Goal: Task Accomplishment & Management: Manage account settings

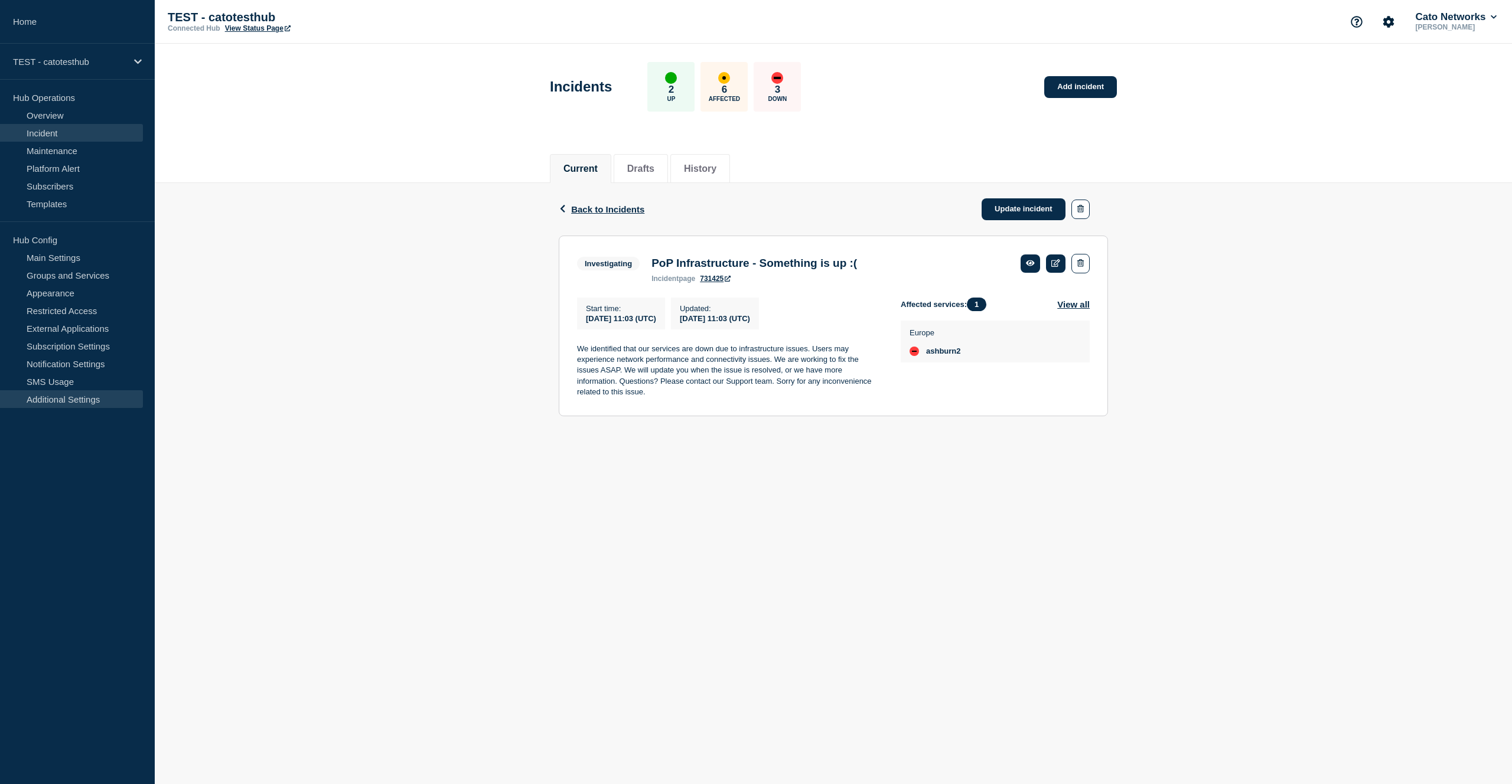
click at [94, 399] on link "Additional Settings" at bounding box center [71, 399] width 143 height 18
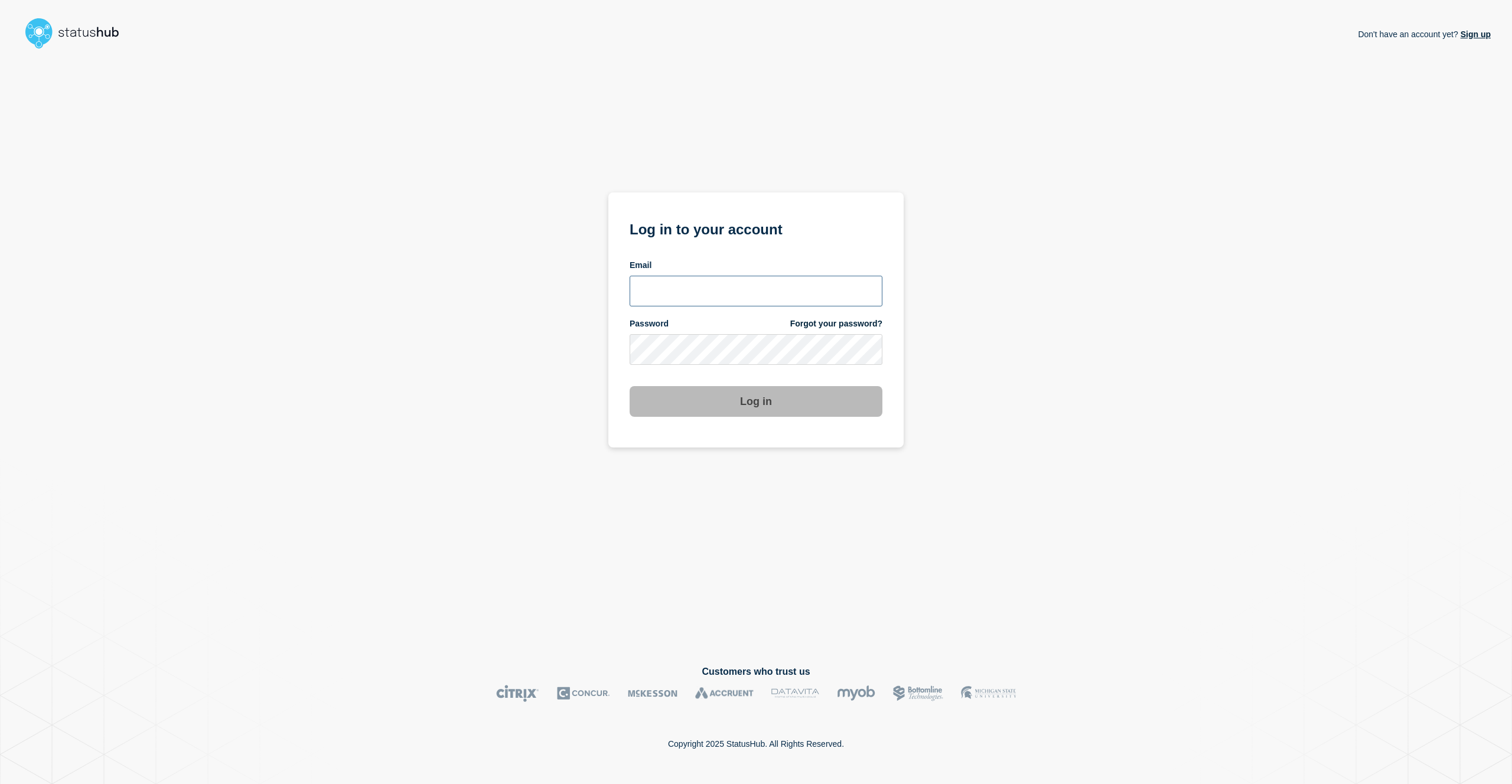
click at [689, 283] on input "email input" at bounding box center [756, 290] width 253 height 31
type input "afik.na"
type input "[EMAIL_ADDRESS][PERSON_NAME][DOMAIN_NAME]"
click at [629, 386] on button "Log in" at bounding box center [756, 401] width 253 height 31
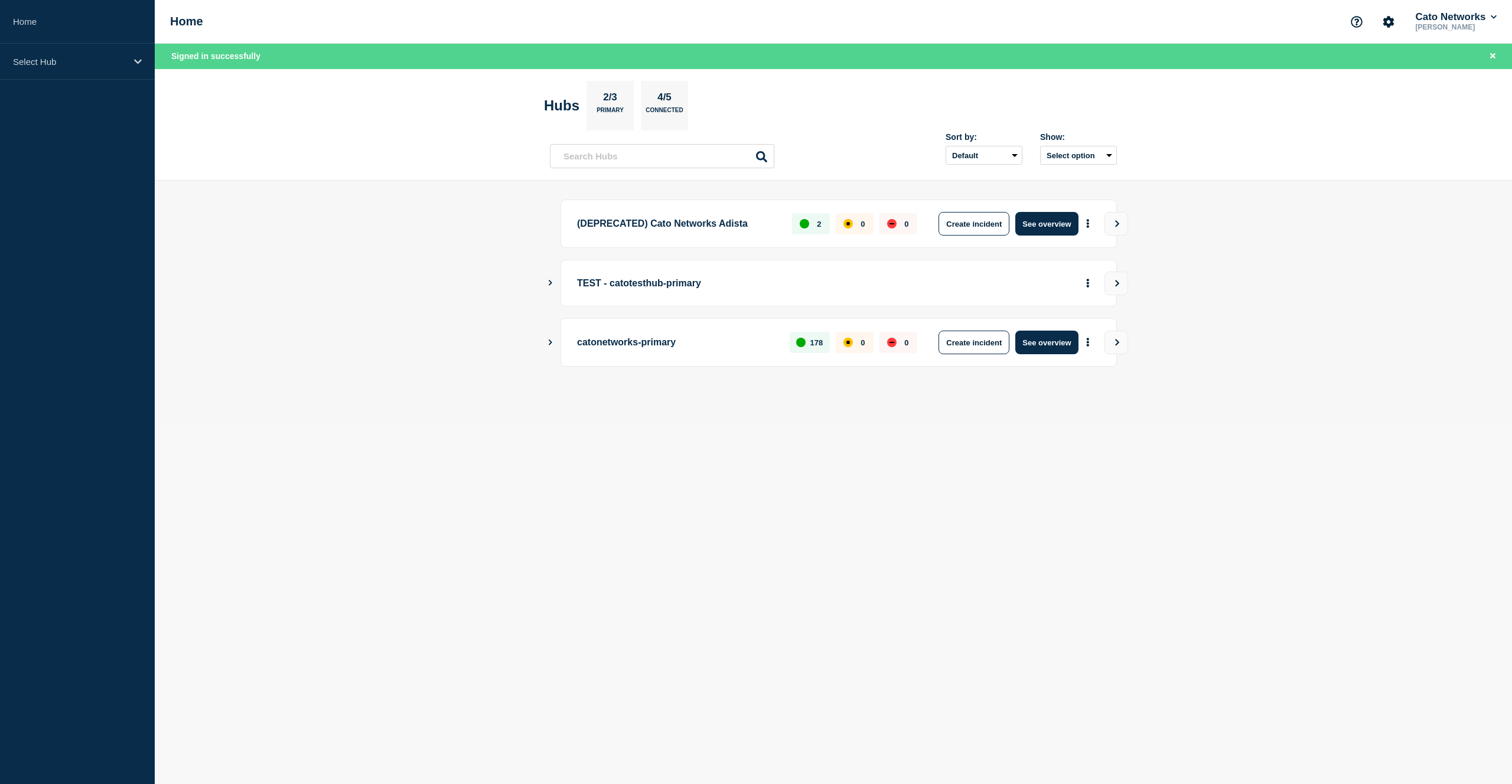
click at [550, 284] on icon "Show Connected Hubs" at bounding box center [551, 283] width 4 height 6
click at [1044, 342] on button "See overview" at bounding box center [1047, 342] width 63 height 24
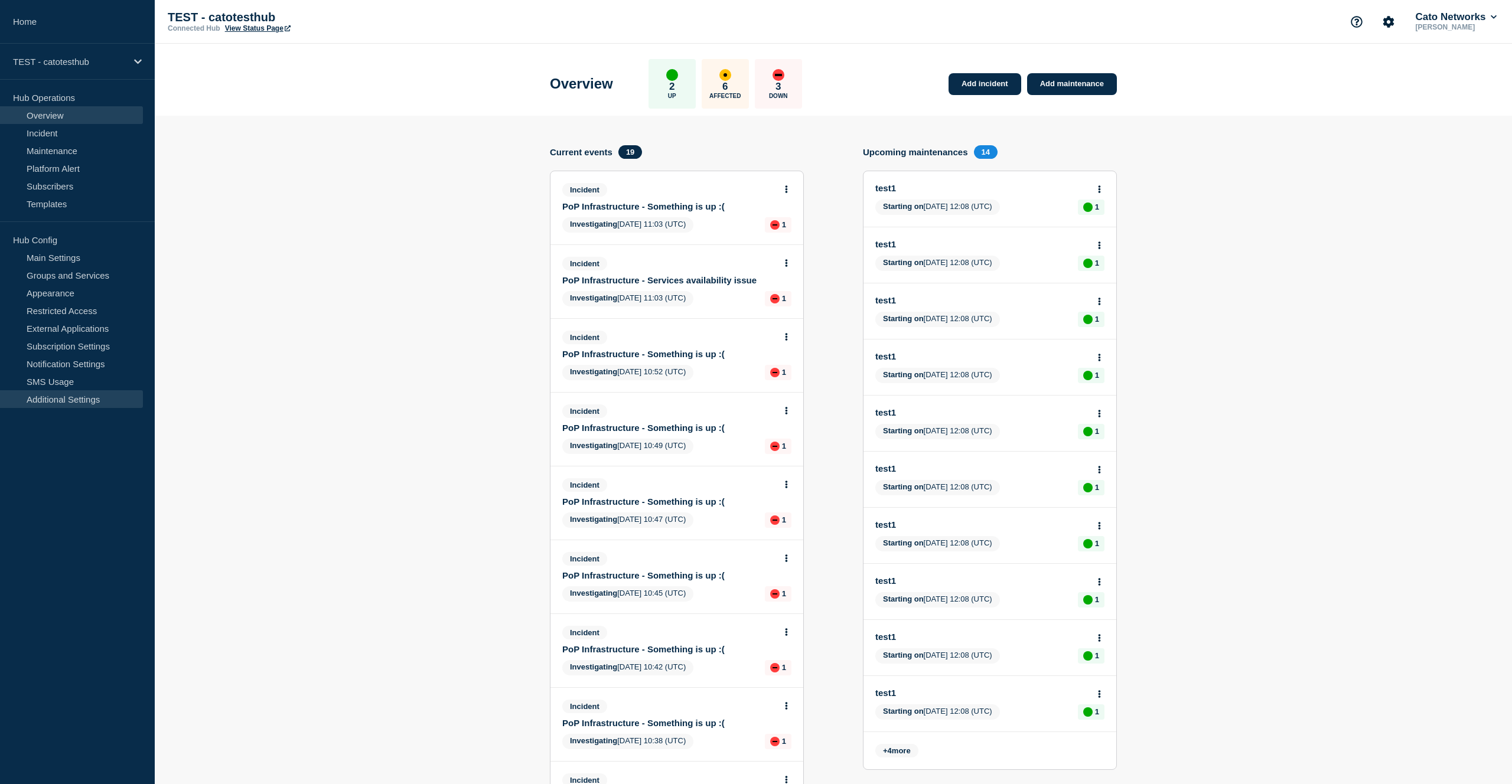
click at [97, 403] on link "Additional Settings" at bounding box center [71, 399] width 143 height 18
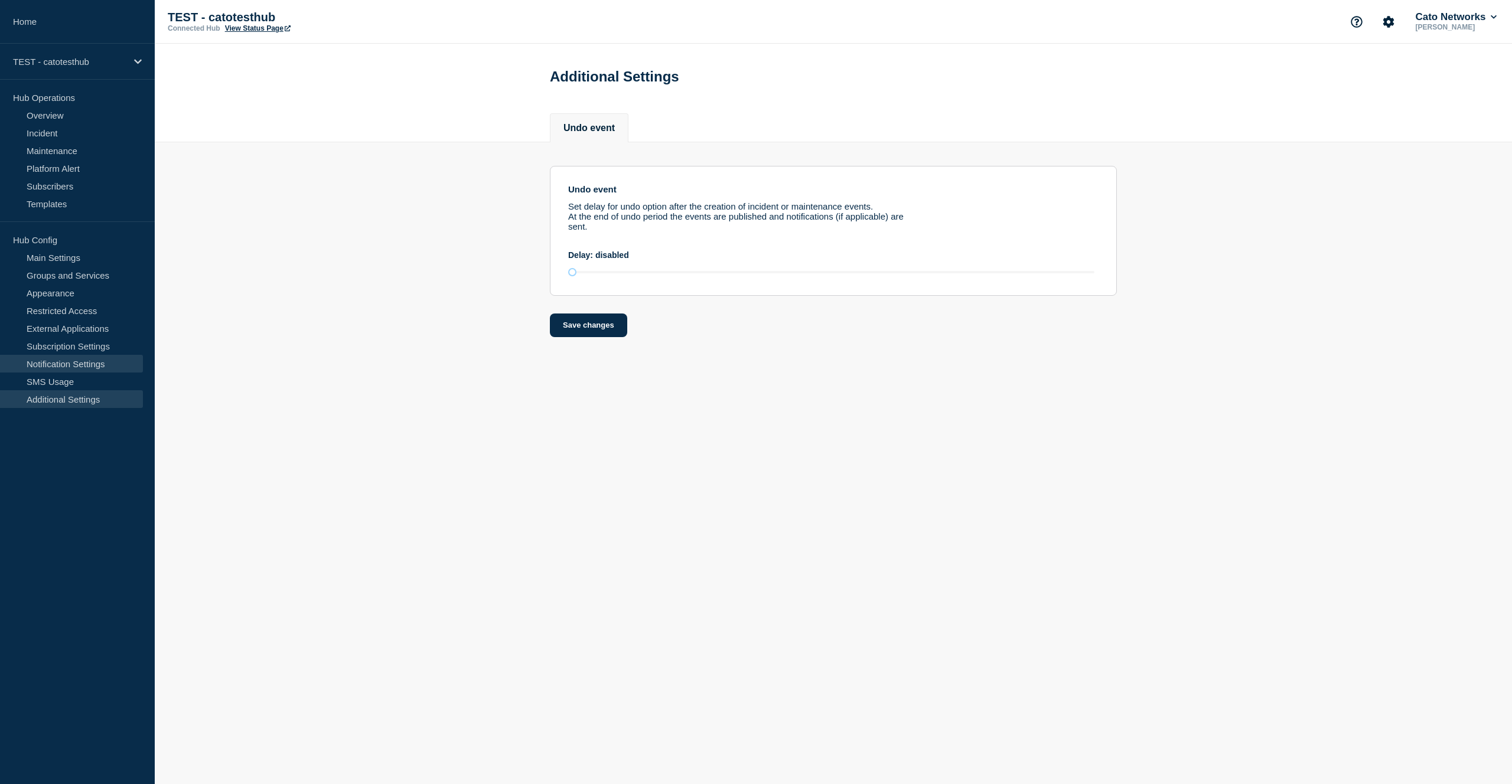
click at [123, 368] on link "Notification Settings" at bounding box center [71, 363] width 143 height 18
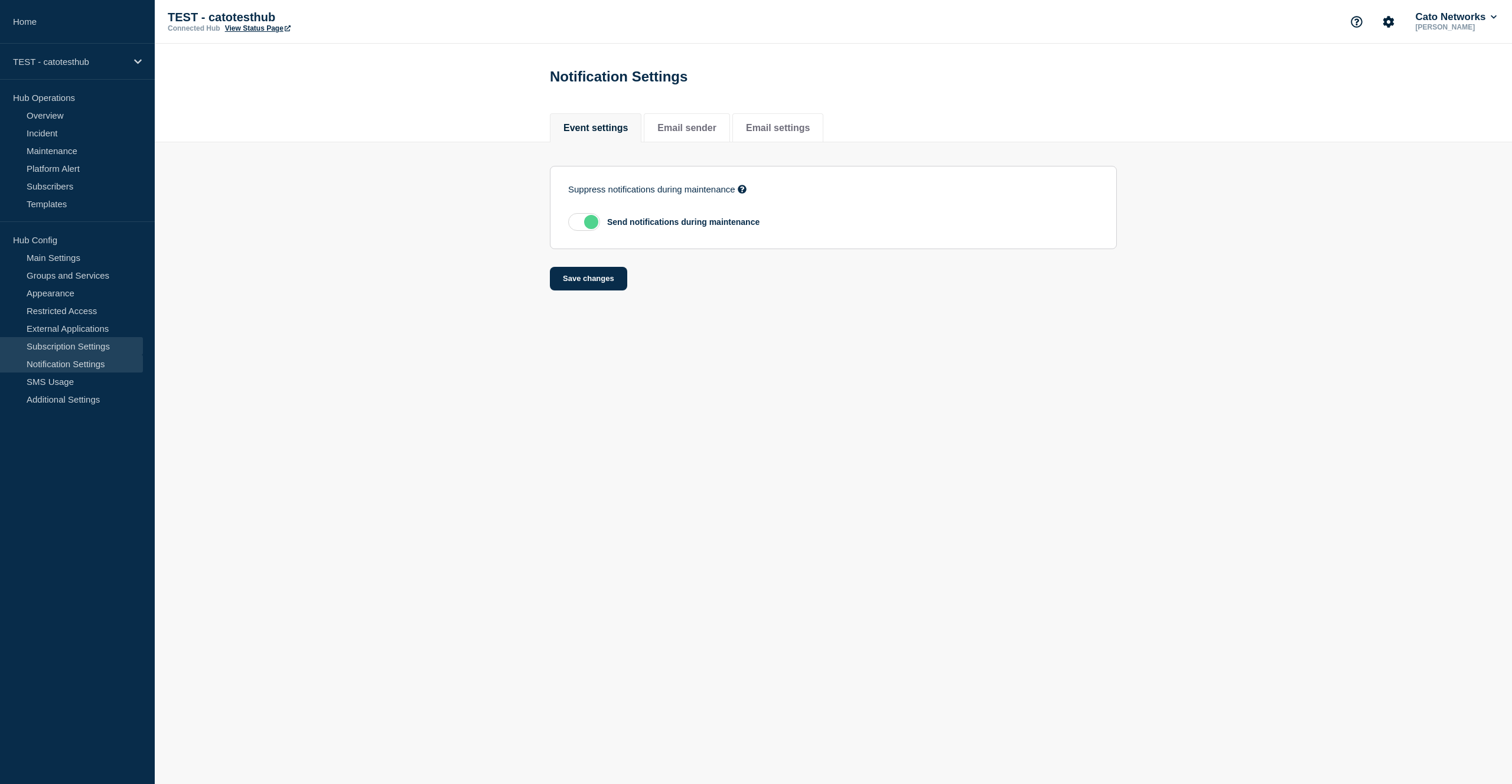
click at [107, 344] on link "Subscription Settings" at bounding box center [71, 346] width 143 height 18
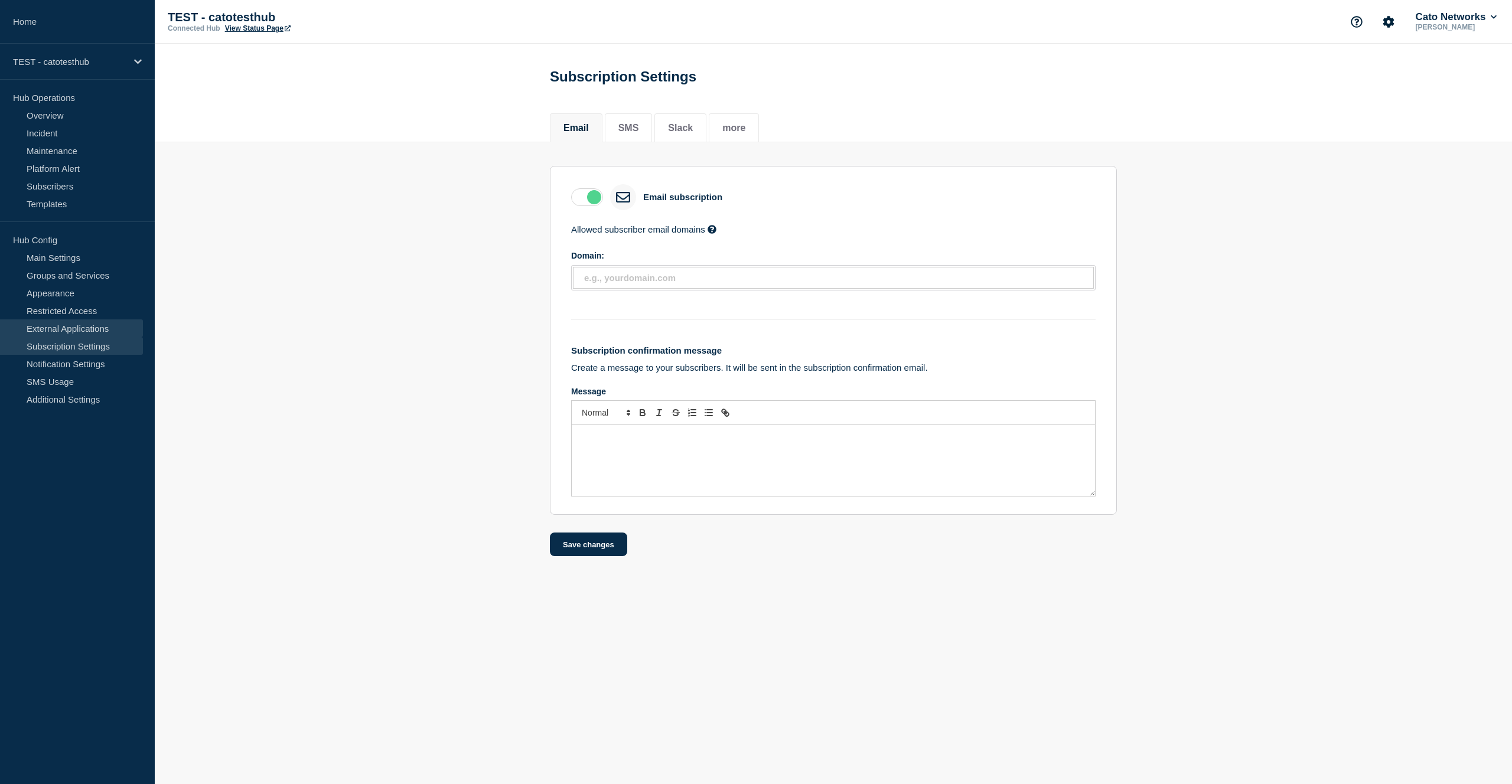
click at [78, 327] on link "External Applications" at bounding box center [71, 328] width 143 height 18
click at [91, 314] on link "Restricted Access" at bounding box center [71, 311] width 143 height 18
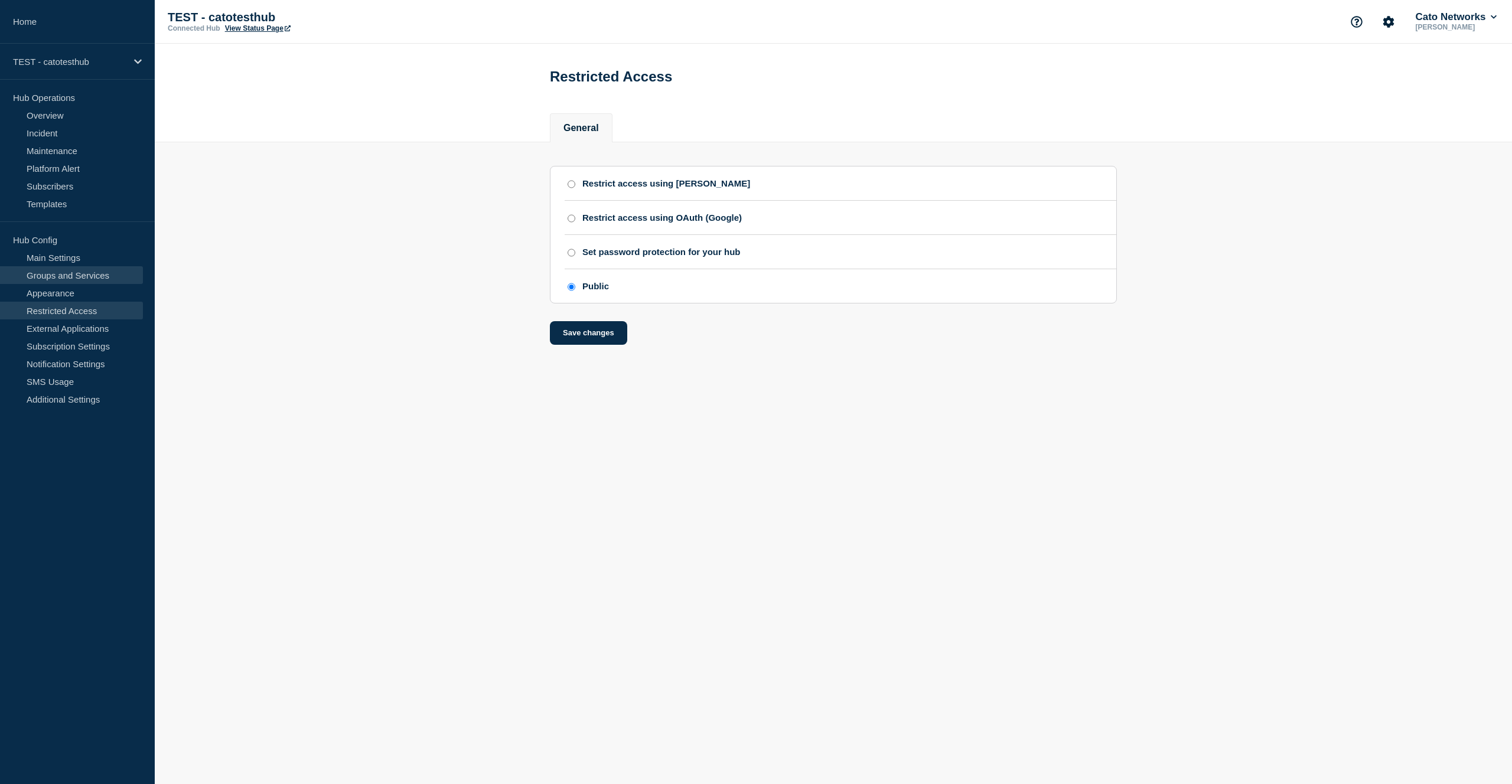
click at [88, 273] on link "Groups and Services" at bounding box center [71, 275] width 143 height 18
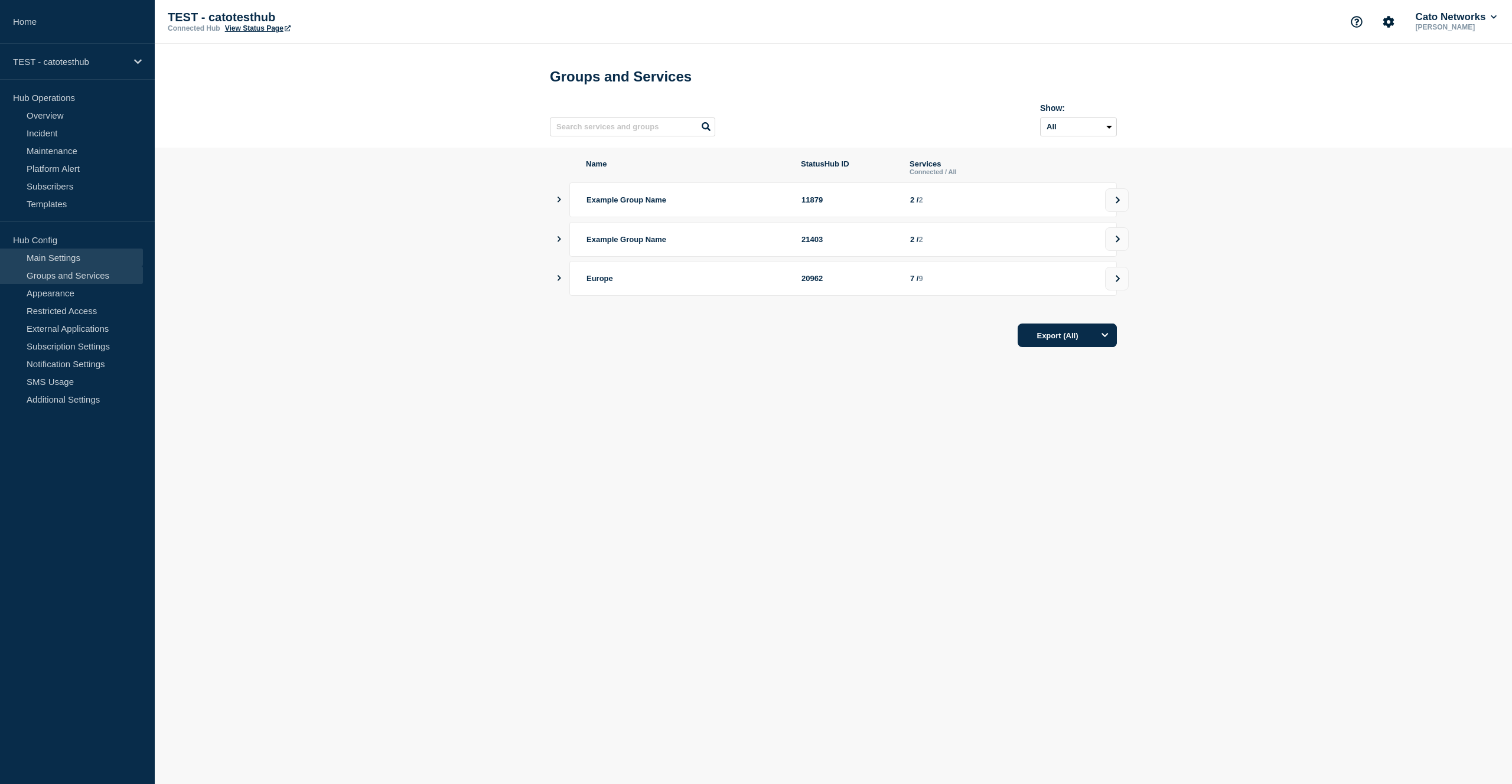
click at [58, 258] on link "Main Settings" at bounding box center [71, 257] width 143 height 18
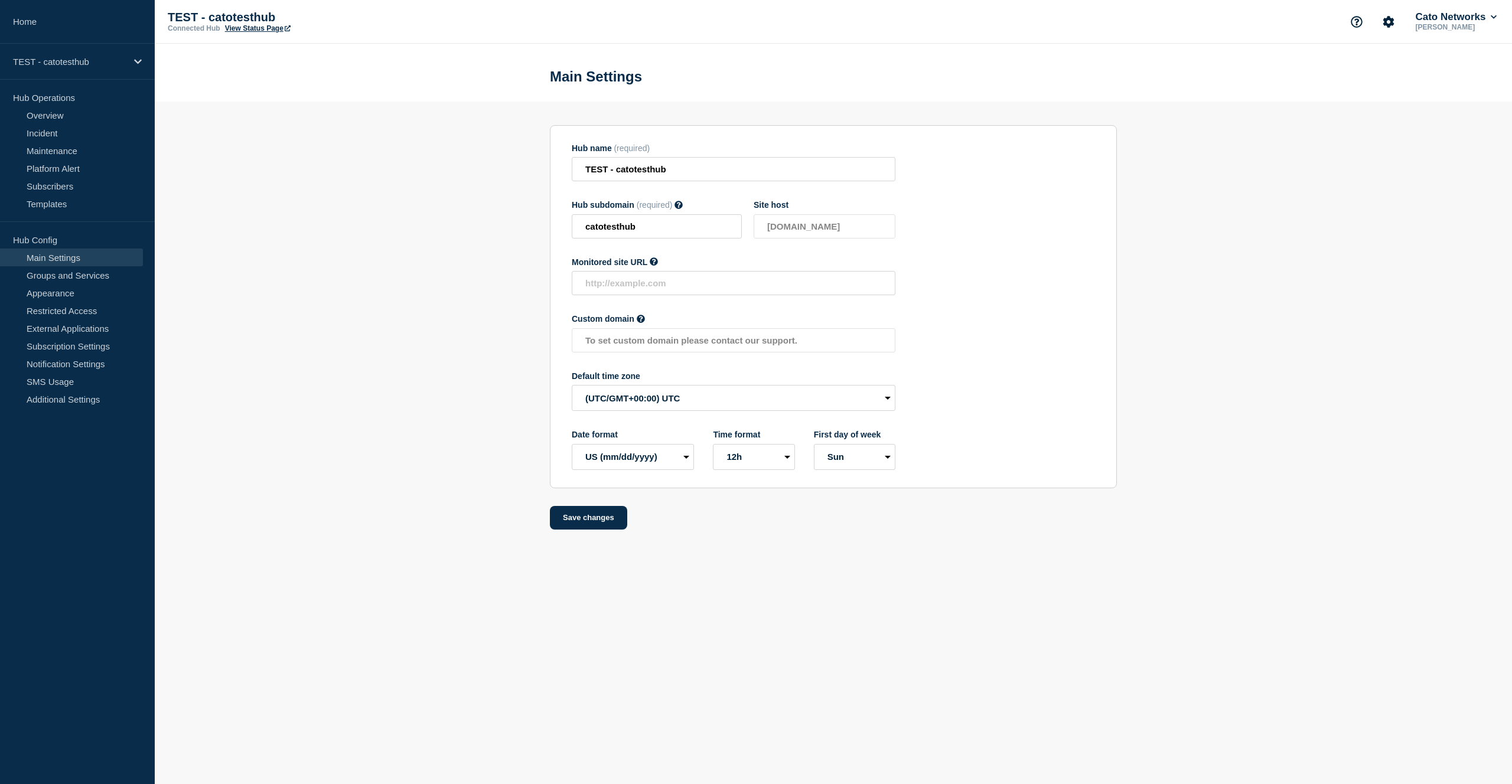
click at [1449, 33] on div "TEST - catotesthub Connected Hub View Status Page Cato Networks Afik Navaro" at bounding box center [833, 22] width 1357 height 44
click at [1463, 26] on p "[PERSON_NAME]" at bounding box center [1456, 26] width 86 height 8
click at [1388, 19] on icon "Account settings" at bounding box center [1389, 21] width 11 height 11
click at [1460, 12] on button "Cato Networks" at bounding box center [1456, 17] width 86 height 11
click at [1448, 149] on link "API Key" at bounding box center [1440, 144] width 32 height 10
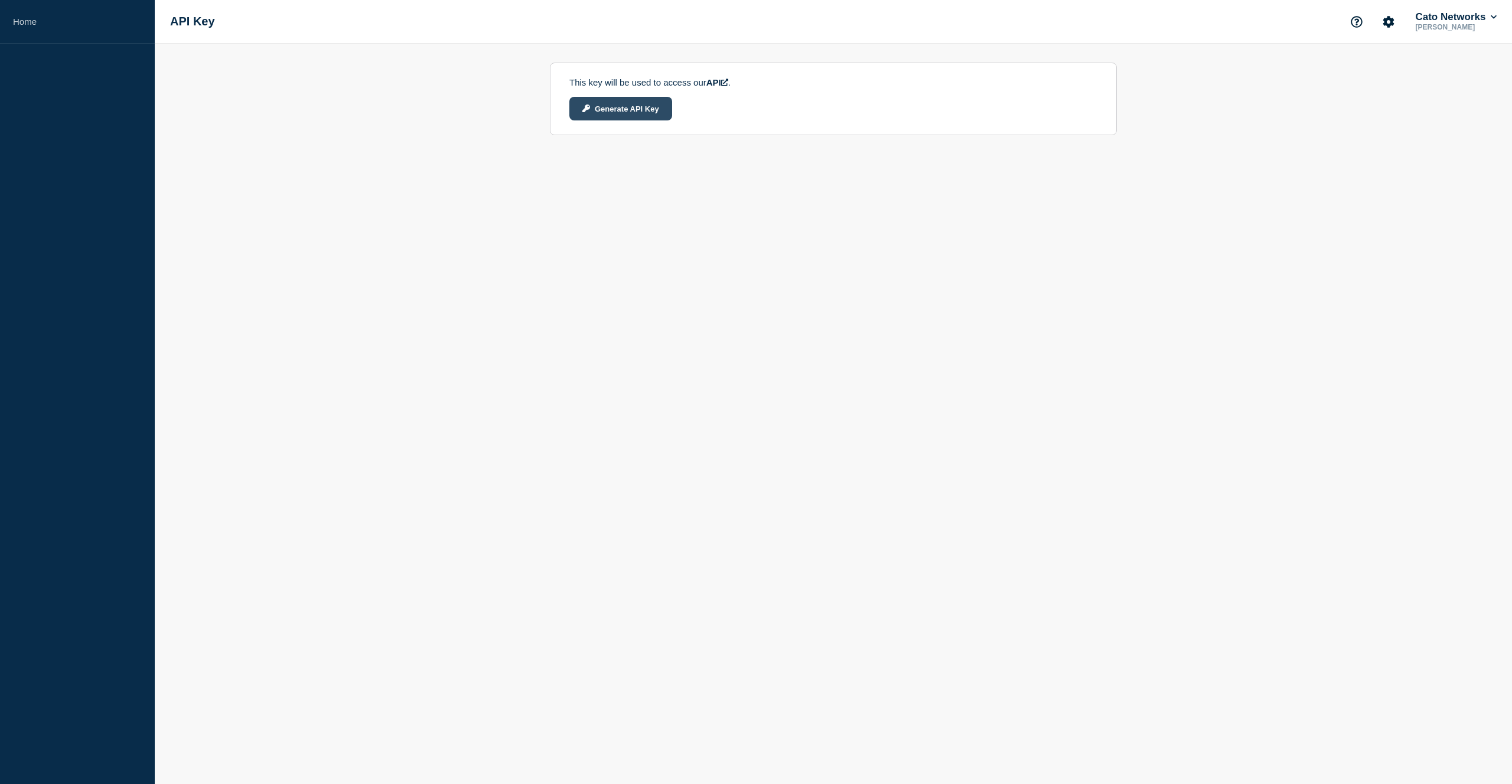
click at [620, 112] on button "Generate API Key" at bounding box center [620, 108] width 102 height 24
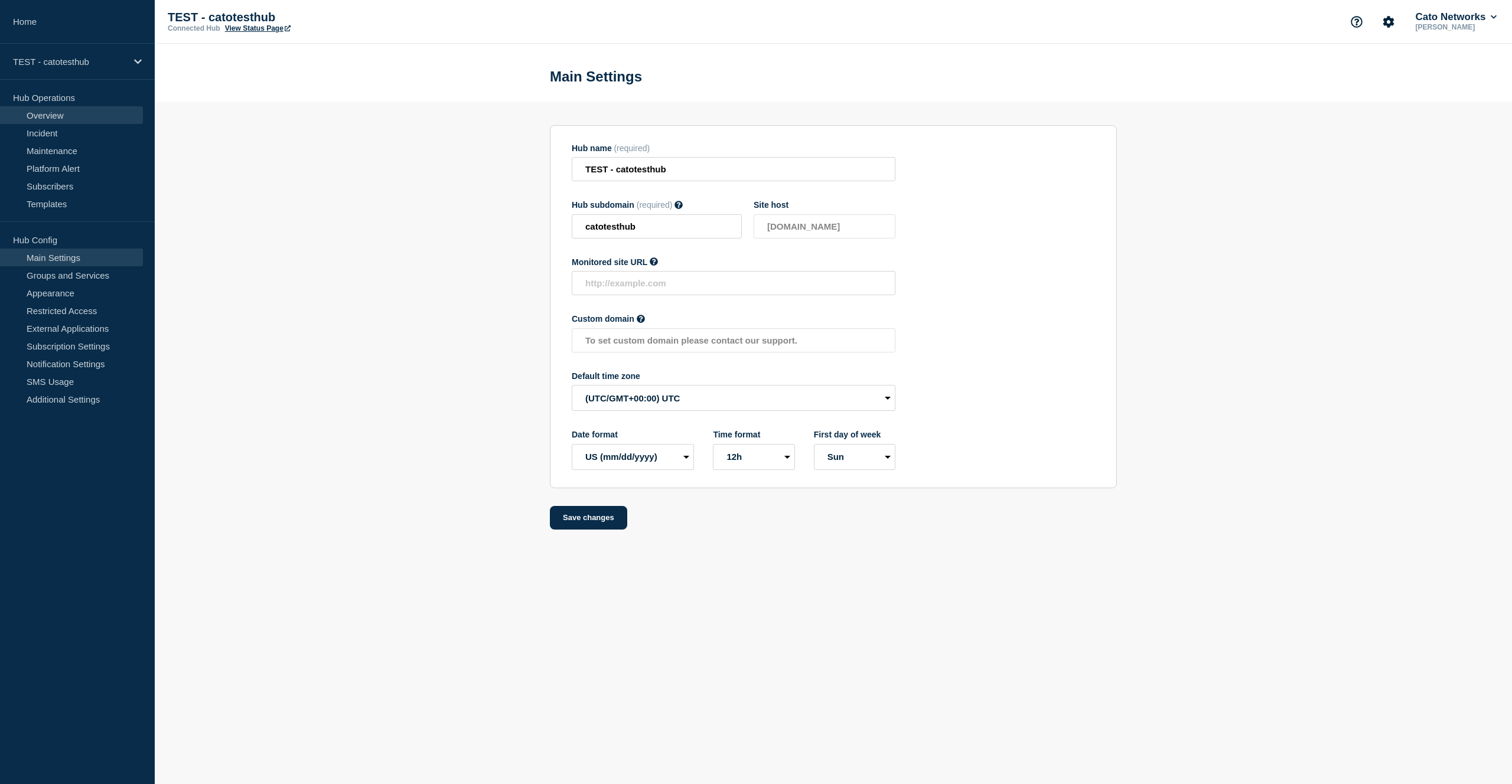
click at [71, 118] on link "Overview" at bounding box center [71, 115] width 143 height 18
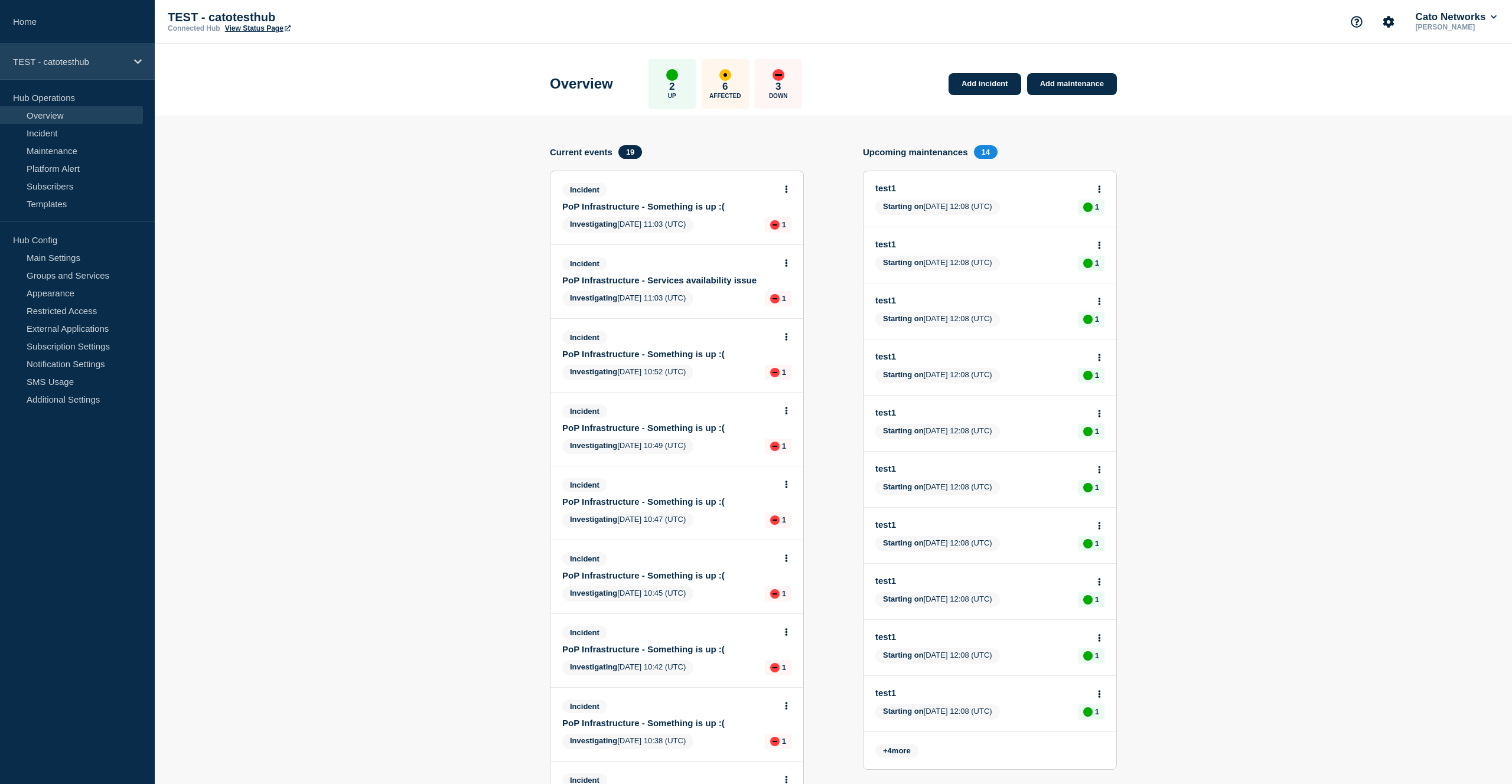
click at [86, 59] on p "TEST - catotesthub" at bounding box center [70, 61] width 114 height 10
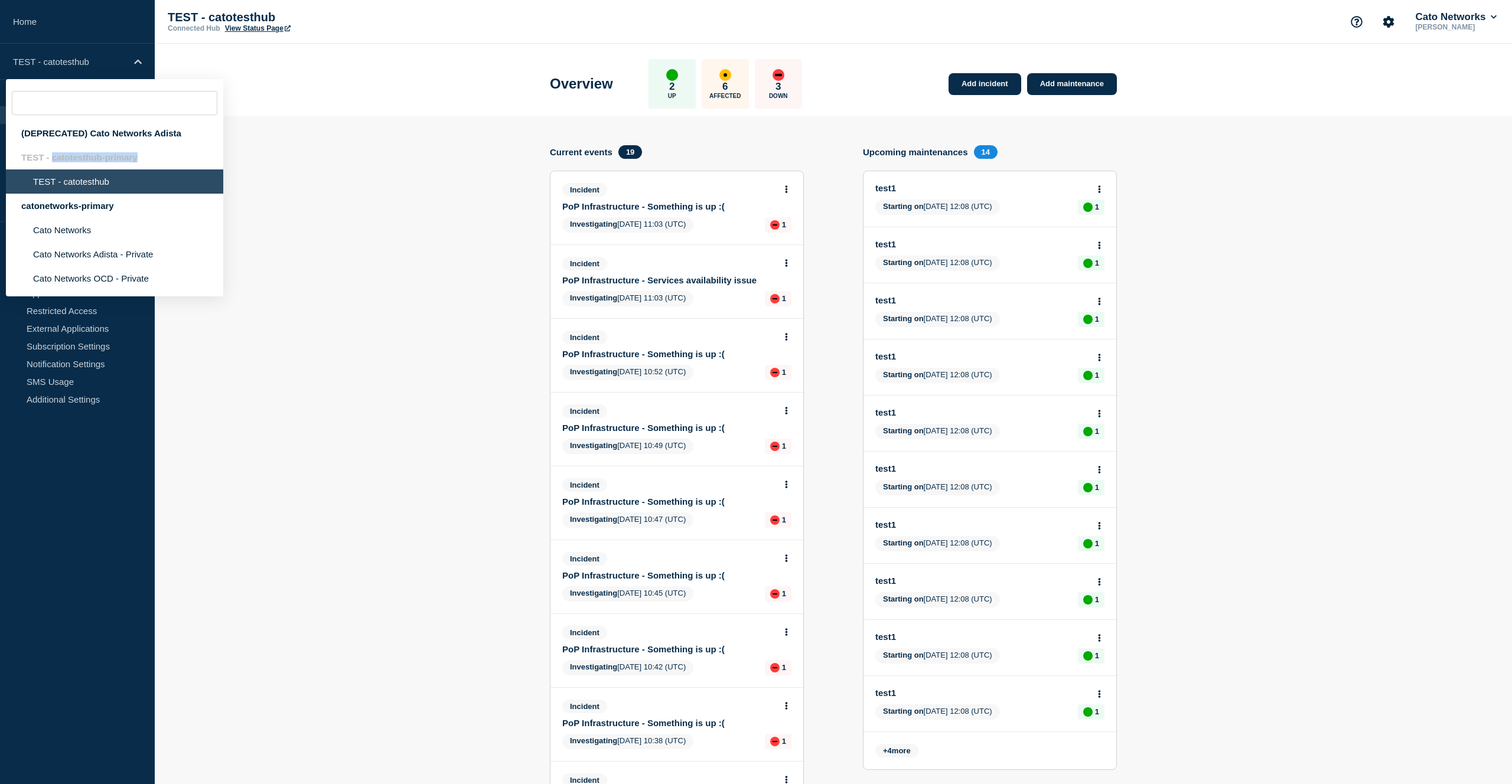
drag, startPoint x: 146, startPoint y: 159, endPoint x: 51, endPoint y: 164, distance: 95.1
click at [51, 164] on div "TEST - catotesthub-primary" at bounding box center [115, 158] width 217 height 24
copy div "catotesthub-primary"
click at [150, 158] on div "TEST - catotesthub-primary" at bounding box center [115, 158] width 217 height 24
drag, startPoint x: 150, startPoint y: 158, endPoint x: 18, endPoint y: 157, distance: 132.0
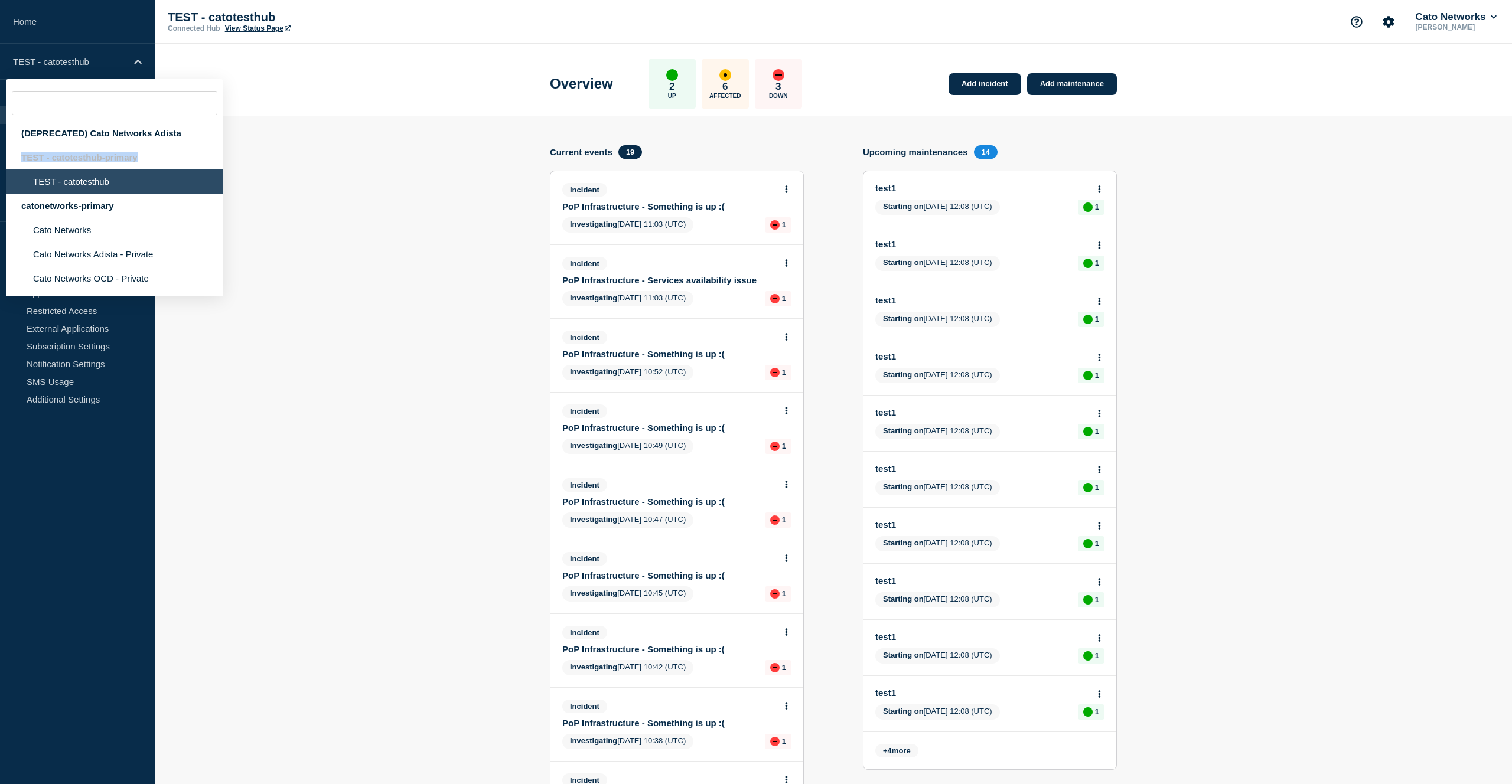
click at [18, 157] on div "TEST - catotesthub-primary" at bounding box center [115, 158] width 217 height 24
copy div "TEST - catotesthub-primary"
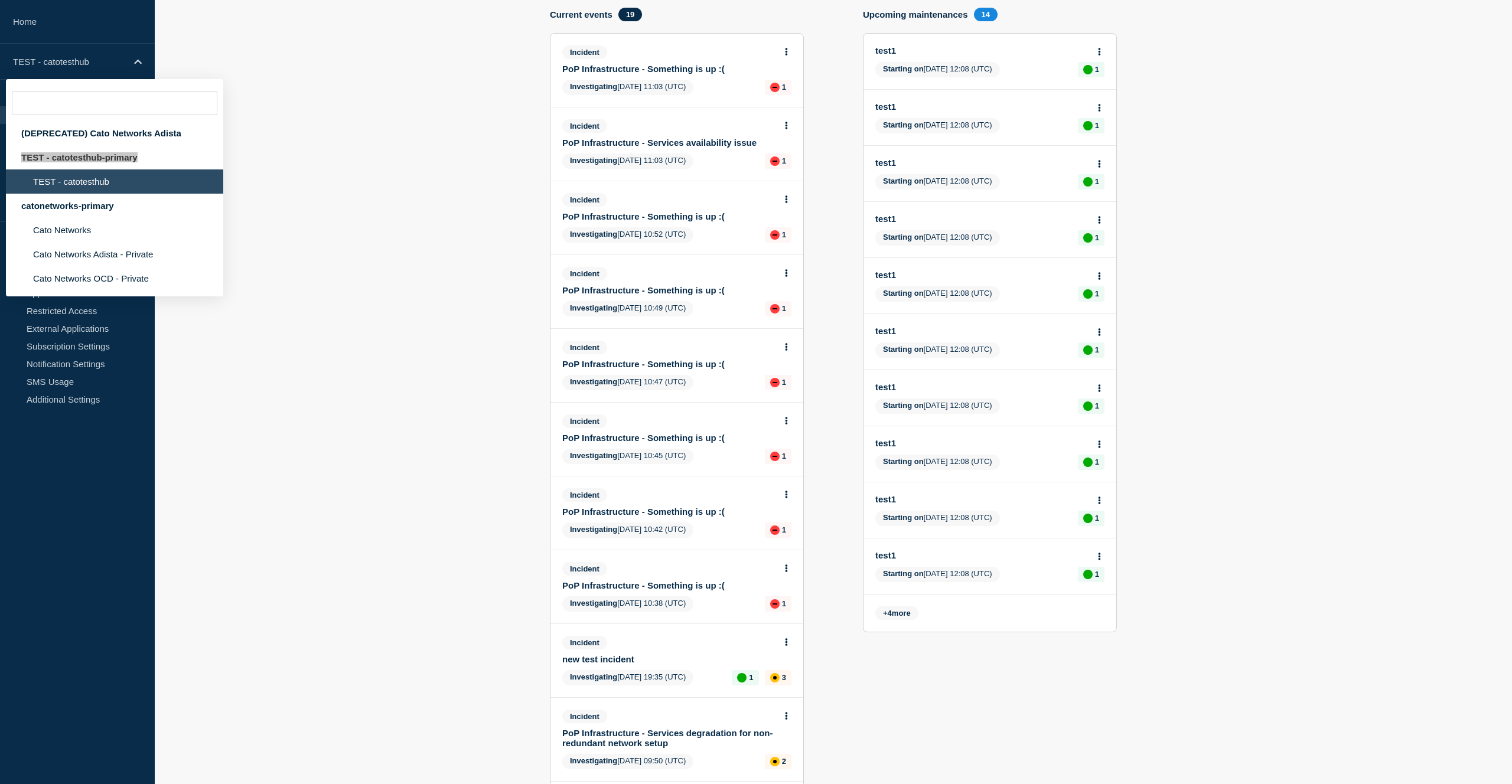
scroll to position [203, 0]
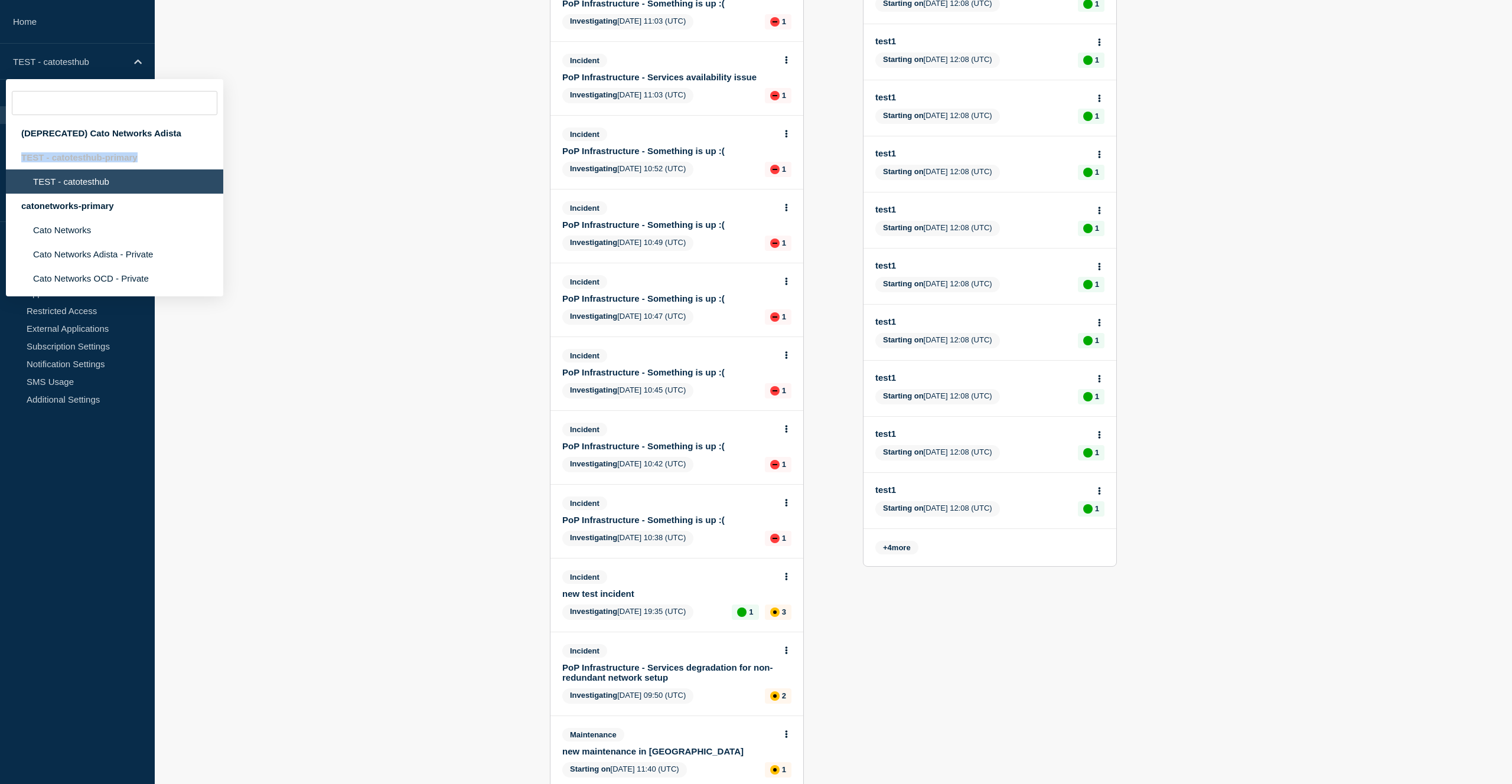
click at [120, 161] on div "TEST - catotesthub-primary" at bounding box center [115, 158] width 217 height 24
click at [109, 163] on div "TEST - catotesthub-primary" at bounding box center [115, 158] width 217 height 24
click at [103, 242] on li "Cato Networks" at bounding box center [115, 230] width 217 height 24
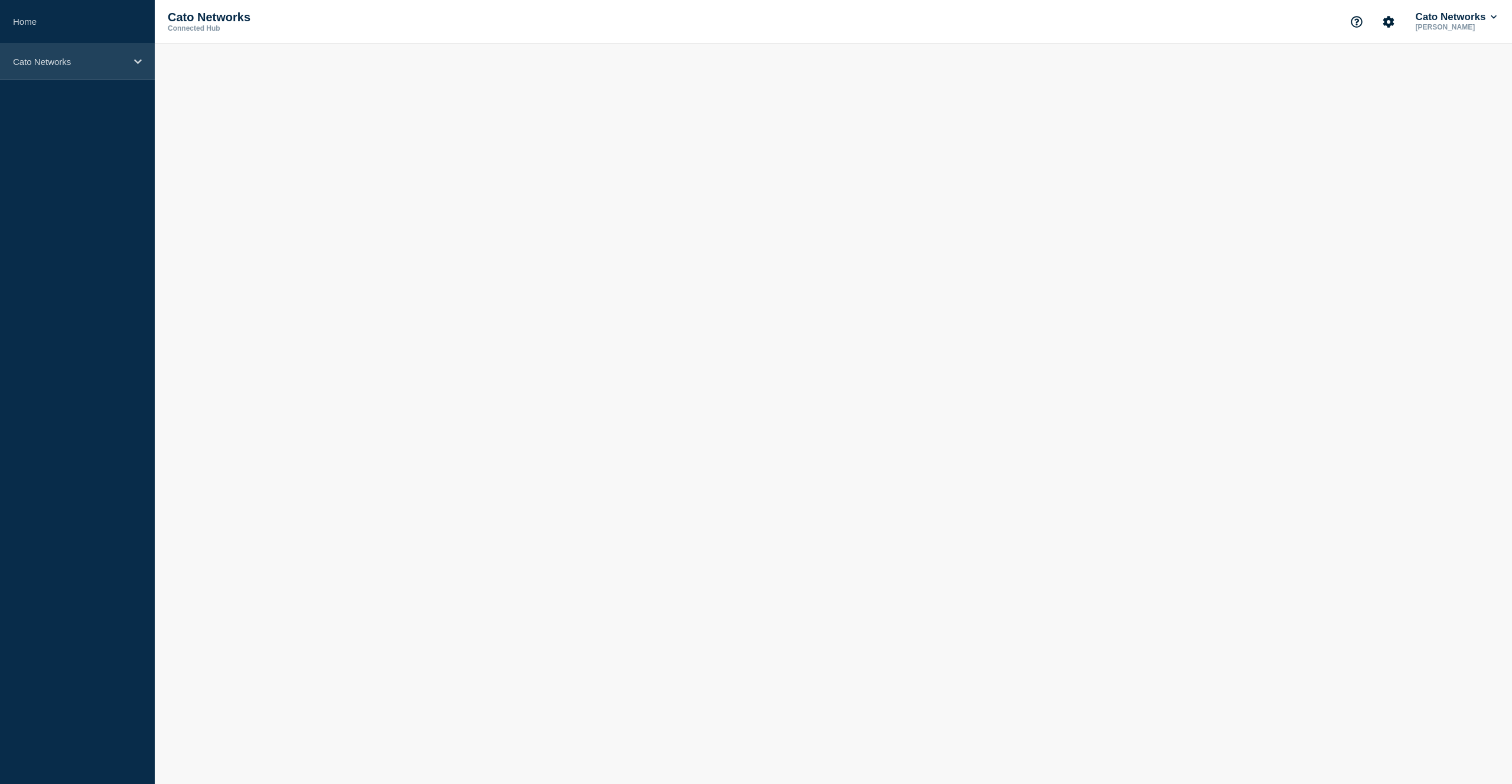
click at [95, 63] on p "Cato Networks" at bounding box center [70, 61] width 114 height 10
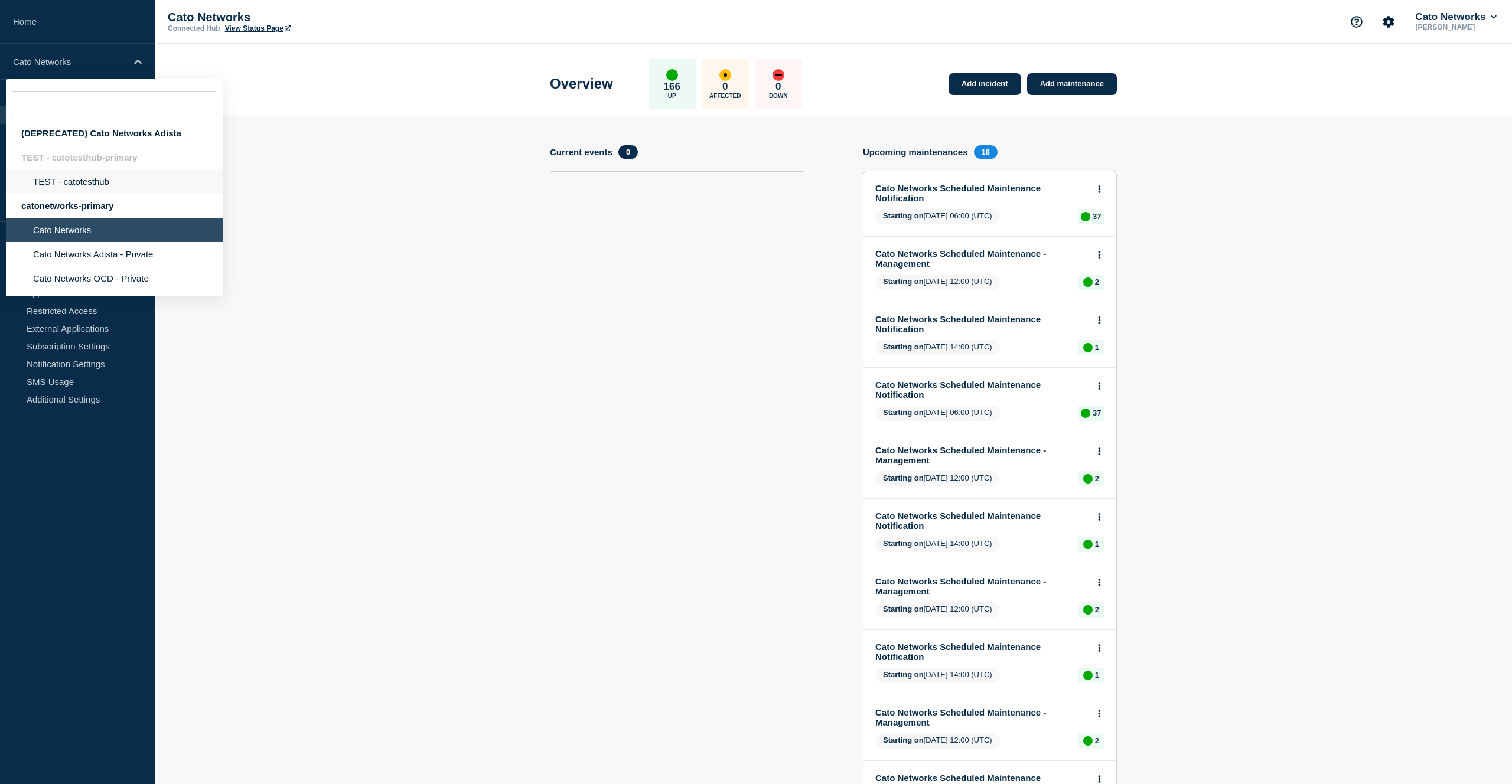
click at [114, 187] on li "TEST - catotesthub" at bounding box center [115, 182] width 217 height 24
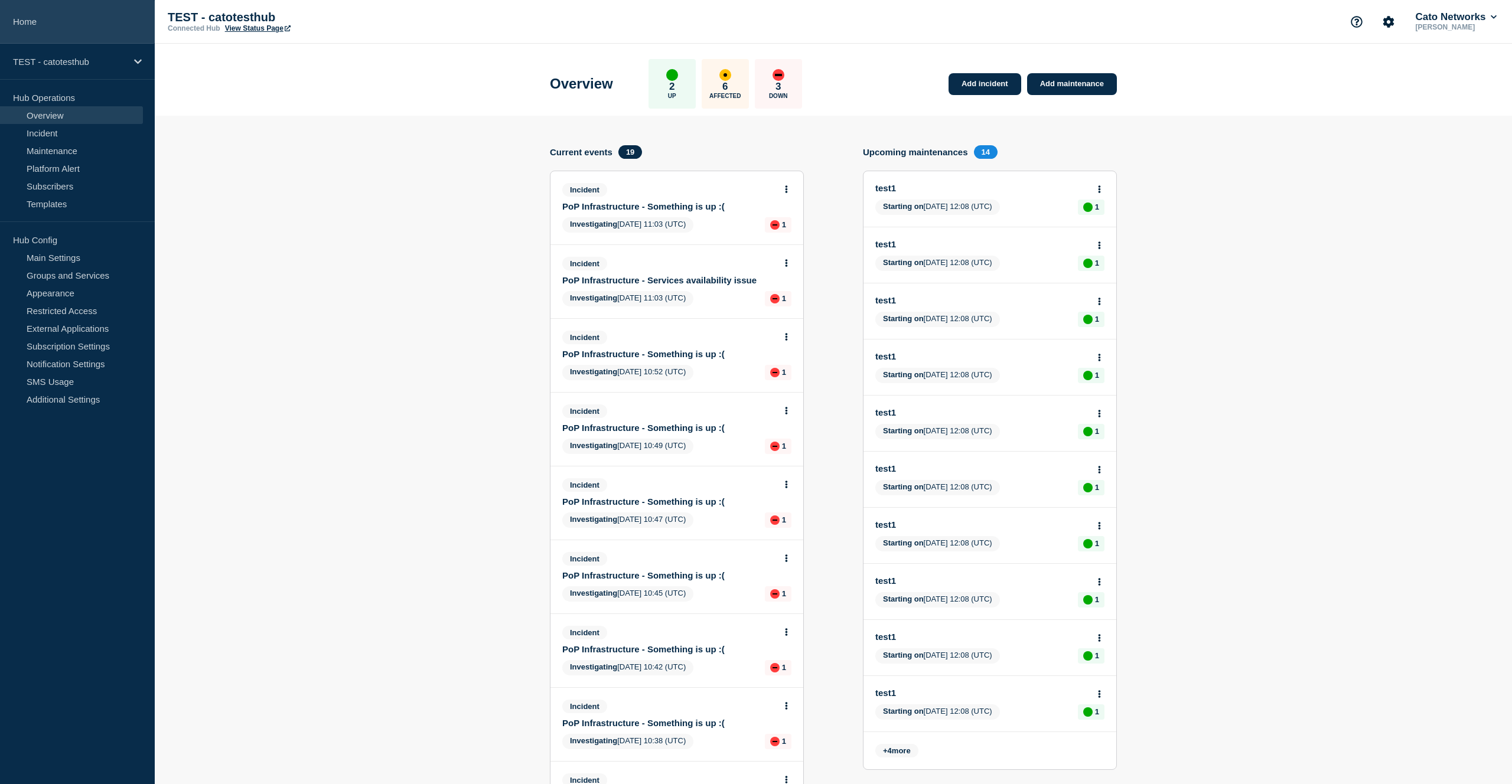
click at [65, 24] on link "Home" at bounding box center [77, 22] width 155 height 44
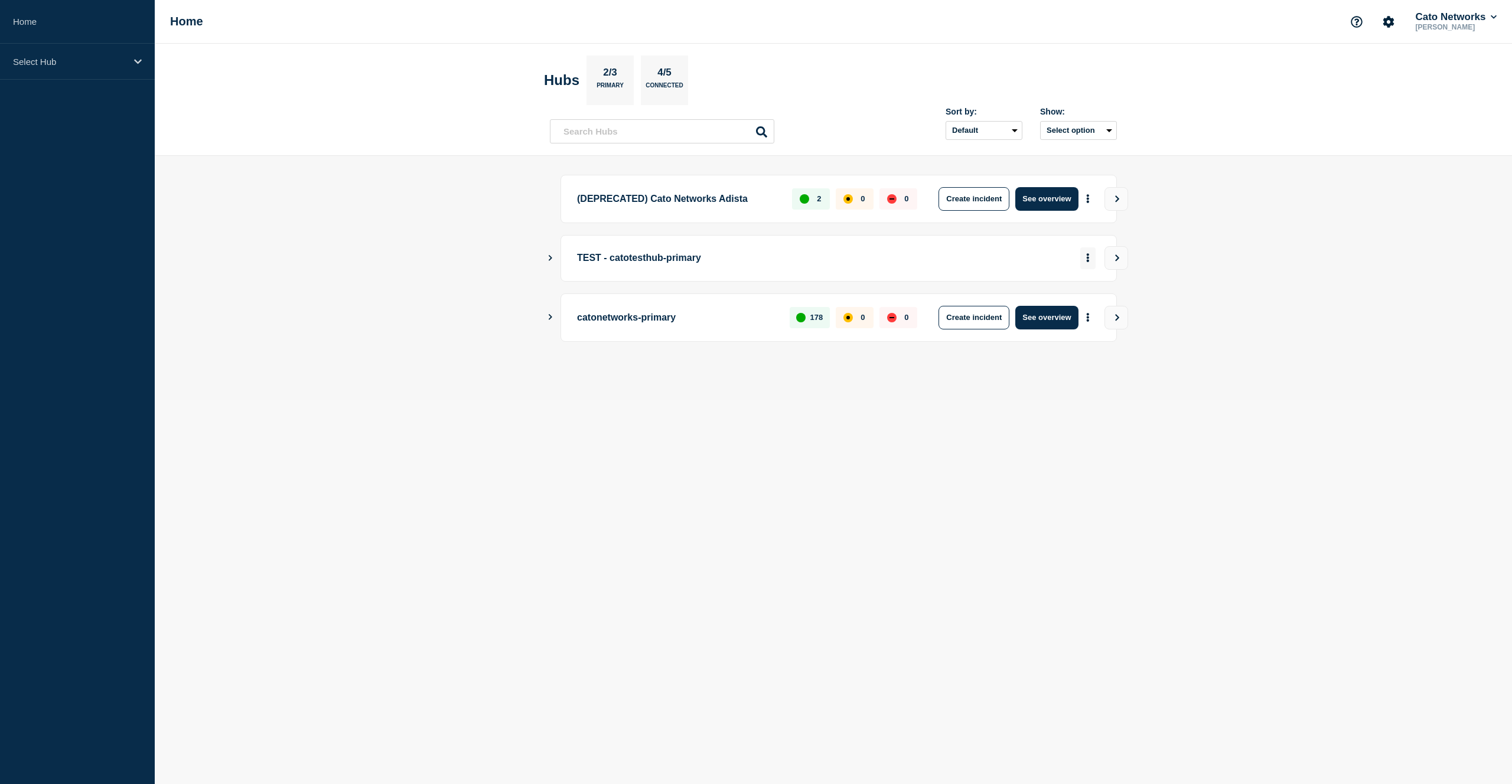
click at [1088, 256] on icon "More actions" at bounding box center [1088, 257] width 4 height 9
click at [1115, 264] on button "View" at bounding box center [1116, 257] width 24 height 24
click at [1119, 270] on button "View" at bounding box center [1116, 257] width 24 height 24
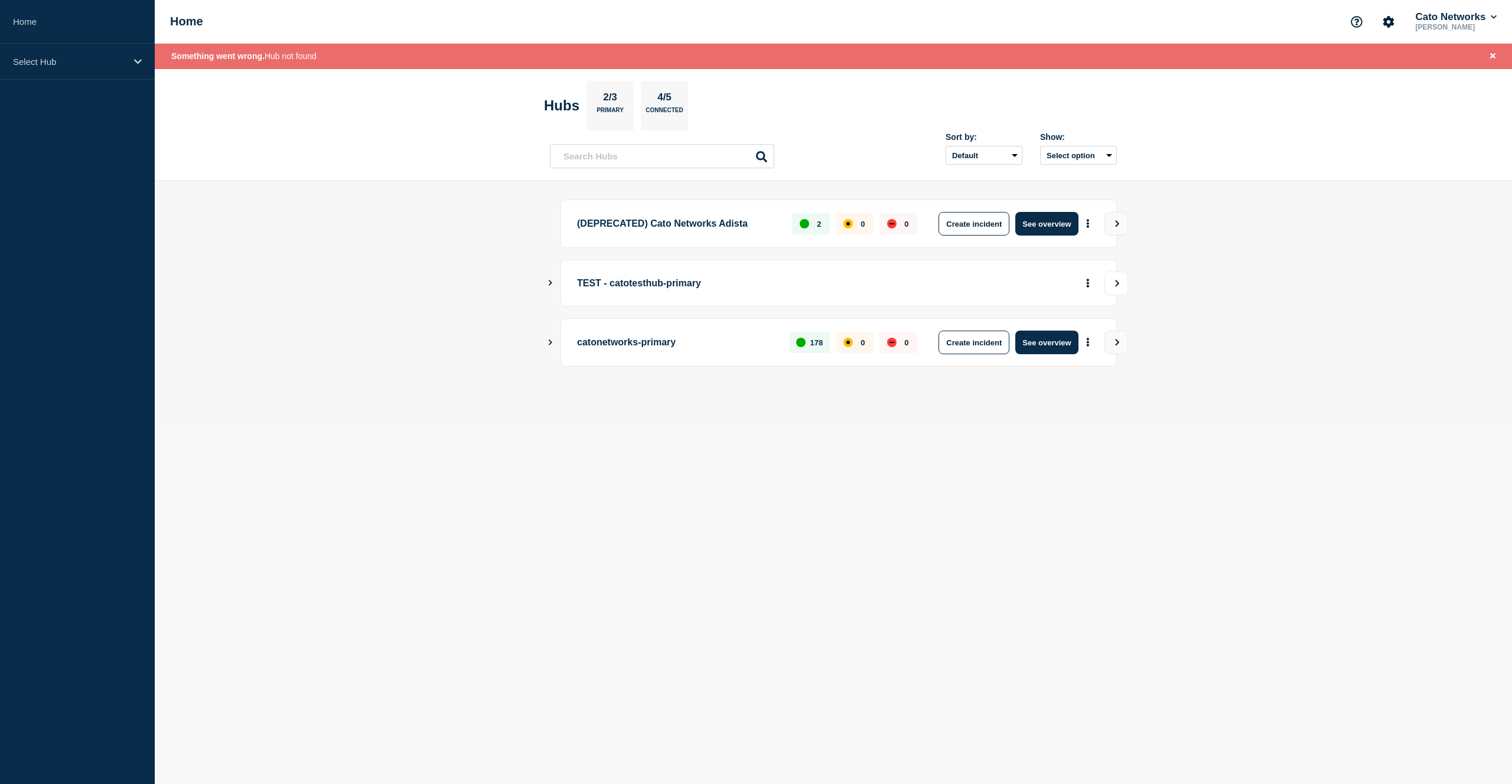
click at [1109, 281] on button "View" at bounding box center [1116, 283] width 24 height 24
click at [552, 282] on icon "Show Connected Hubs" at bounding box center [550, 283] width 8 height 6
click at [1089, 346] on icon "More actions" at bounding box center [1088, 342] width 4 height 9
click at [1089, 278] on button "More actions" at bounding box center [1088, 283] width 16 height 22
click at [1090, 316] on link "View Status Page" at bounding box center [1087, 319] width 87 height 10
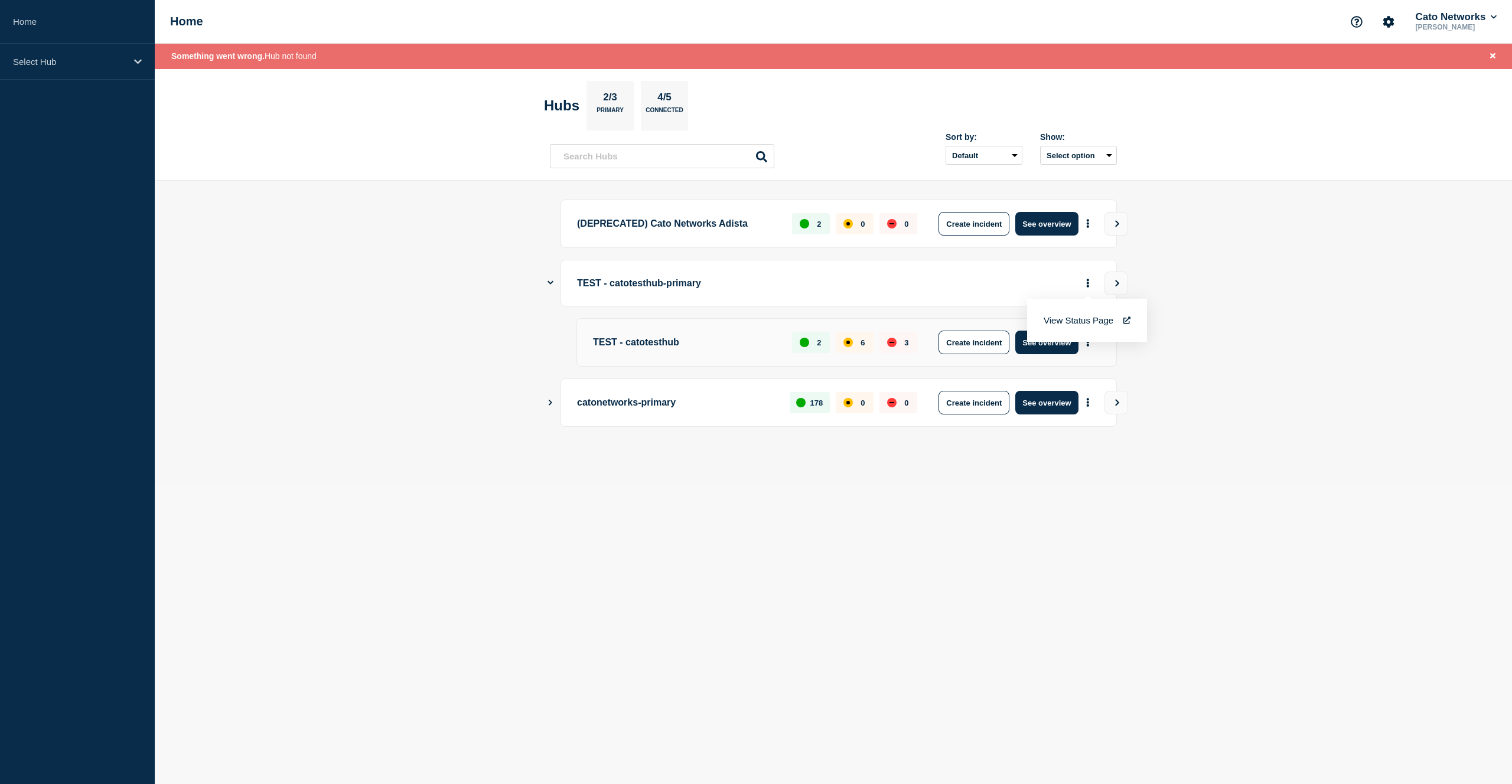
click at [920, 298] on div "TEST - catotesthub-primary" at bounding box center [839, 283] width 557 height 46
click at [1092, 342] on button "More actions" at bounding box center [1088, 342] width 16 height 22
click at [1380, 29] on button "Account settings" at bounding box center [1389, 22] width 25 height 24
click at [1431, 29] on p "[PERSON_NAME]" at bounding box center [1456, 26] width 86 height 8
click at [1495, 11] on button "Cato Networks" at bounding box center [1456, 17] width 86 height 11
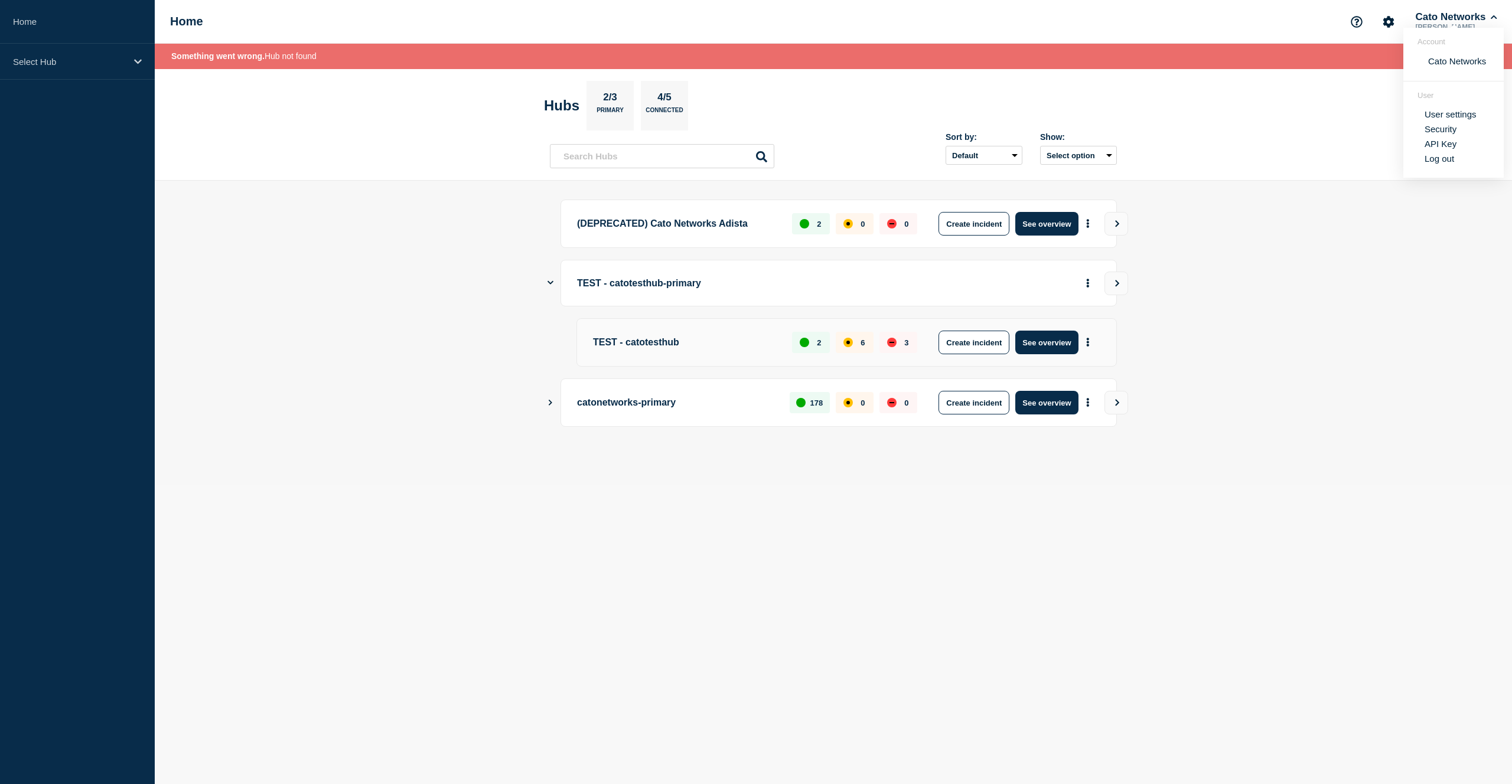
click at [552, 310] on li "TEST - catotesthub-primary TEST - catotesthub 2 6 3 Create incident See overview" at bounding box center [833, 313] width 567 height 107
click at [117, 66] on p "Select Hub" at bounding box center [70, 61] width 114 height 10
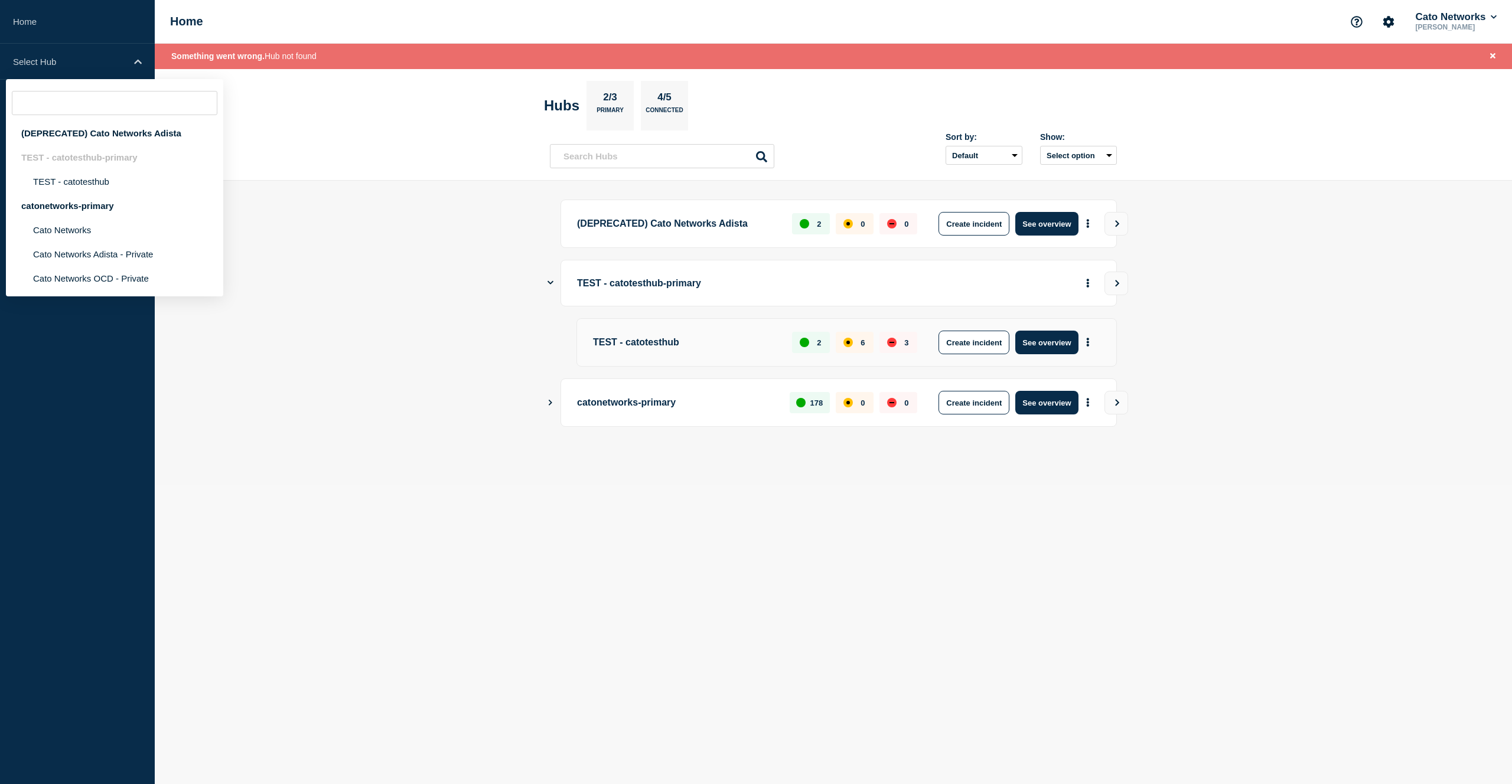
click at [116, 161] on div "TEST - catotesthub-primary" at bounding box center [115, 158] width 217 height 24
click at [542, 314] on main "(DEPRECATED) Cato Networks Adista 2 0 0 Create incident See overview TEST - cat…" at bounding box center [833, 332] width 1357 height 304
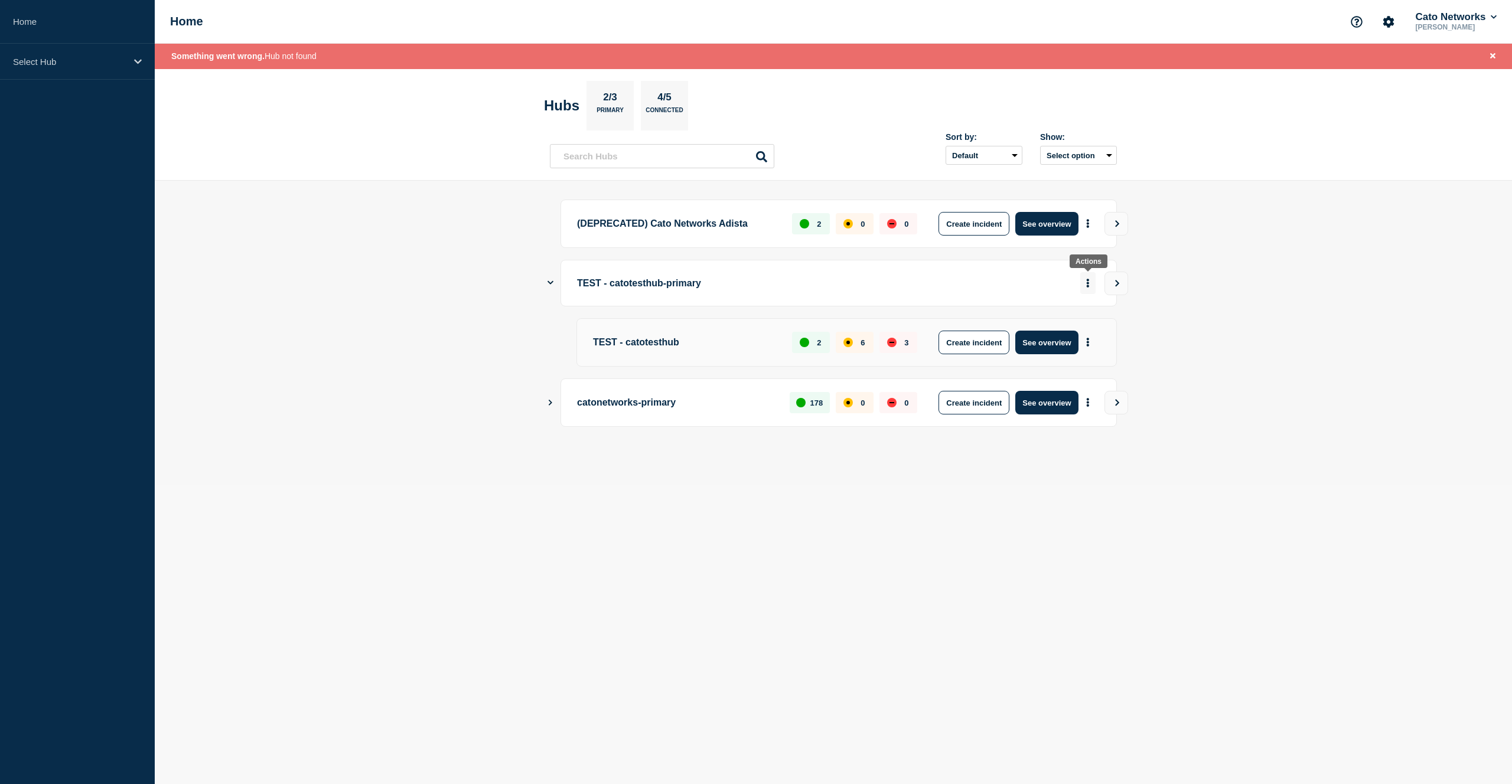
click at [1089, 282] on icon "More actions" at bounding box center [1088, 283] width 4 height 9
click at [1117, 291] on button "View" at bounding box center [1116, 283] width 24 height 24
click at [1466, 16] on button "Cato Networks" at bounding box center [1456, 17] width 86 height 11
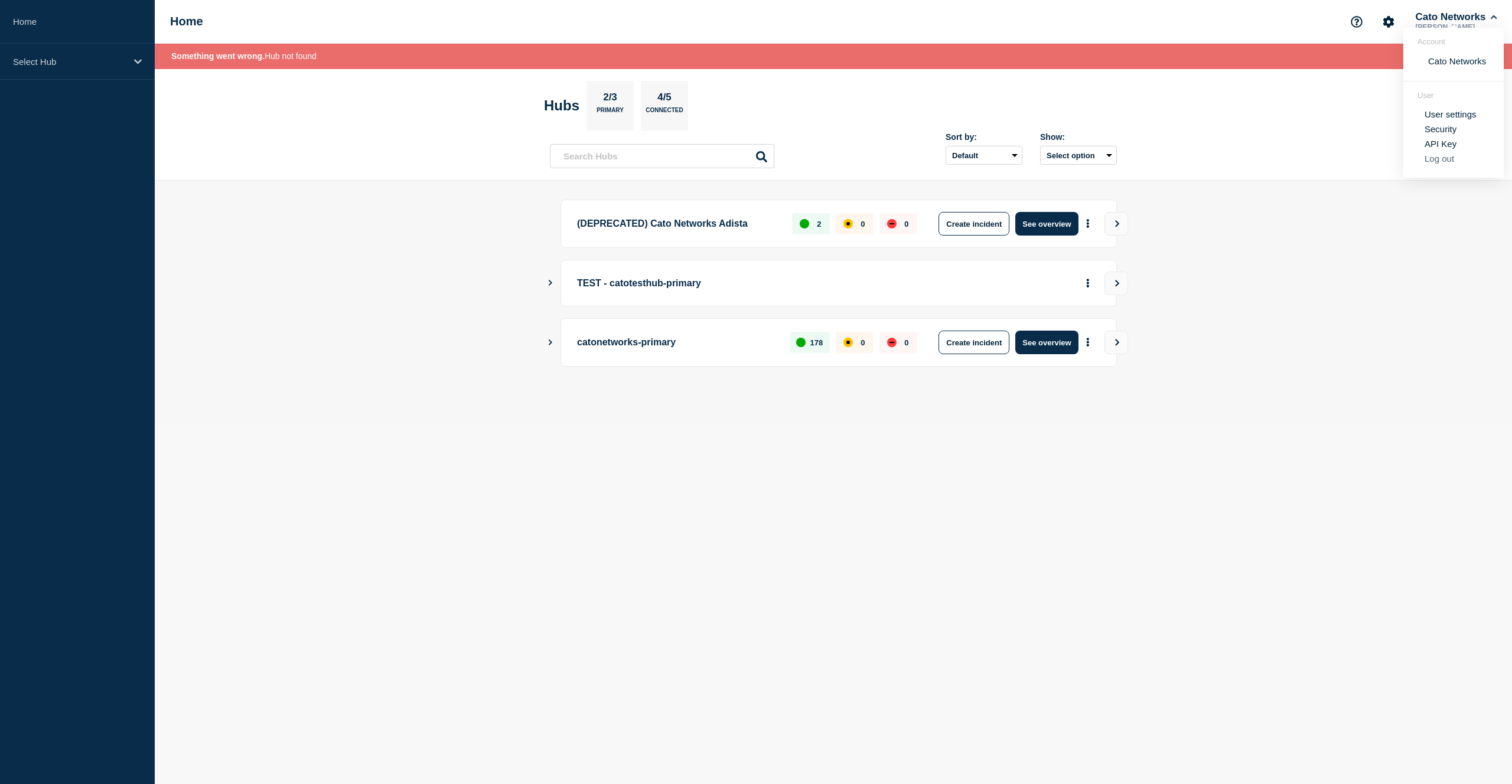
click at [1451, 164] on button "Log out" at bounding box center [1439, 158] width 30 height 10
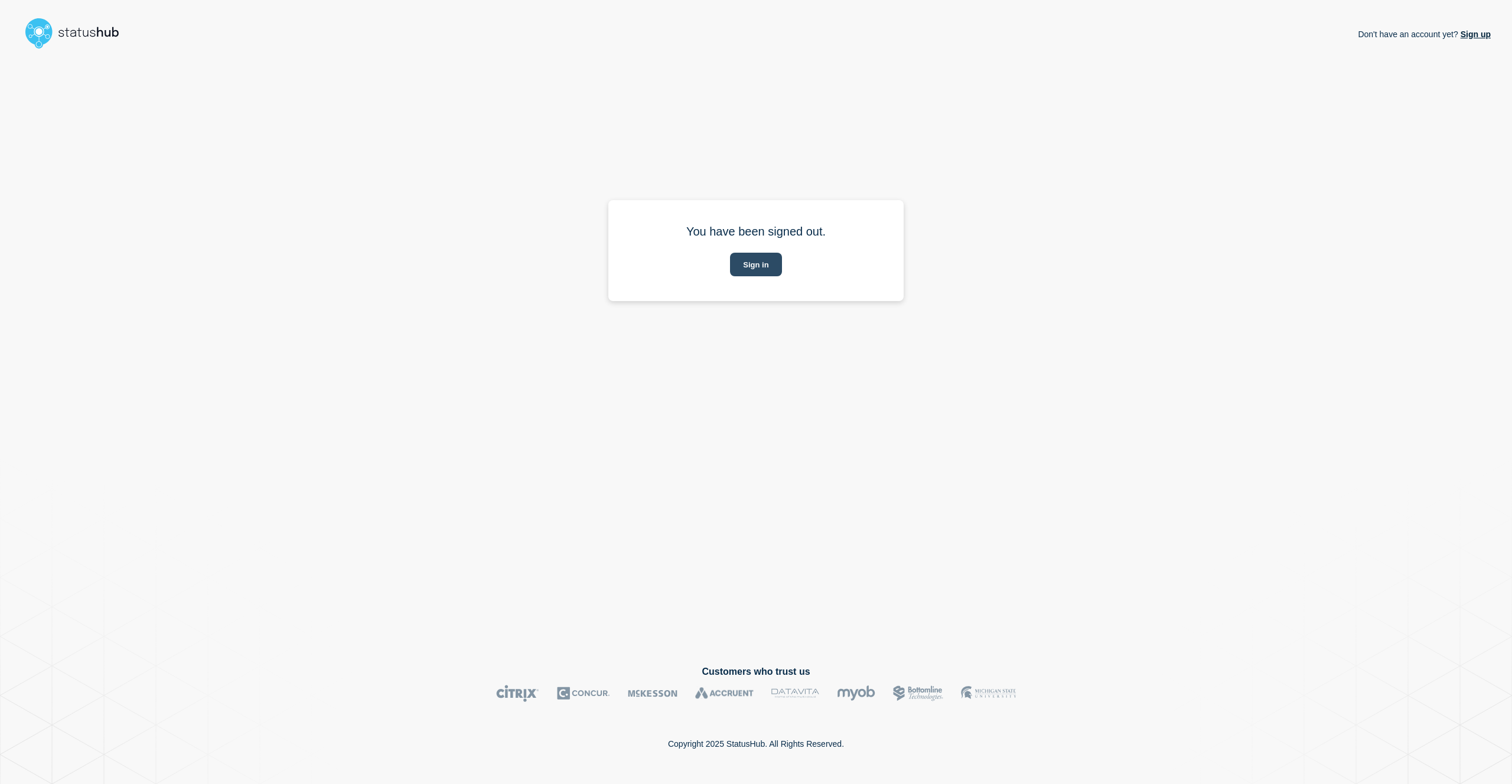
click at [747, 270] on button "Sign in" at bounding box center [756, 264] width 52 height 24
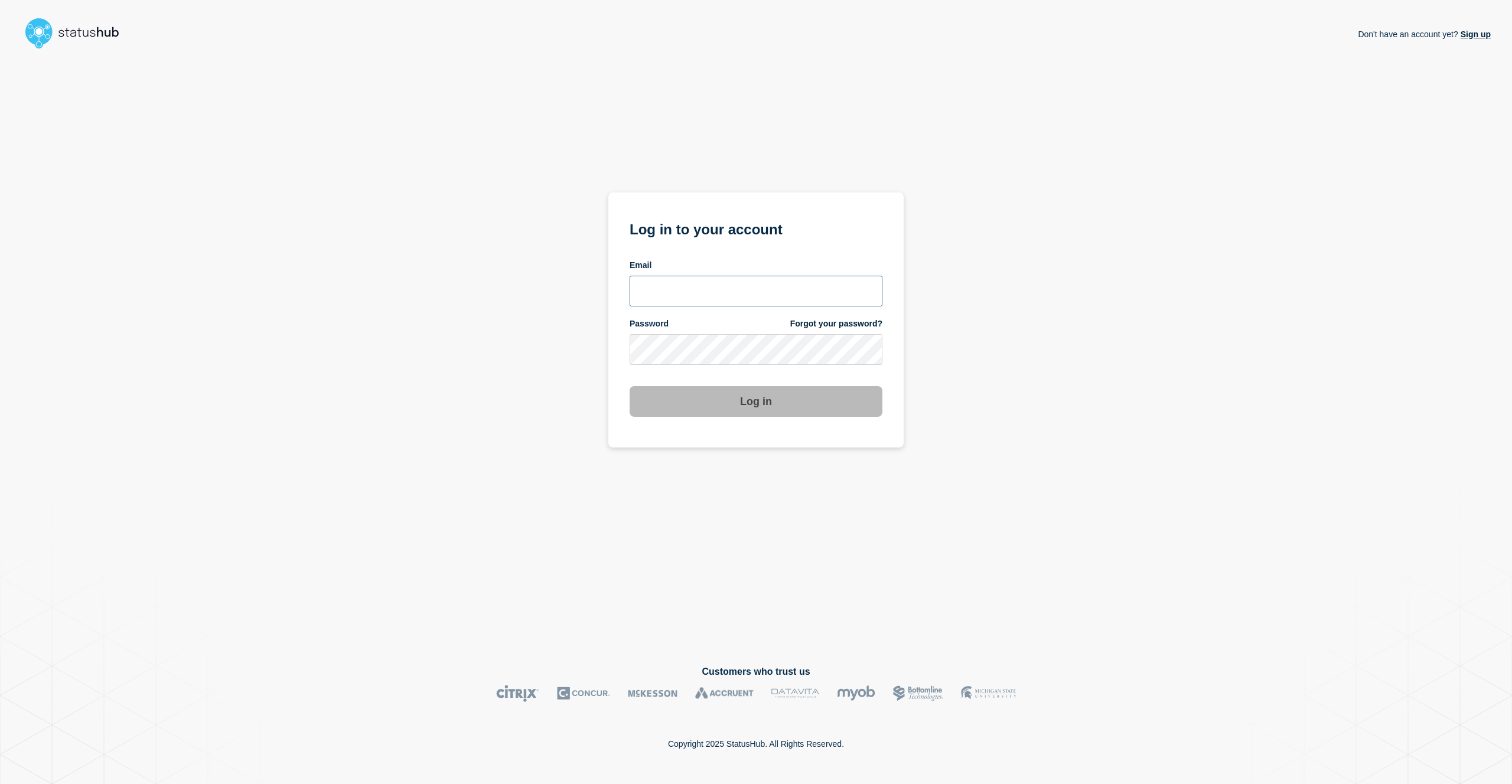
click at [681, 297] on input "email input" at bounding box center [756, 290] width 253 height 31
type input "[EMAIL_ADDRESS][DOMAIN_NAME]"
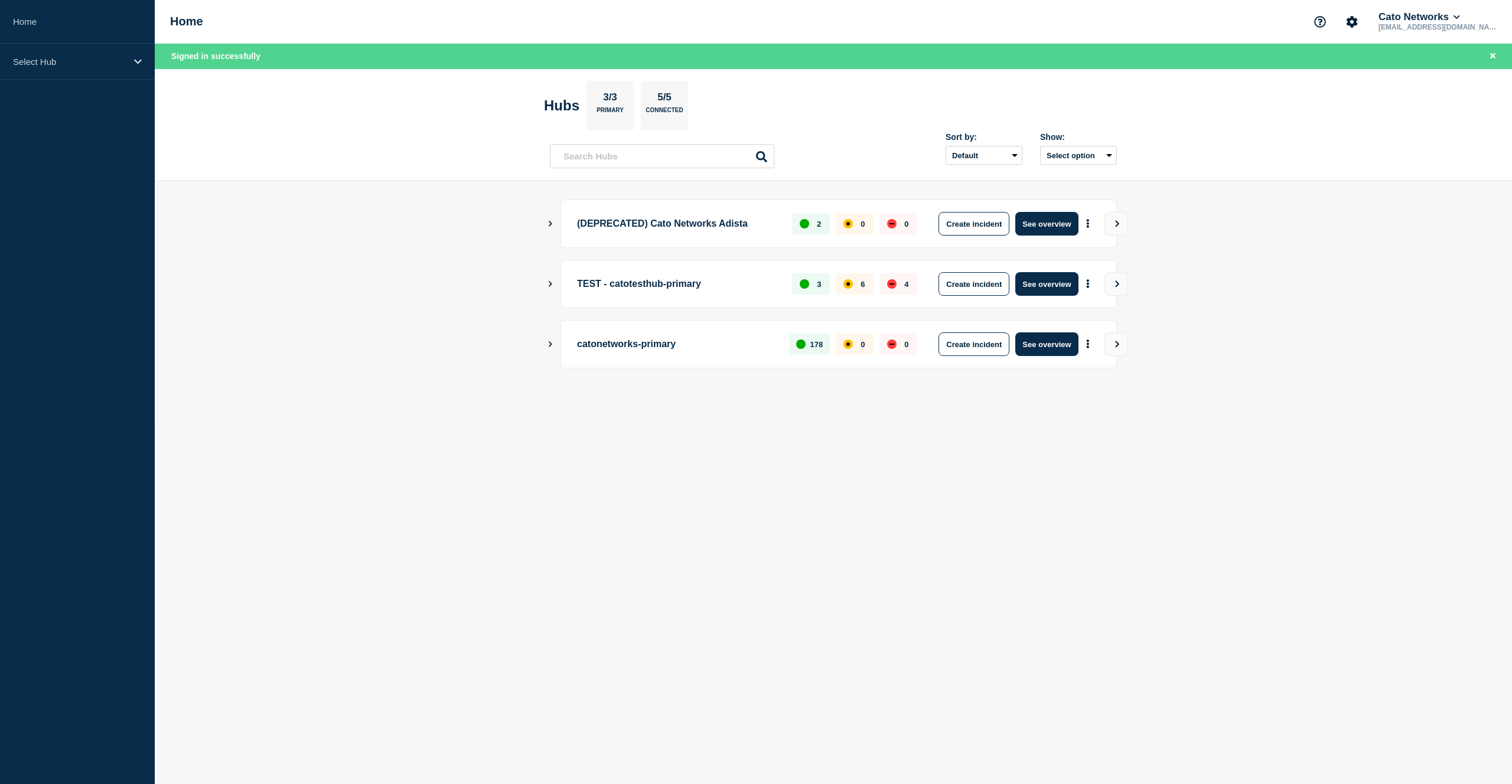
click at [548, 282] on icon "Show Connected Hubs" at bounding box center [550, 283] width 8 height 6
click at [551, 282] on icon "Show Connected Hubs" at bounding box center [550, 284] width 6 height 8
click at [130, 55] on div "Select Hub" at bounding box center [77, 61] width 155 height 36
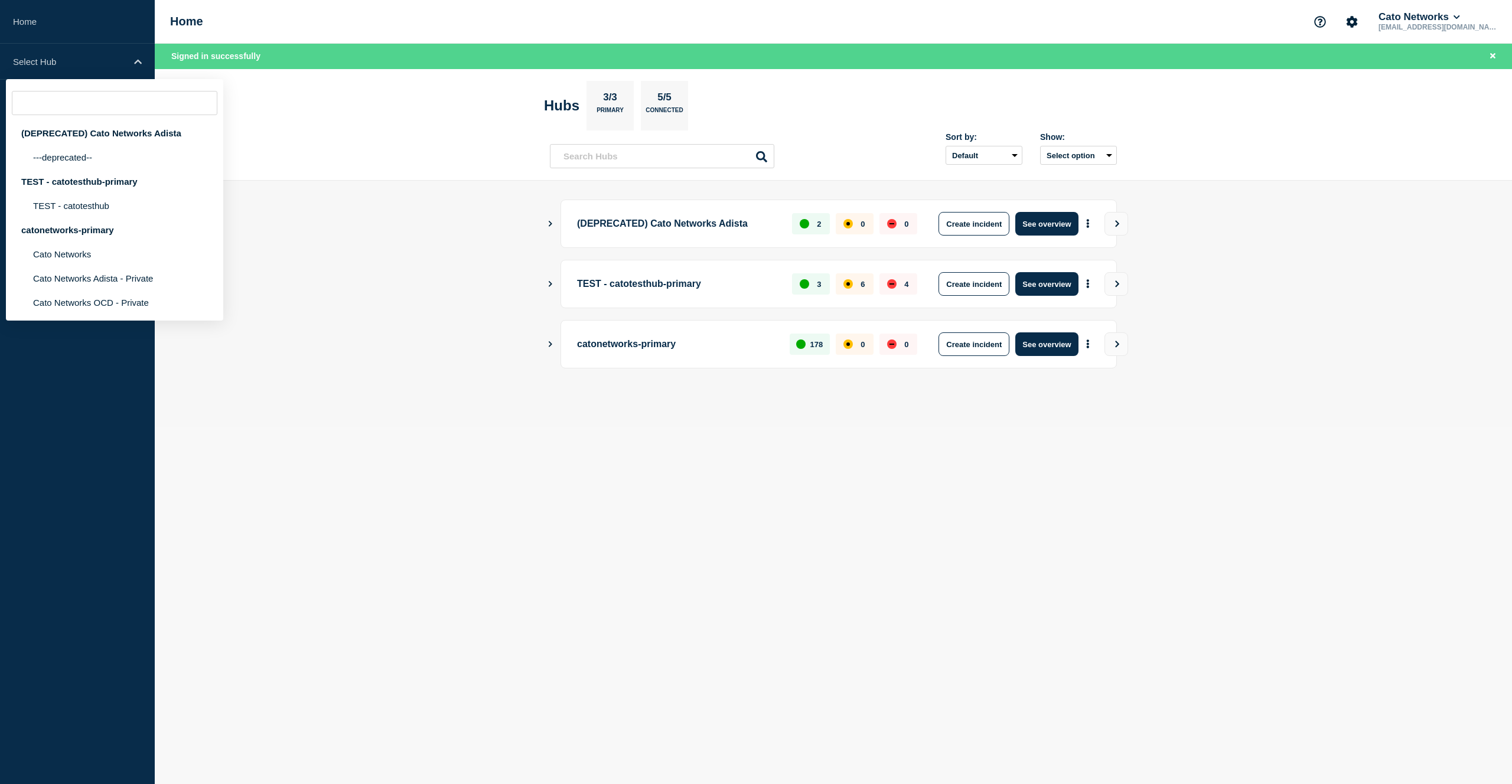
click at [622, 291] on p "TEST - catotesthub-primary" at bounding box center [678, 284] width 201 height 24
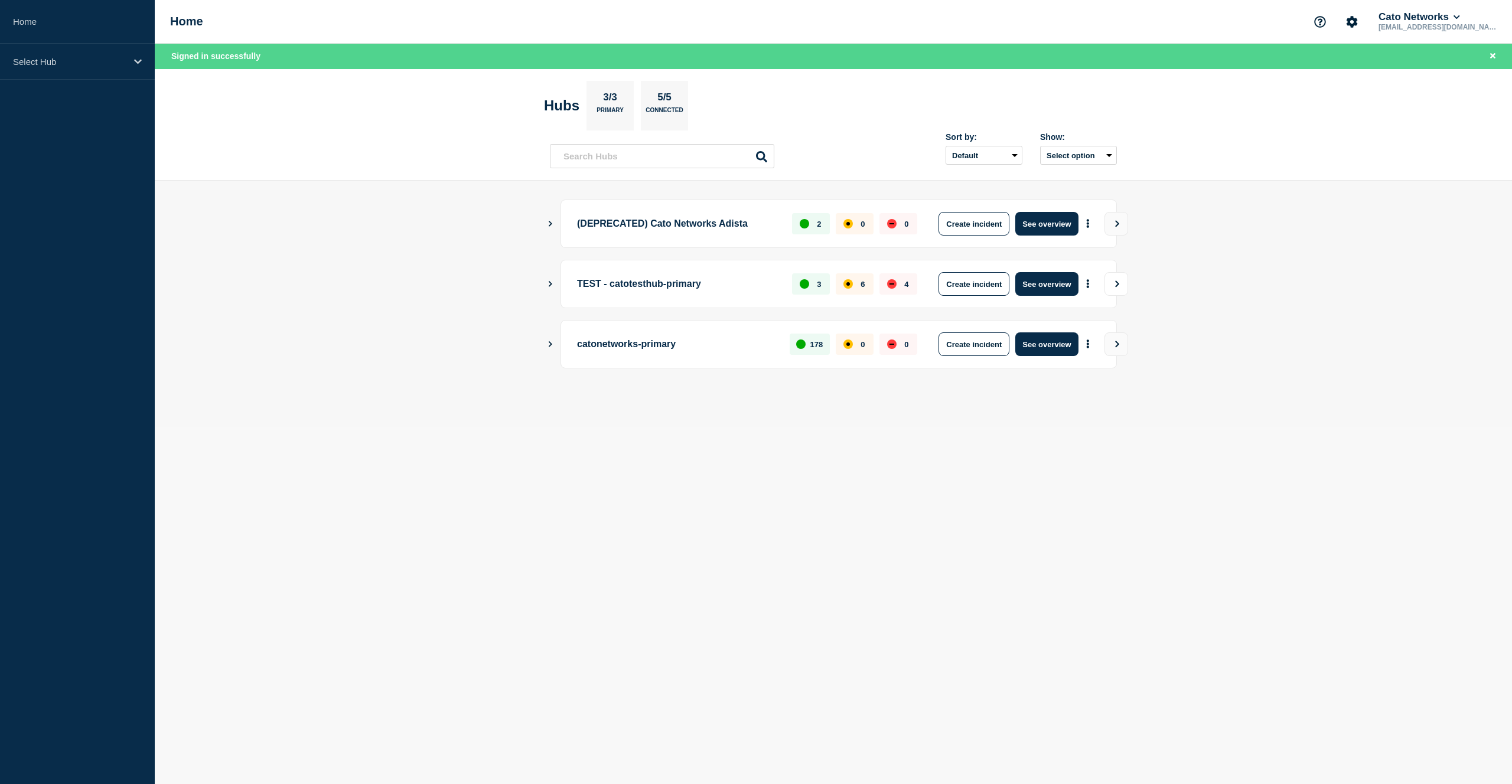
click at [1121, 278] on button "View" at bounding box center [1116, 284] width 24 height 24
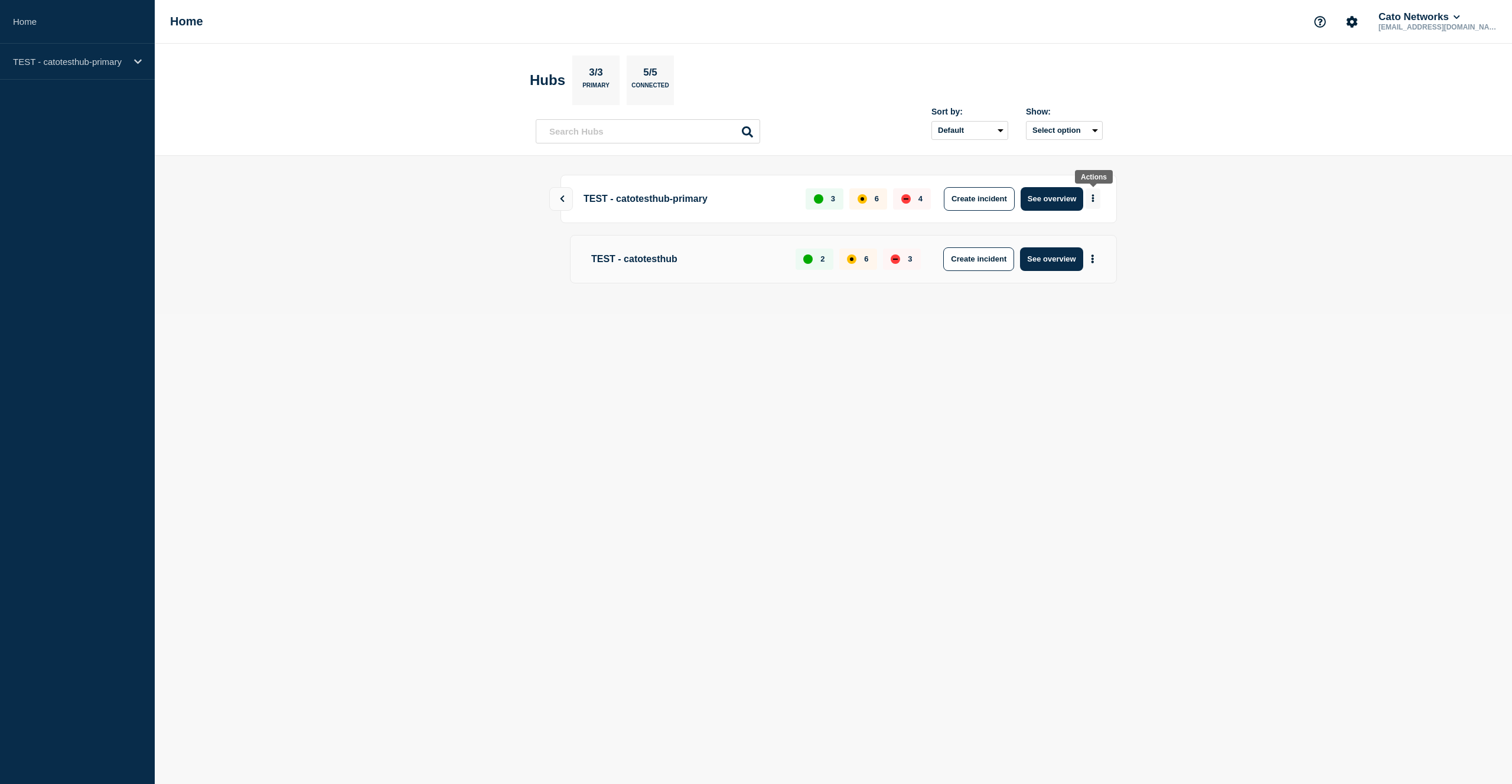
click at [1093, 201] on icon "More actions" at bounding box center [1093, 199] width 3 height 8
click at [1358, 24] on icon "Account settings" at bounding box center [1352, 21] width 11 height 11
click at [1385, 84] on link "General Settings" at bounding box center [1389, 84] width 67 height 10
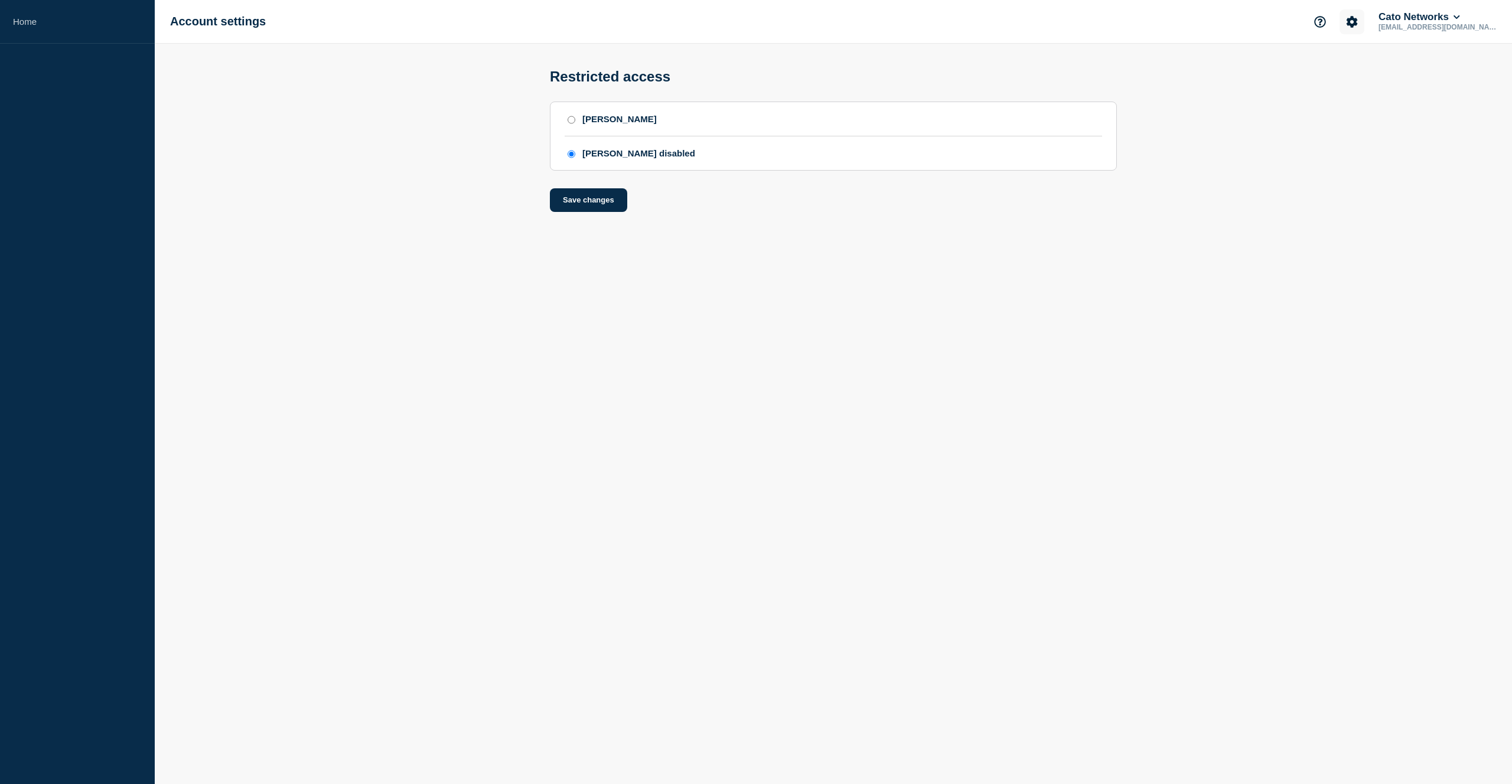
click at [1358, 21] on icon "Account settings" at bounding box center [1352, 21] width 11 height 11
click at [1462, 18] on button "Cato Networks" at bounding box center [1419, 17] width 86 height 11
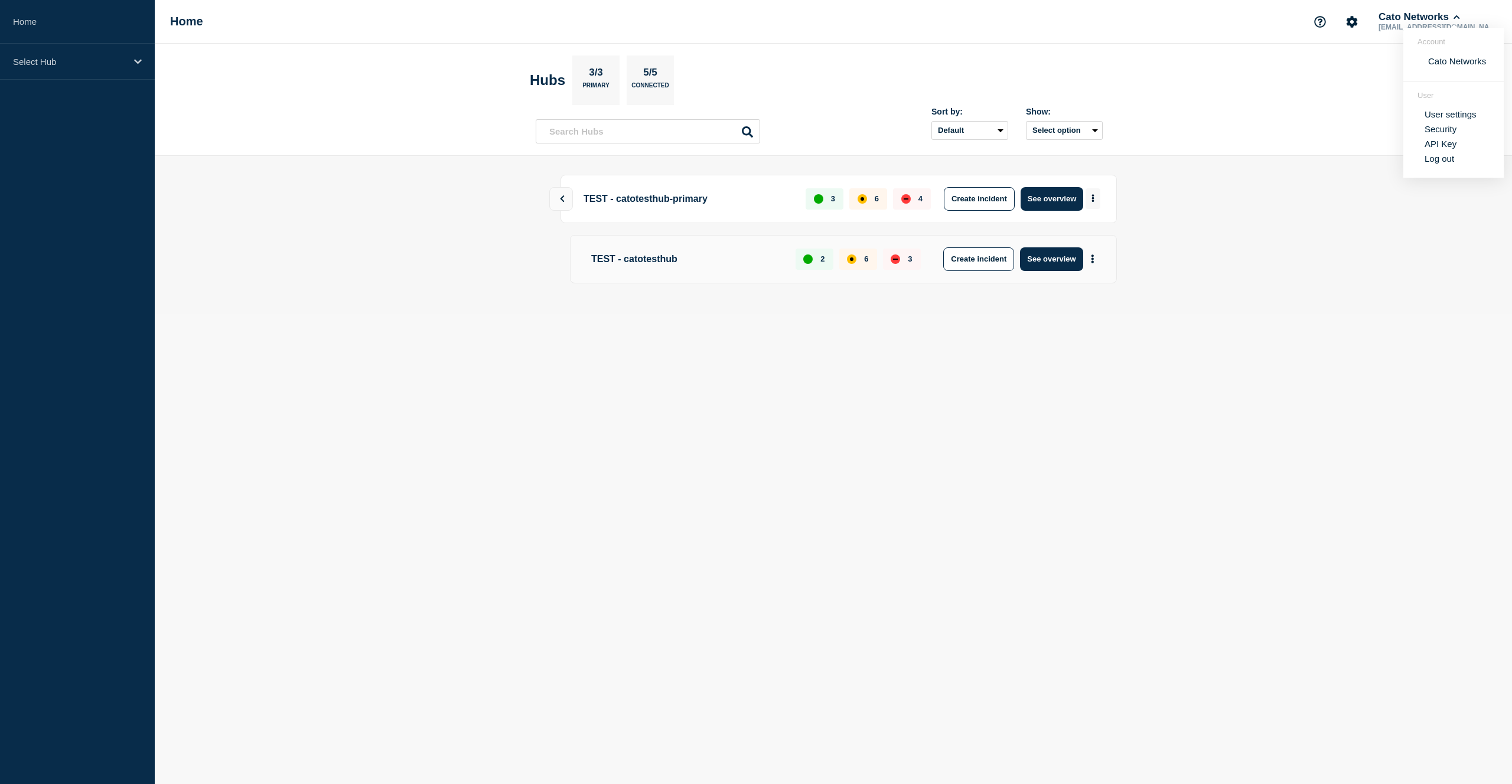
click at [1098, 205] on button "More actions" at bounding box center [1093, 199] width 15 height 21
click at [96, 73] on div "Select Hub" at bounding box center [77, 61] width 155 height 36
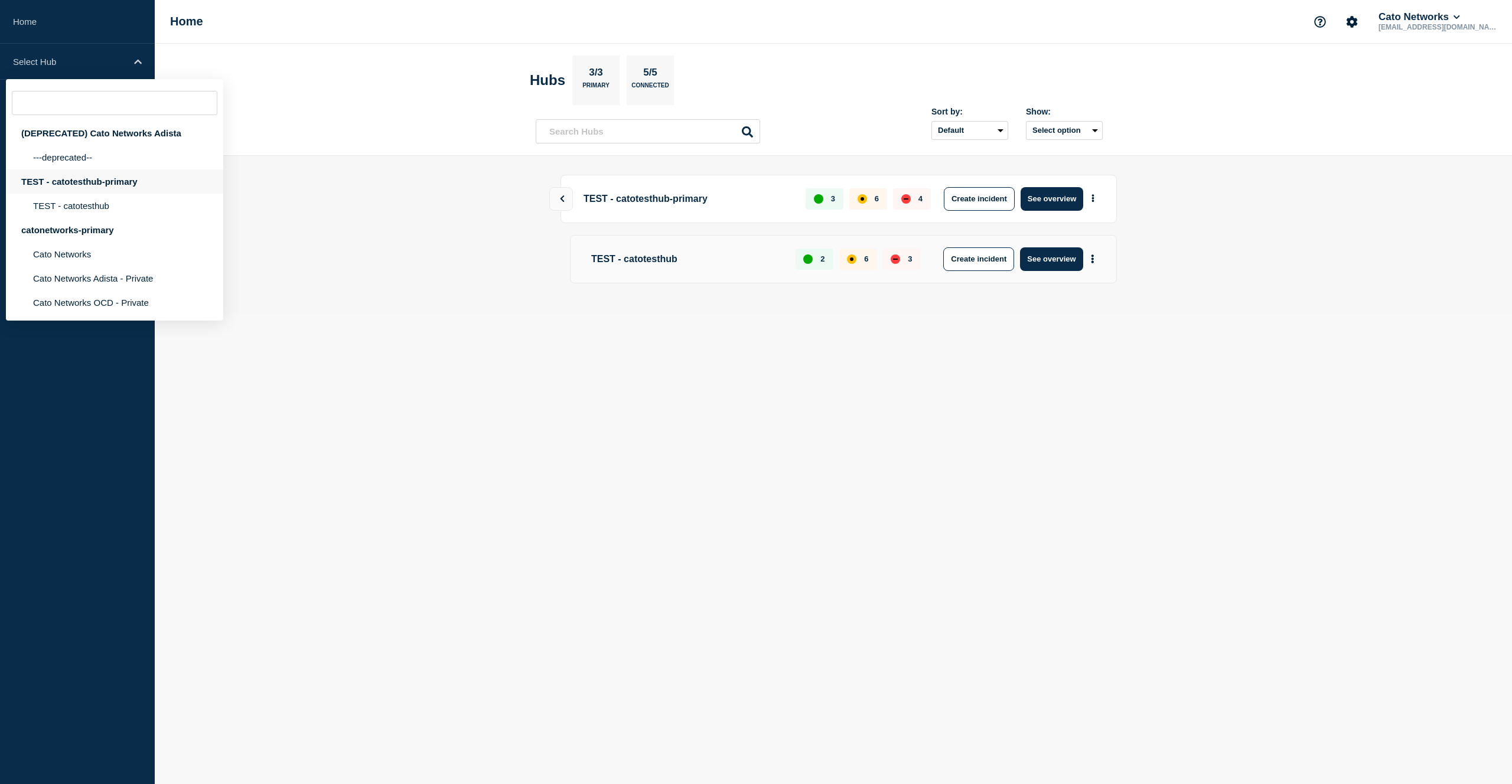
click at [103, 193] on div "TEST - catotesthub-primary" at bounding box center [115, 182] width 217 height 24
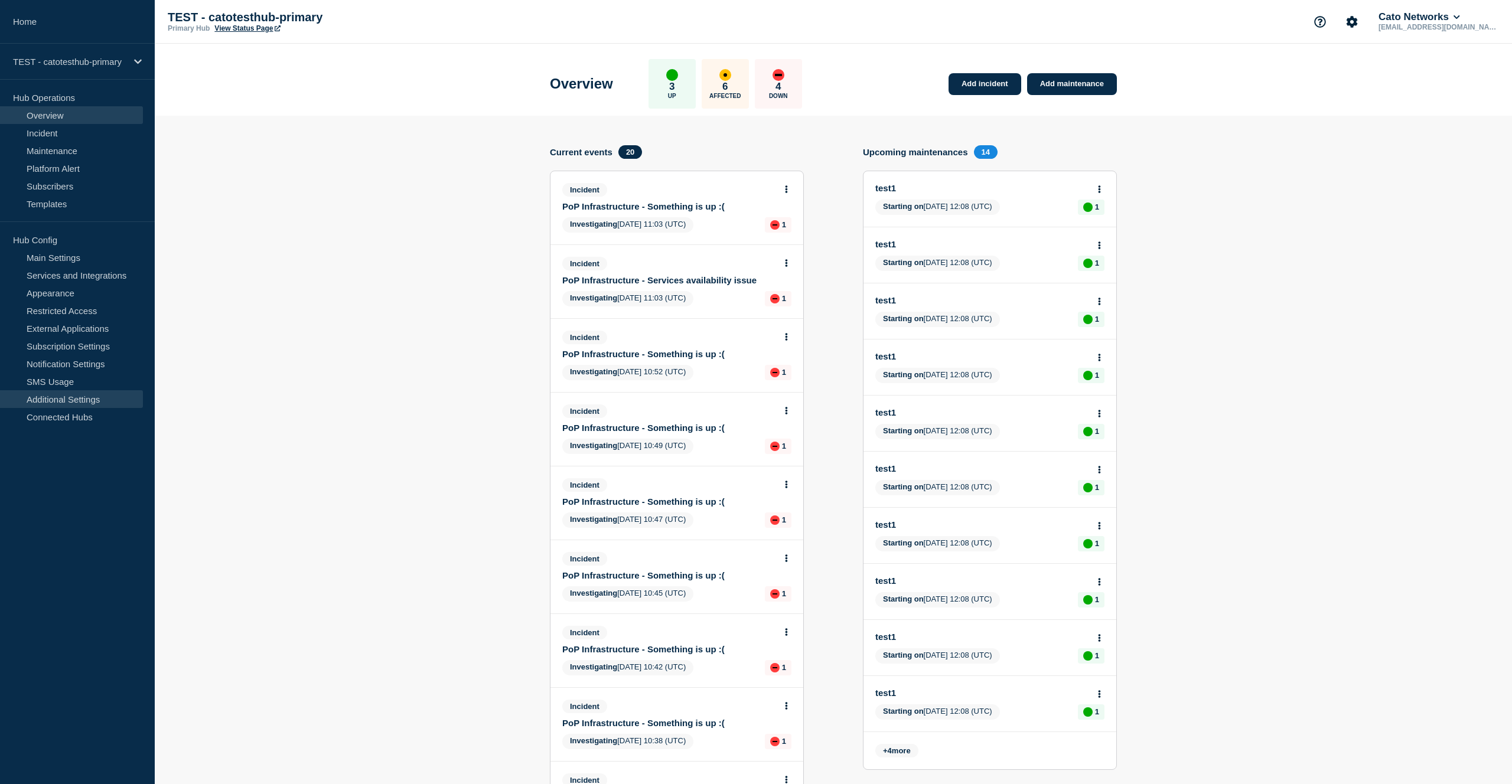
click at [94, 396] on link "Additional Settings" at bounding box center [71, 399] width 143 height 18
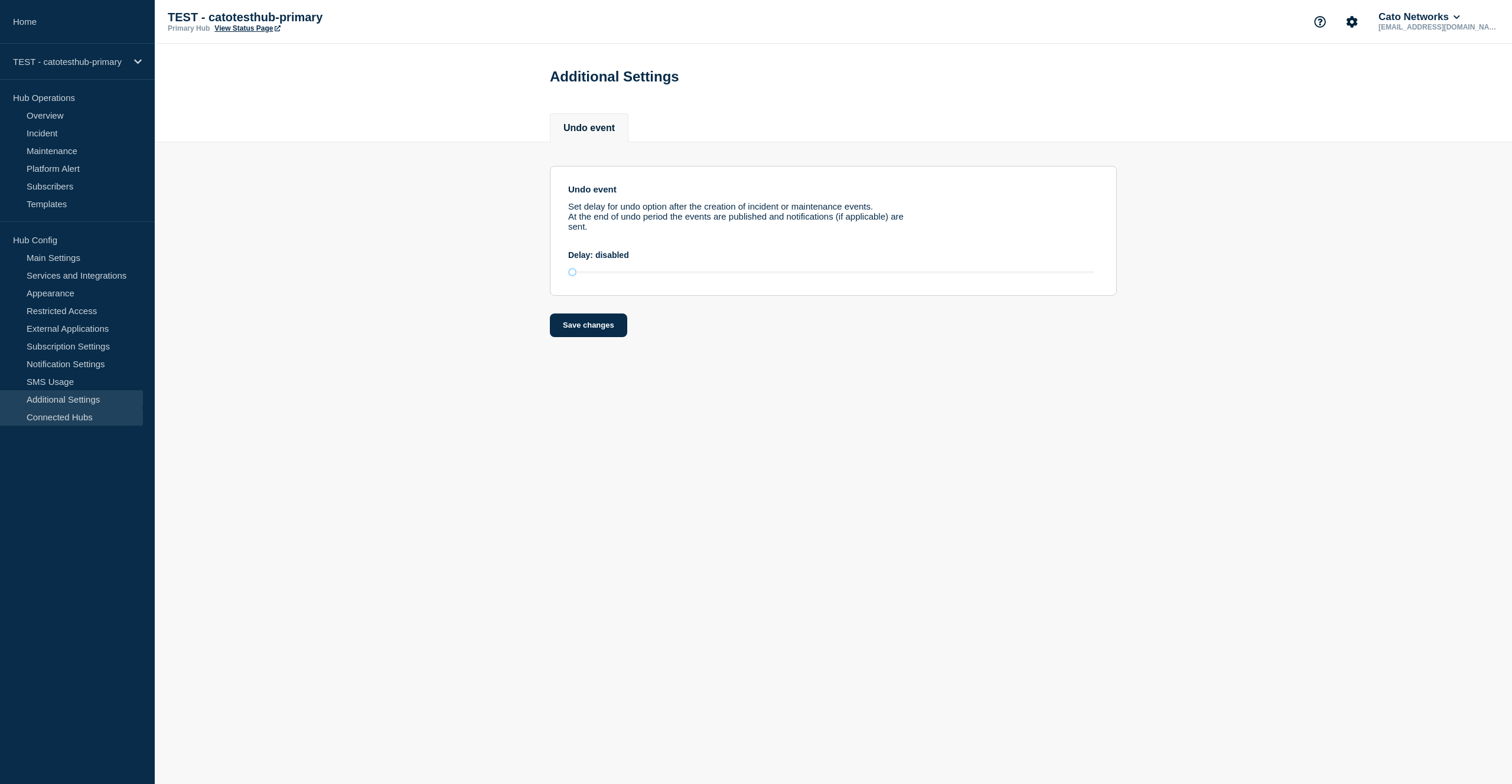
click at [74, 425] on link "Connected Hubs" at bounding box center [71, 416] width 143 height 18
click at [78, 421] on link "Connected Hubs" at bounding box center [71, 416] width 143 height 18
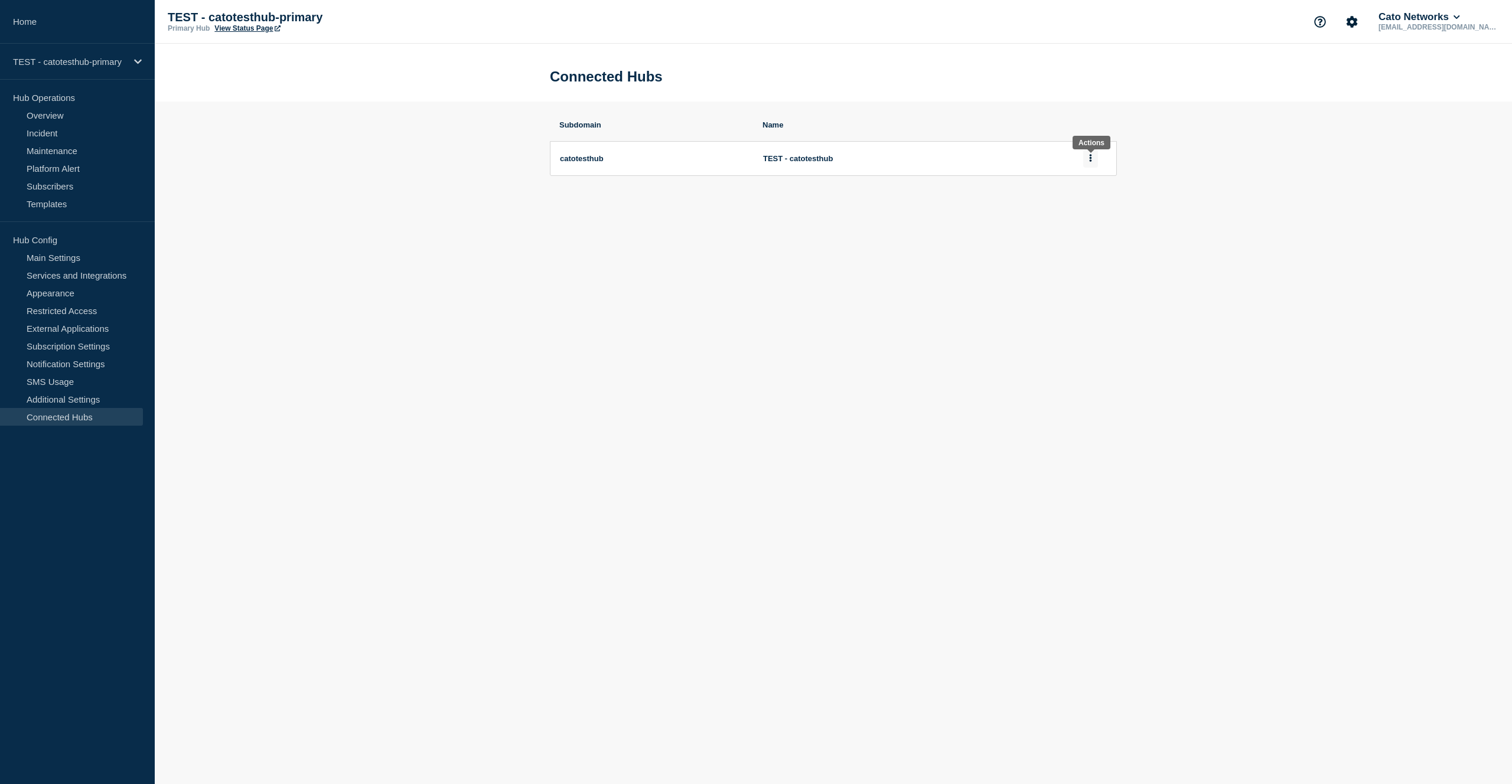
click at [1087, 161] on button at bounding box center [1090, 158] width 15 height 18
click at [74, 368] on link "Notification Settings" at bounding box center [71, 363] width 143 height 18
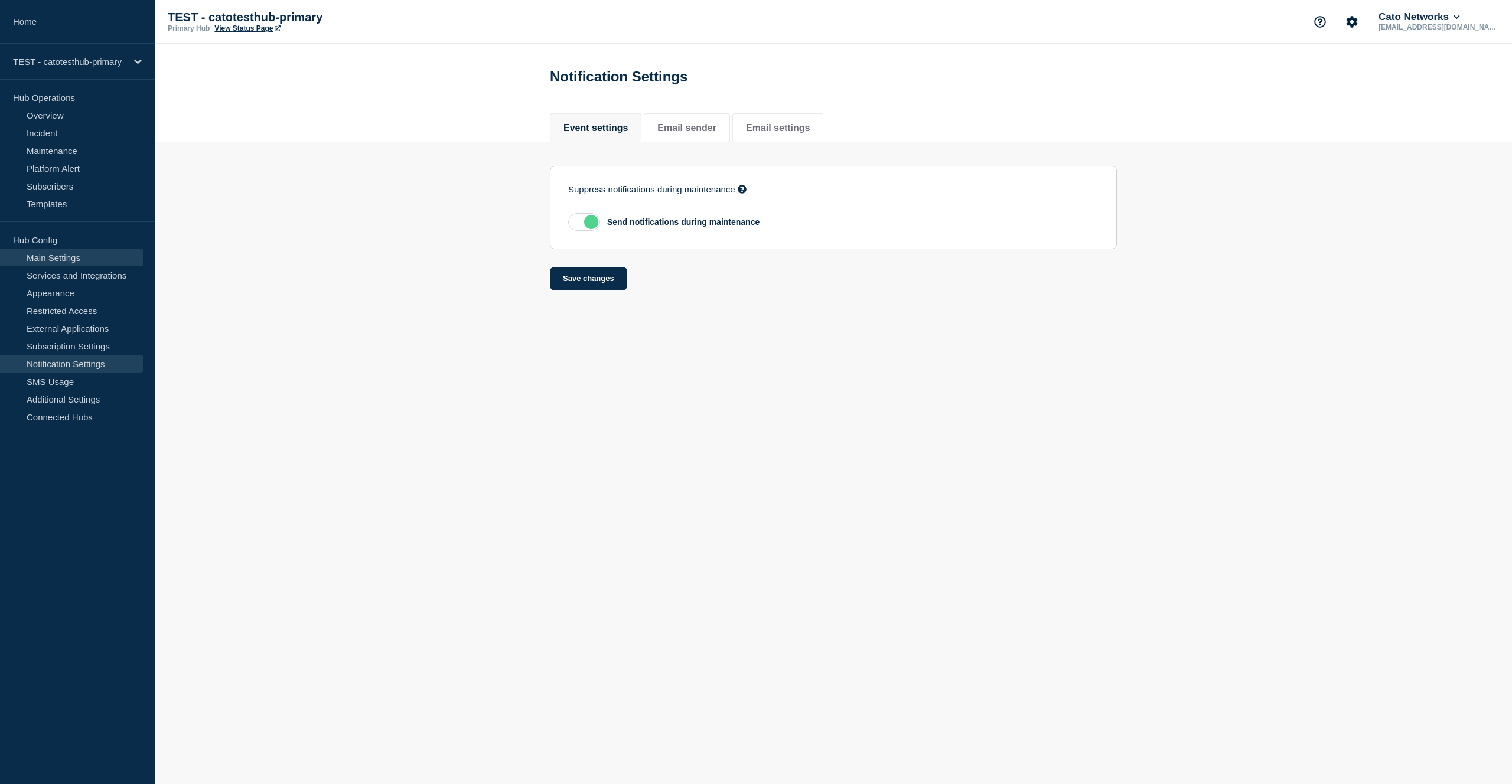
click at [62, 259] on link "Main Settings" at bounding box center [71, 257] width 143 height 18
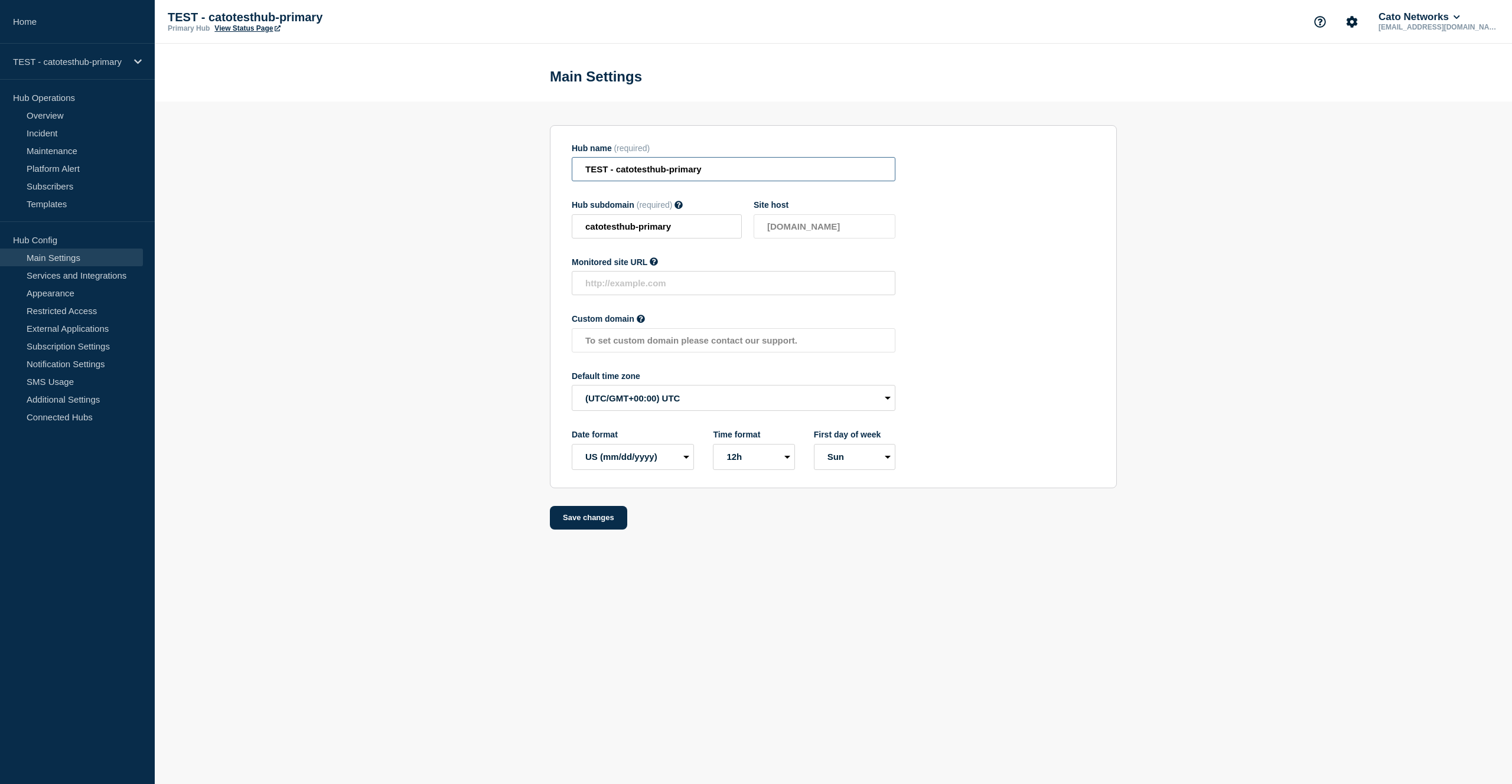
drag, startPoint x: 612, startPoint y: 178, endPoint x: 560, endPoint y: 180, distance: 52.0
click at [560, 180] on section "Hub name (required) TEST - catotesthub-primary Hub subdomain (required) Must co…" at bounding box center [833, 306] width 567 height 363
click at [636, 167] on input "TEST - catotesthub-primary" at bounding box center [734, 169] width 324 height 24
drag, startPoint x: 614, startPoint y: 174, endPoint x: 511, endPoint y: 173, distance: 103.0
click at [511, 173] on section "Hub name (required) TEST - catotesthub-primary Hub subdomain (required) Must co…" at bounding box center [833, 315] width 1357 height 428
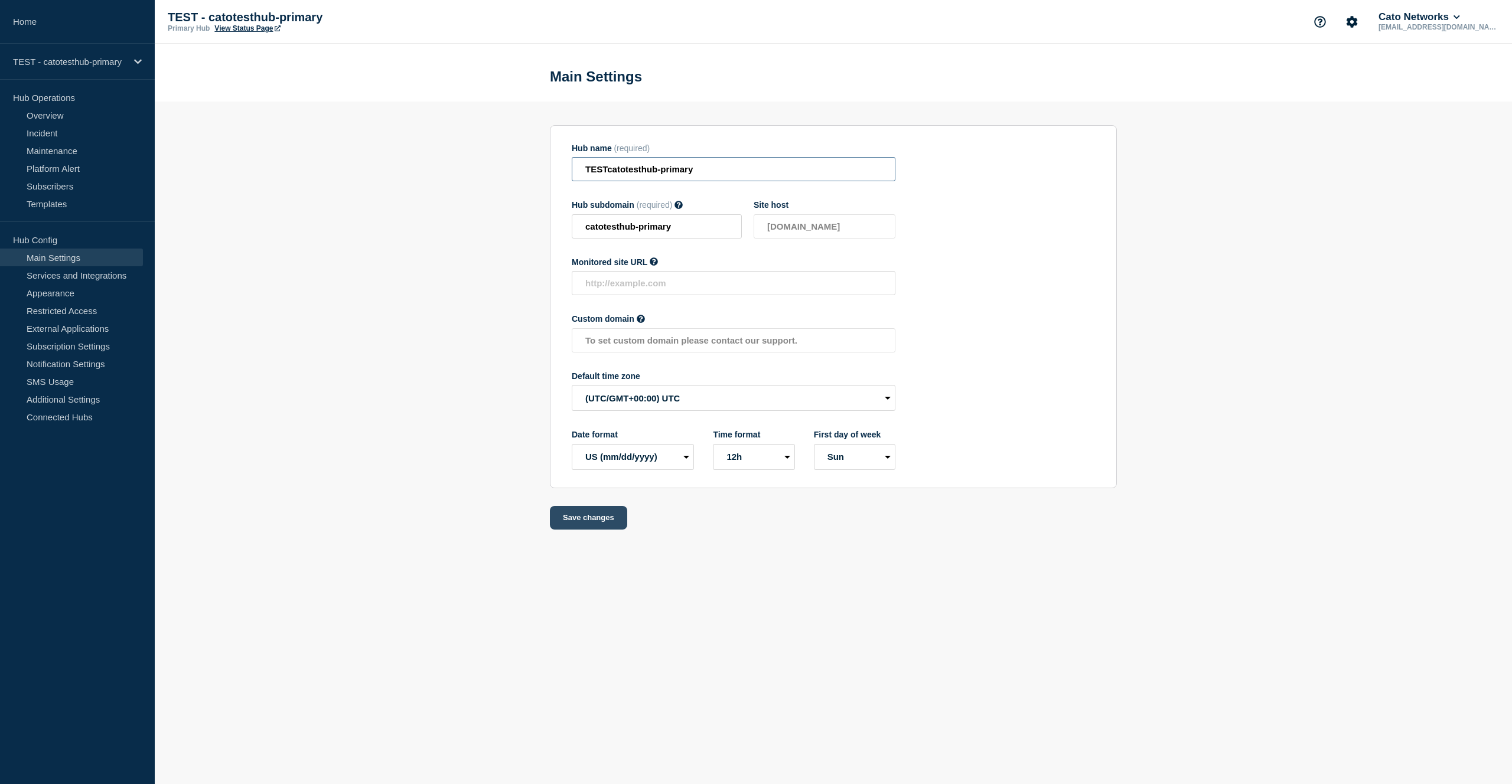
type input "TESTcatotesthub-primary"
click at [600, 529] on button "Save changes" at bounding box center [588, 517] width 77 height 24
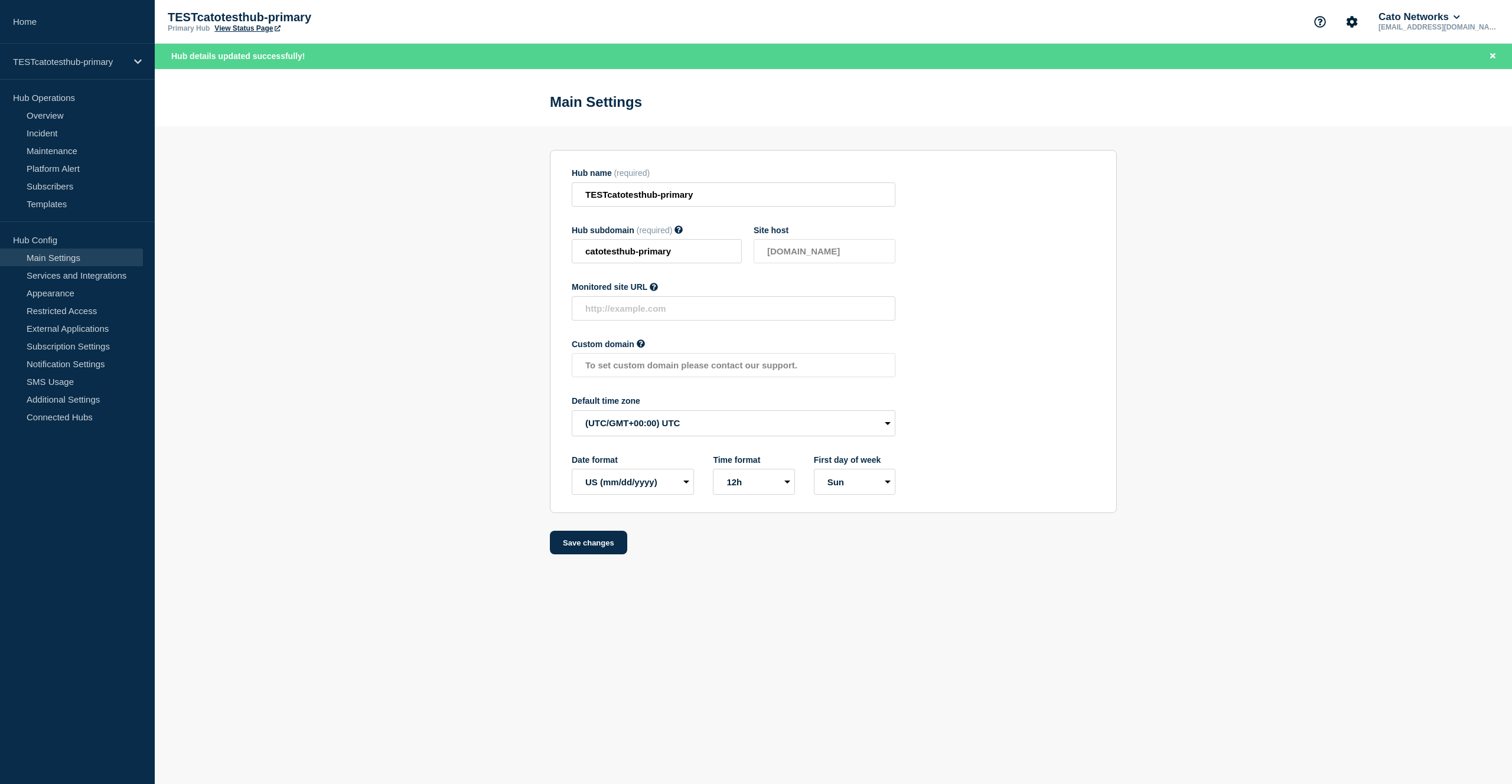
click at [70, 259] on link "Main Settings" at bounding box center [71, 257] width 143 height 18
click at [83, 411] on link "Connected Hubs" at bounding box center [71, 416] width 143 height 18
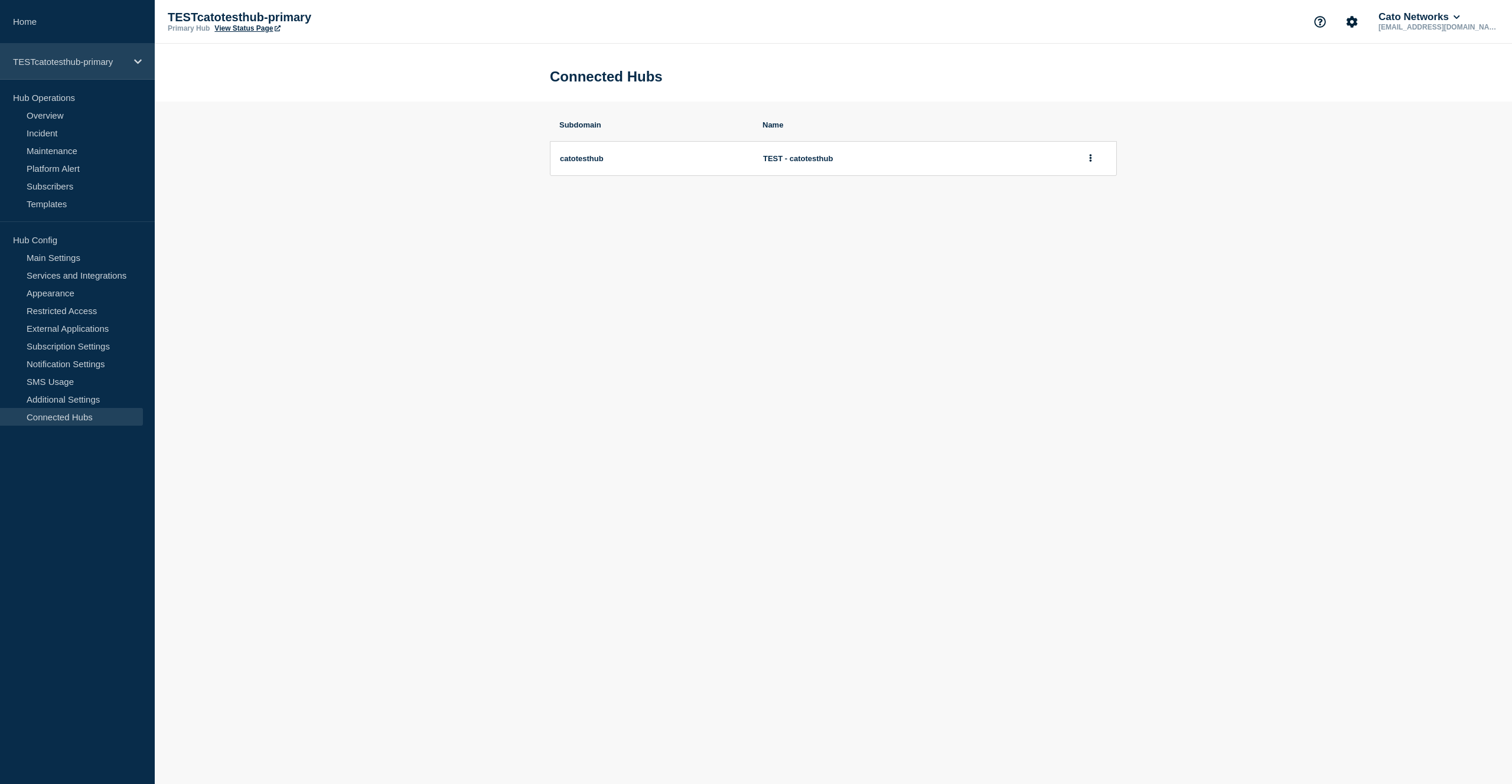
click at [52, 58] on p "TESTcatotesthub-primary" at bounding box center [70, 61] width 114 height 10
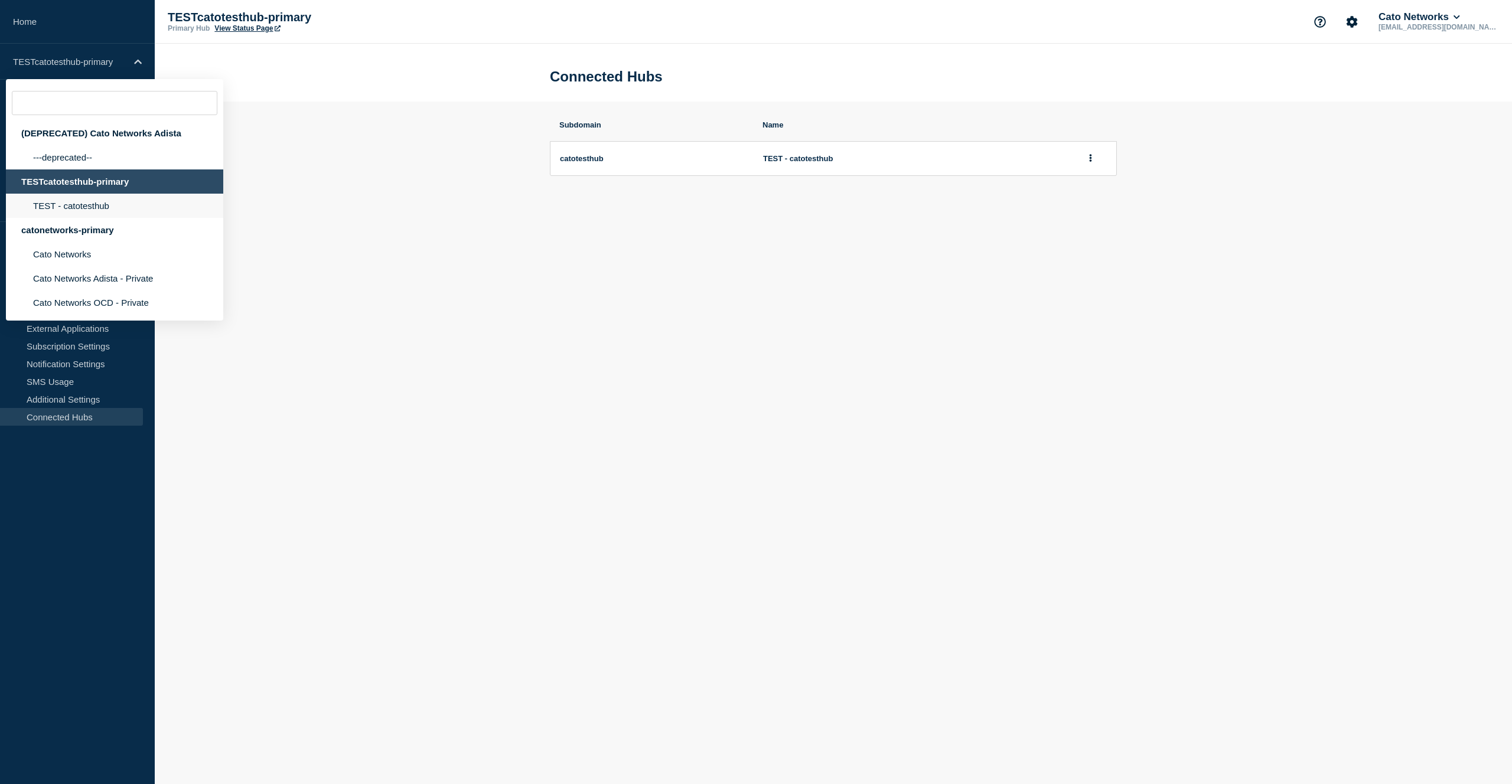
click at [121, 218] on li "TEST - catotesthub" at bounding box center [115, 206] width 217 height 24
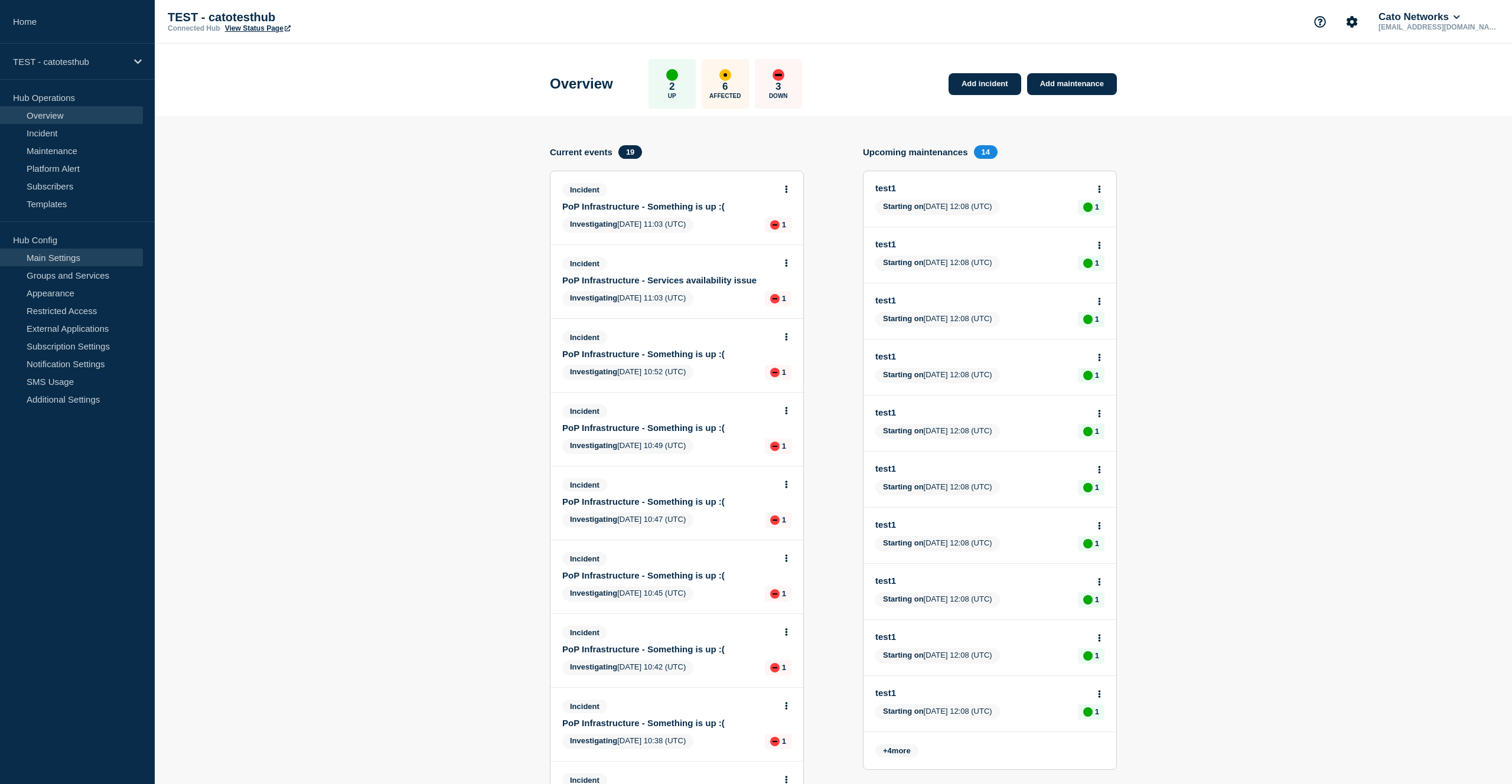
click at [74, 256] on link "Main Settings" at bounding box center [71, 257] width 143 height 18
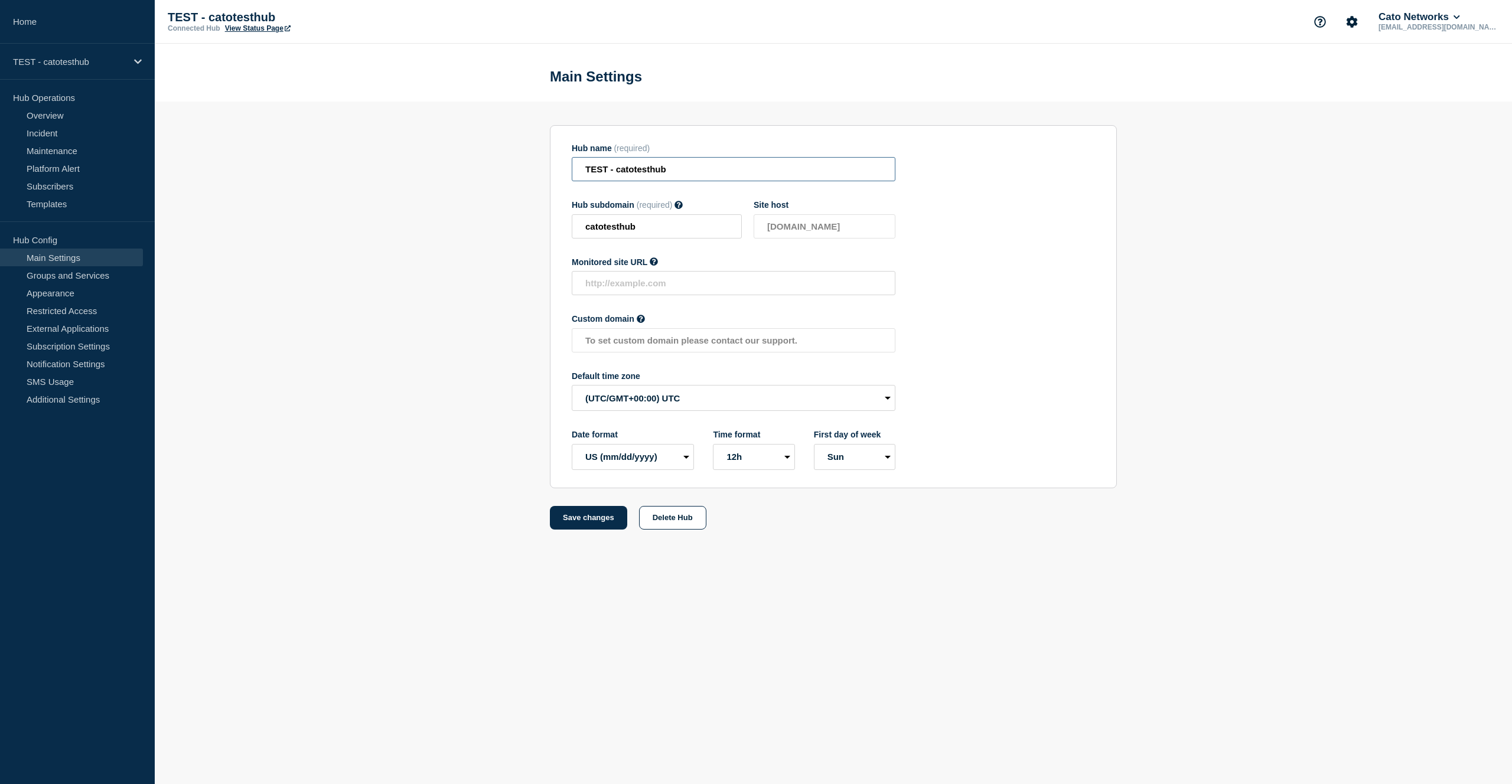
drag, startPoint x: 615, startPoint y: 171, endPoint x: 604, endPoint y: 167, distance: 11.7
click at [604, 167] on input "TEST - catotesthub" at bounding box center [734, 169] width 324 height 24
click at [611, 176] on input "TEST - catotesthub" at bounding box center [734, 169] width 324 height 24
drag, startPoint x: 606, startPoint y: 176, endPoint x: 615, endPoint y: 177, distance: 9.1
click at [615, 177] on input "TEST - catotesthub" at bounding box center [734, 169] width 324 height 24
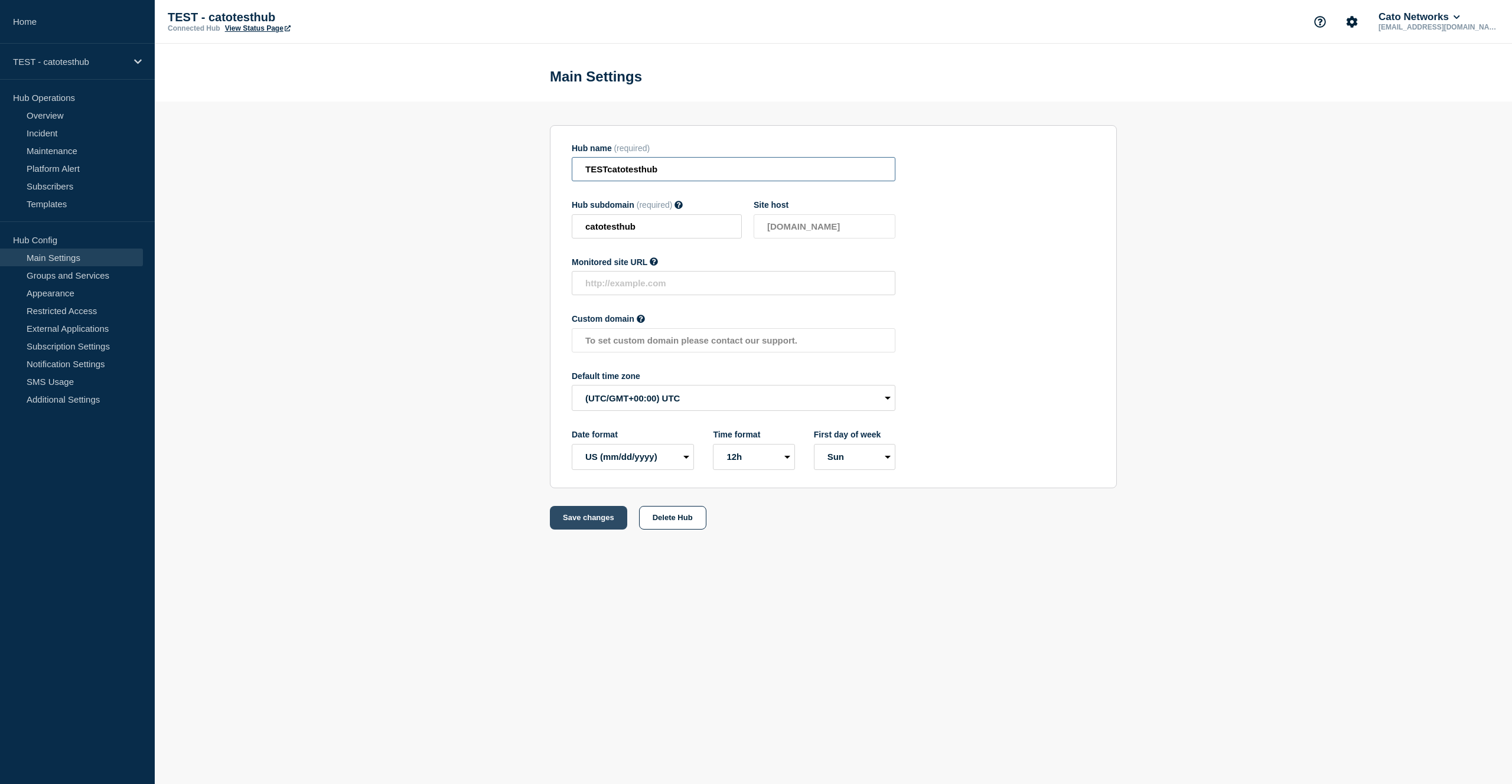
type input "TESTcatotesthub"
click at [590, 529] on button "Save changes" at bounding box center [588, 517] width 77 height 24
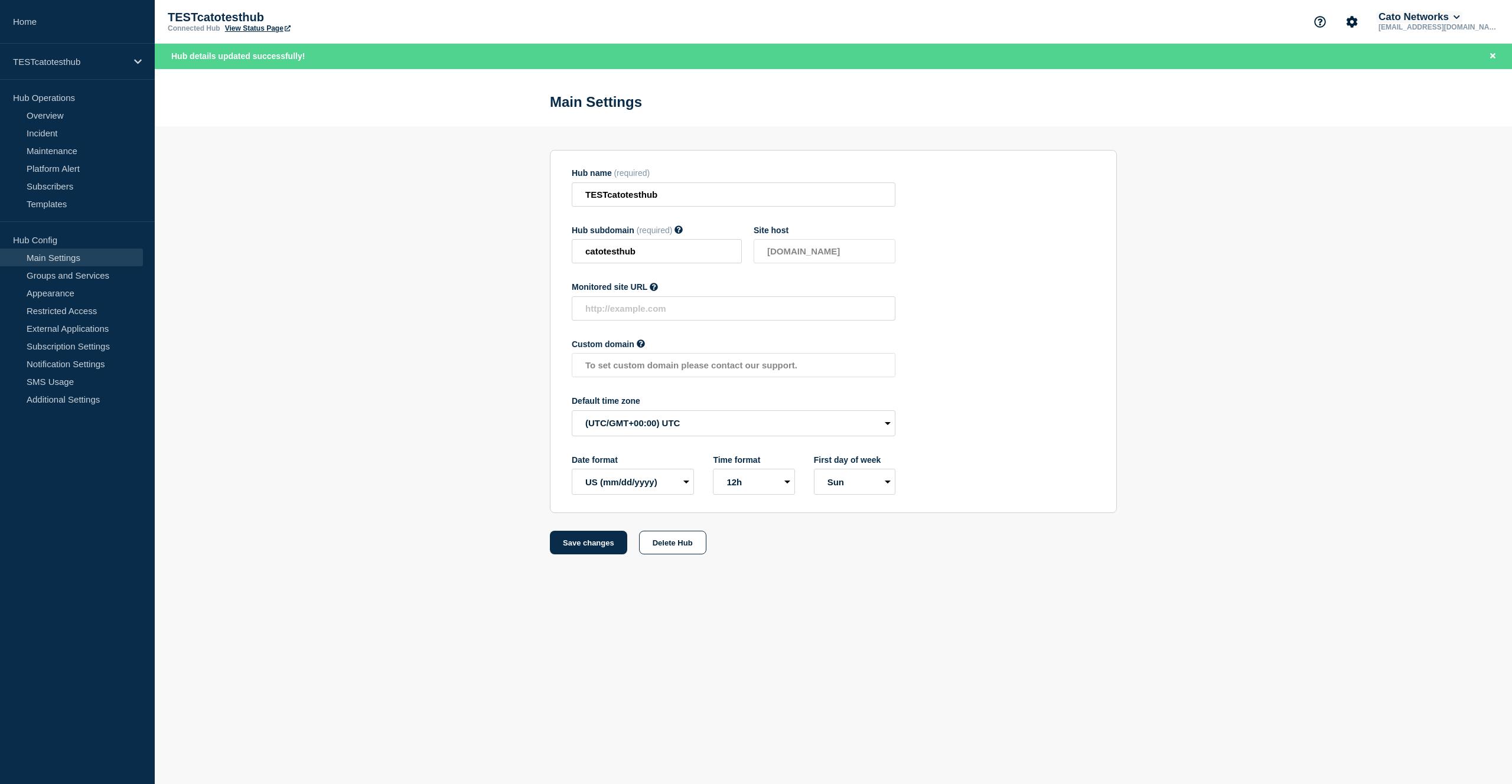
click at [1460, 20] on icon at bounding box center [1456, 18] width 6 height 7
click at [1464, 119] on link "User settings" at bounding box center [1450, 114] width 52 height 10
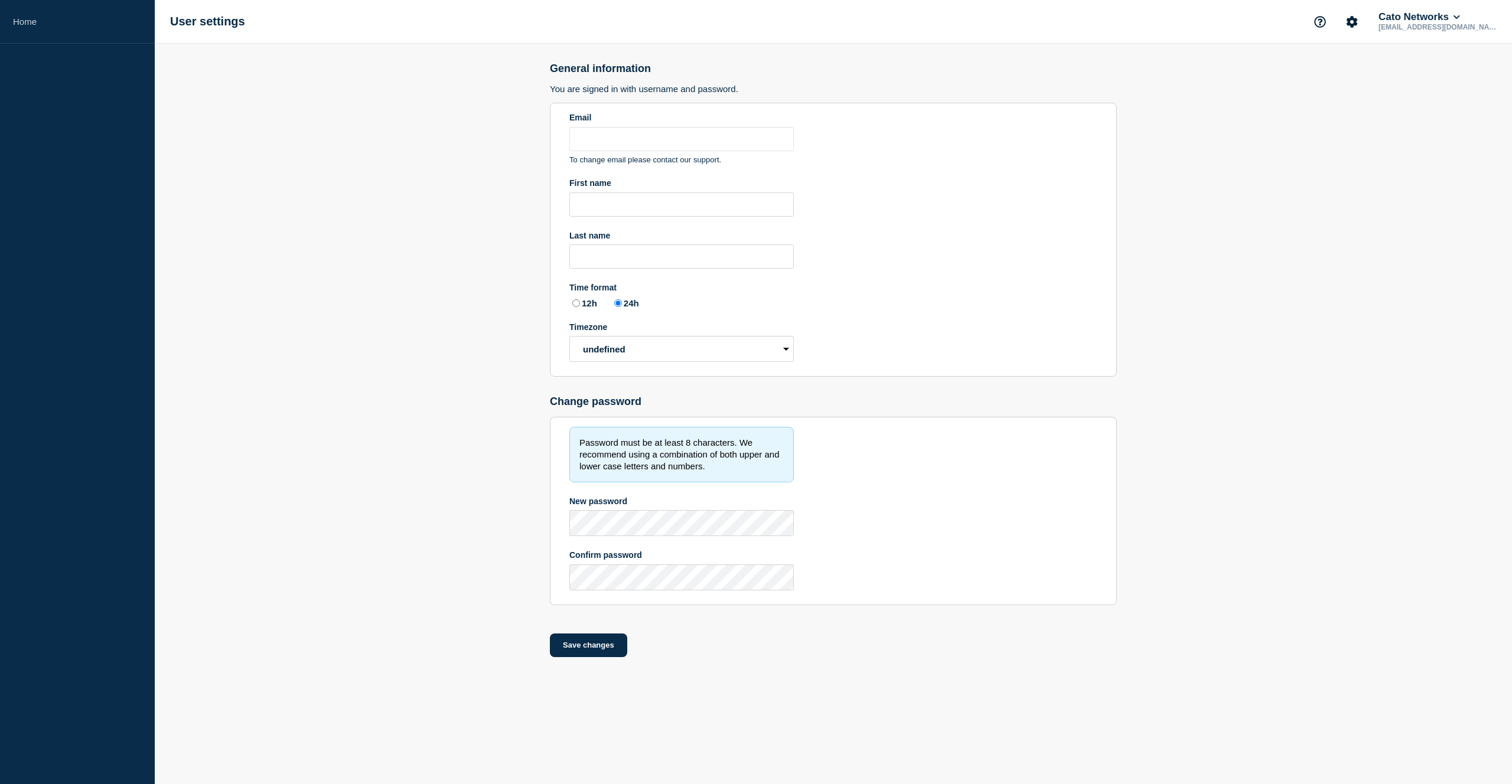
type input "[EMAIL_ADDRESS][DOMAIN_NAME]"
radio input "true"
select select "hub"
click at [1456, 24] on p "[EMAIL_ADDRESS][DOMAIN_NAME]" at bounding box center [1438, 26] width 123 height 8
click at [1453, 17] on button "Cato Networks" at bounding box center [1419, 17] width 86 height 11
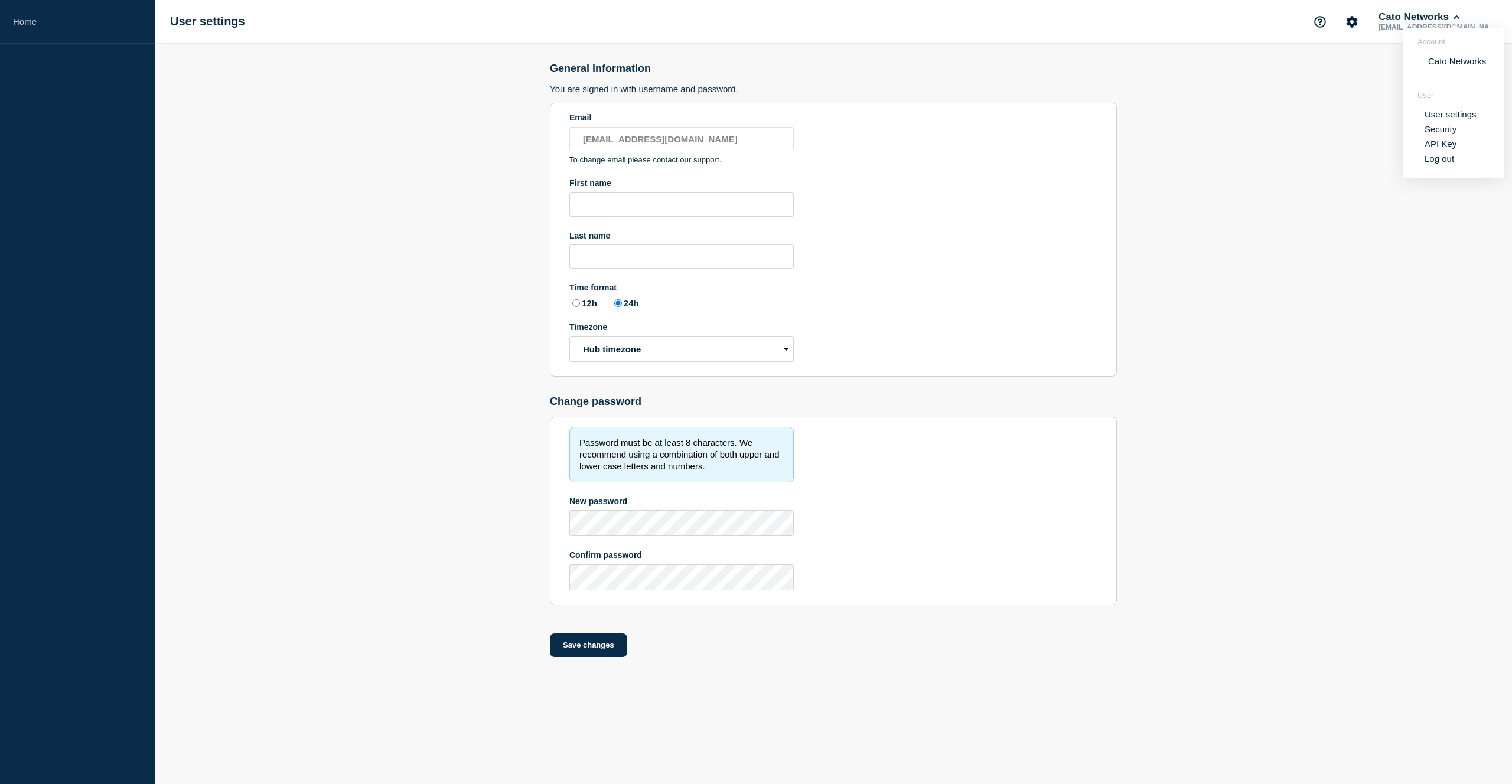
click at [1442, 149] on link "API Key" at bounding box center [1440, 144] width 32 height 10
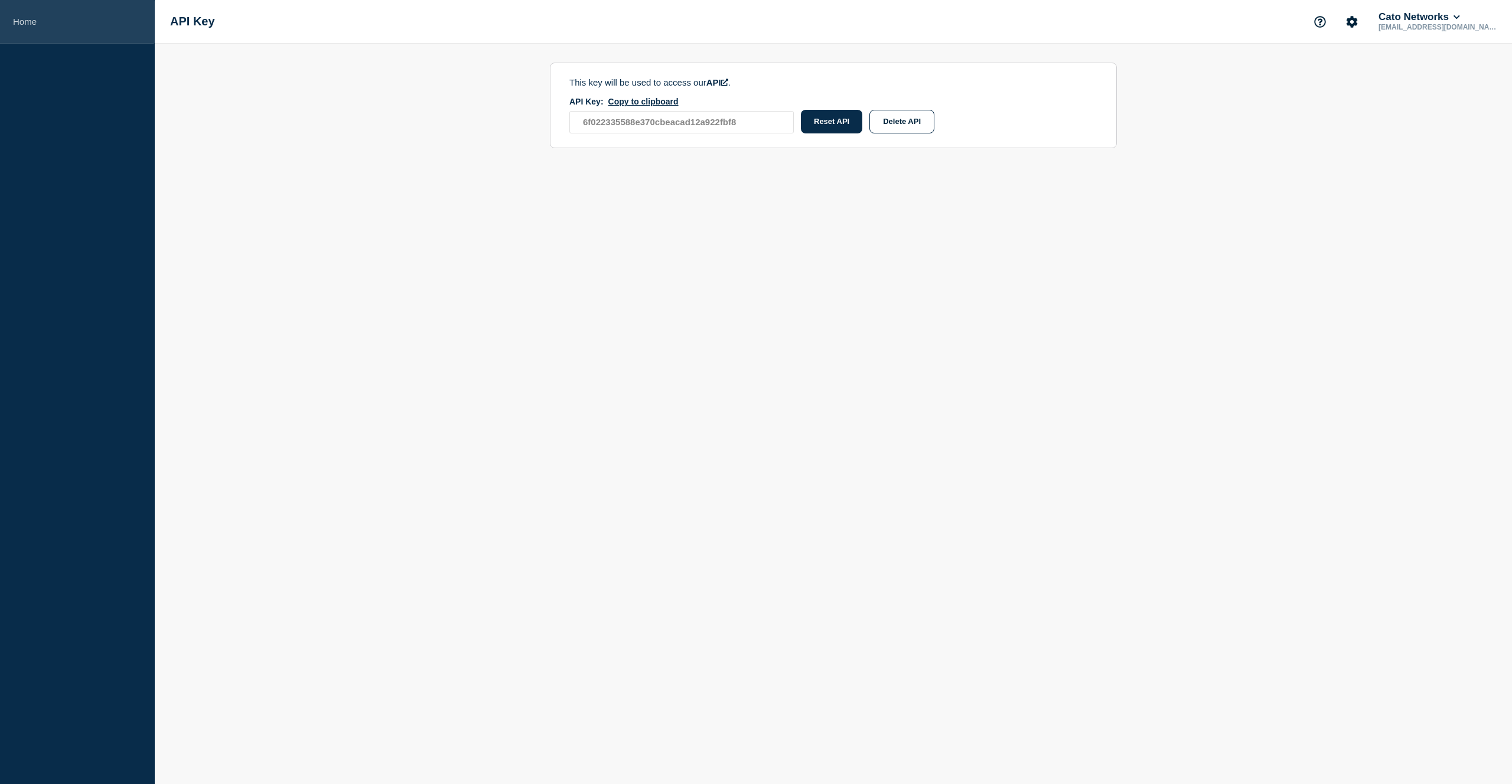
click at [43, 25] on link "Home" at bounding box center [77, 22] width 155 height 44
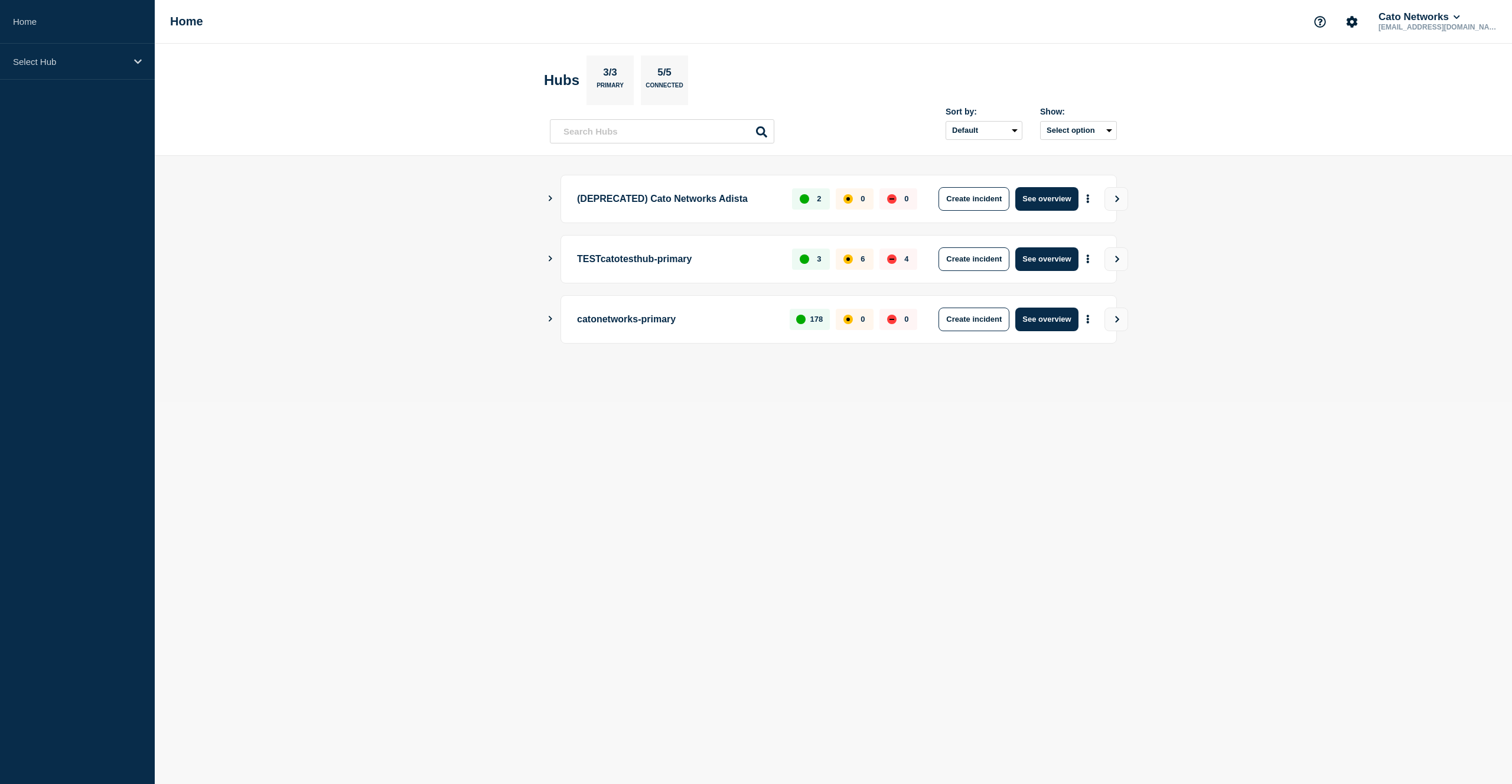
click at [559, 255] on div "TESTcatotesthub-primary 3 6 4 Create incident See overview" at bounding box center [833, 259] width 567 height 48
click at [548, 256] on icon "Show Connected Hubs" at bounding box center [550, 258] width 8 height 6
click at [1446, 32] on p "[EMAIL_ADDRESS][DOMAIN_NAME]" at bounding box center [1438, 26] width 123 height 8
click at [1450, 21] on button "Cato Networks" at bounding box center [1419, 17] width 86 height 11
click at [608, 256] on p "TESTcatotesthub-primary" at bounding box center [678, 259] width 201 height 24
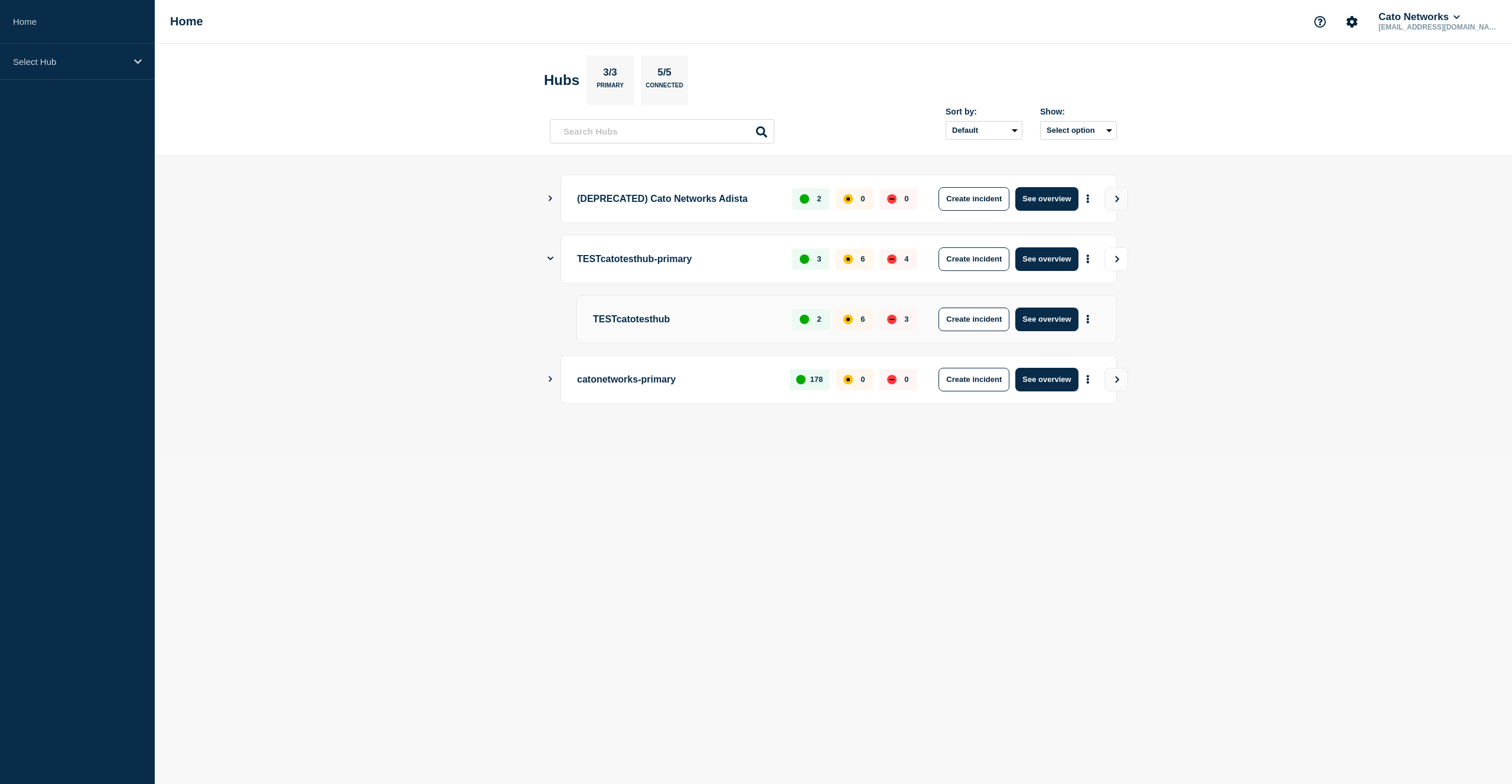
click at [1115, 261] on icon "View" at bounding box center [1117, 258] width 4 height 6
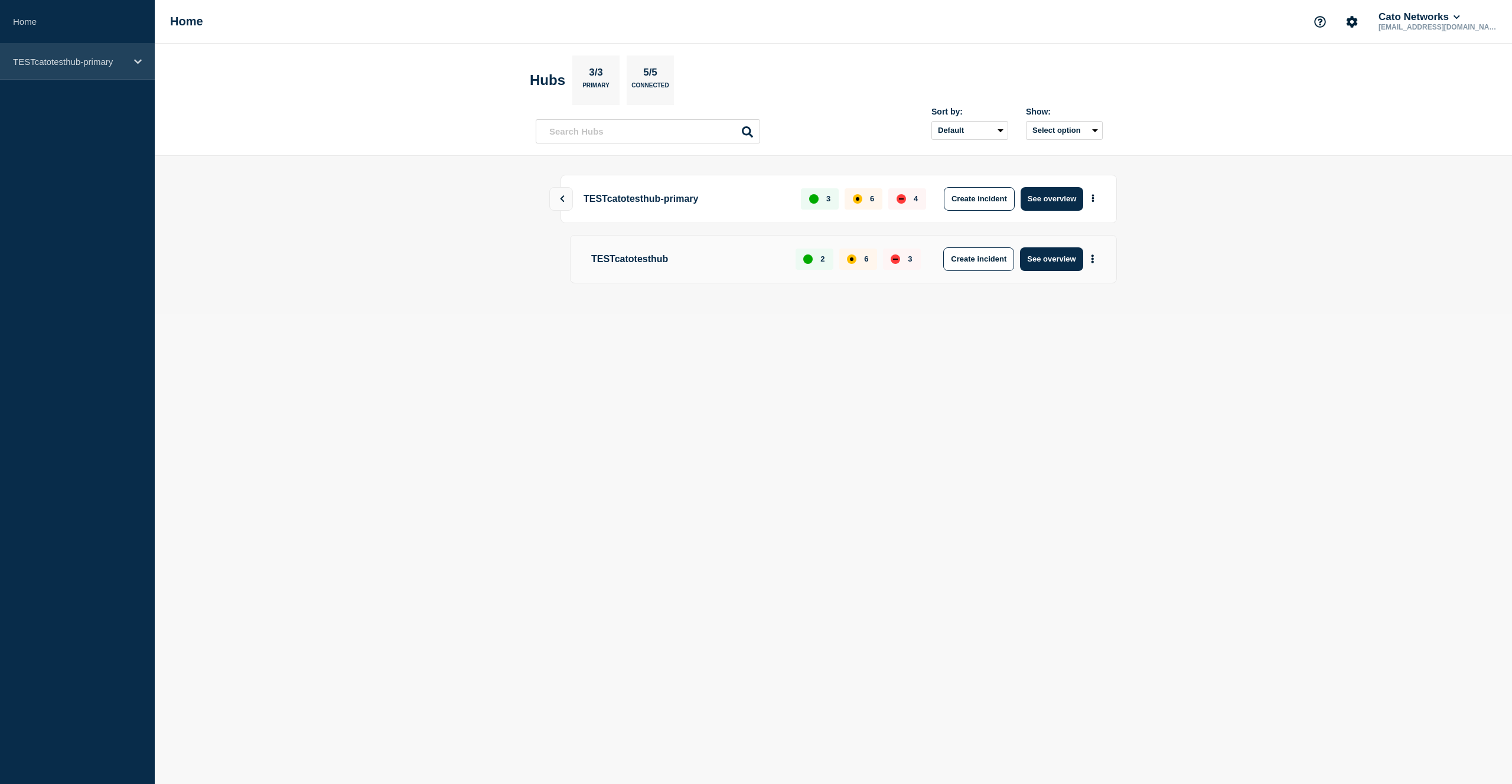
click at [137, 63] on icon at bounding box center [137, 60] width 8 height 4
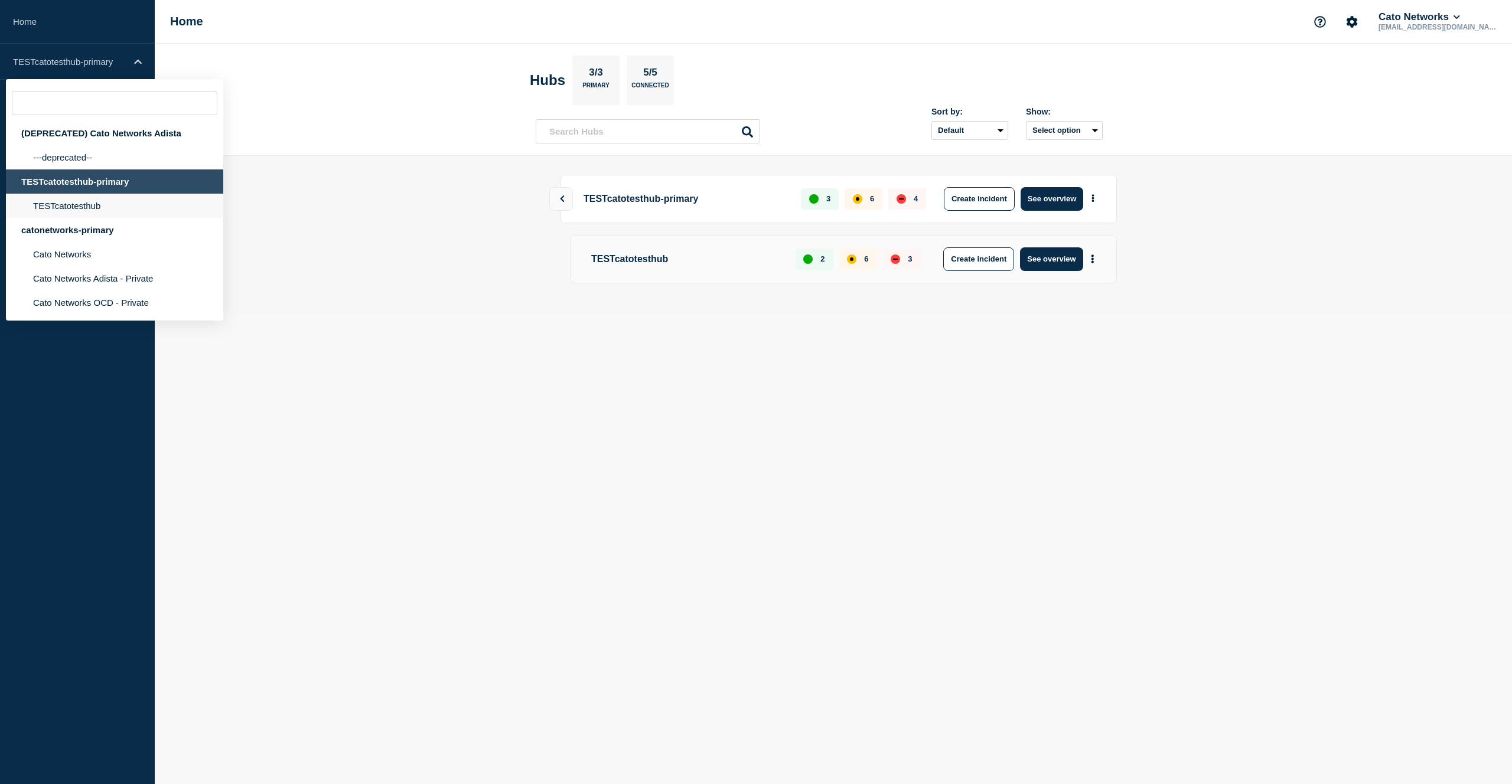
click at [113, 212] on li "TESTcatotesthub" at bounding box center [115, 206] width 217 height 24
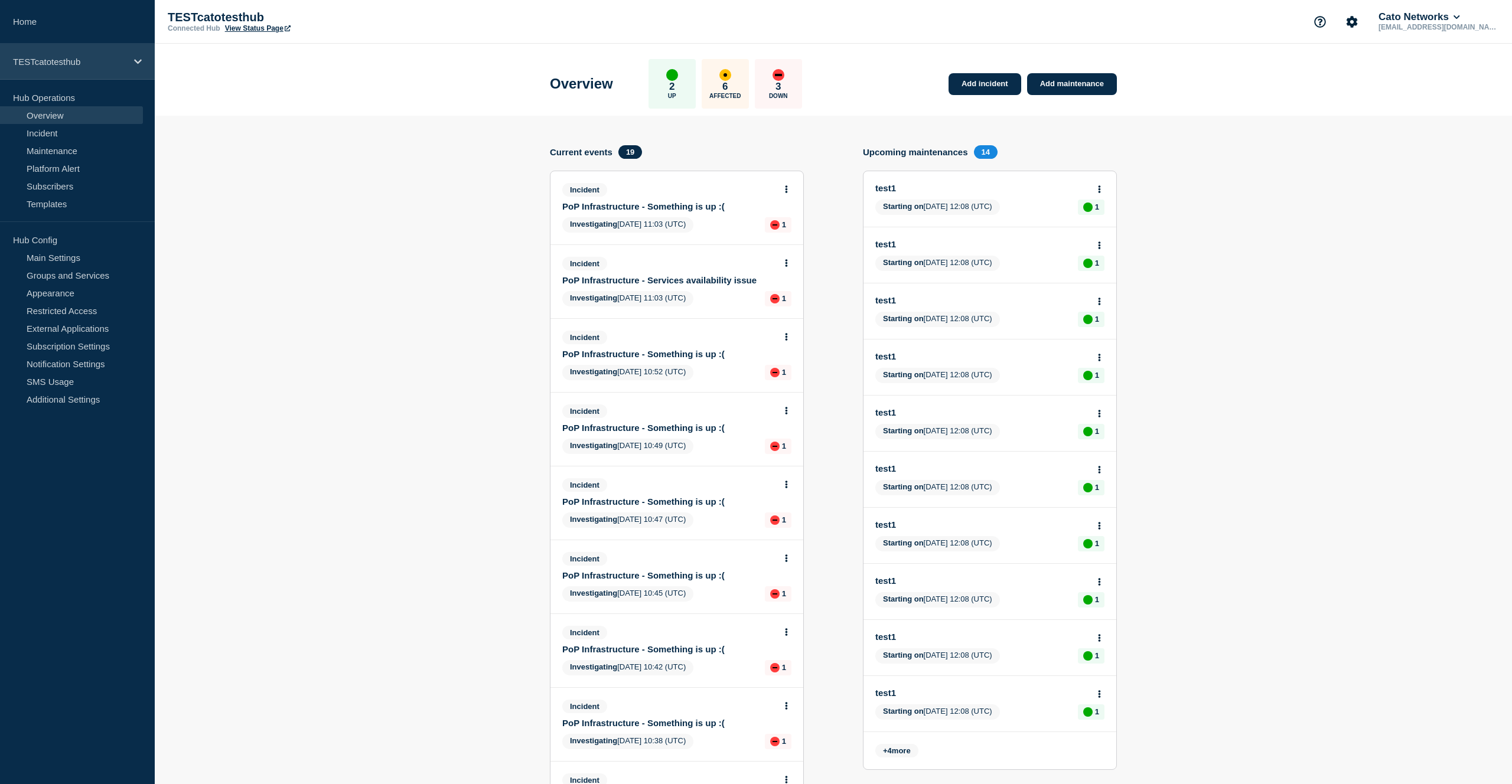
click at [77, 58] on p "TESTcatotesthub" at bounding box center [70, 61] width 114 height 10
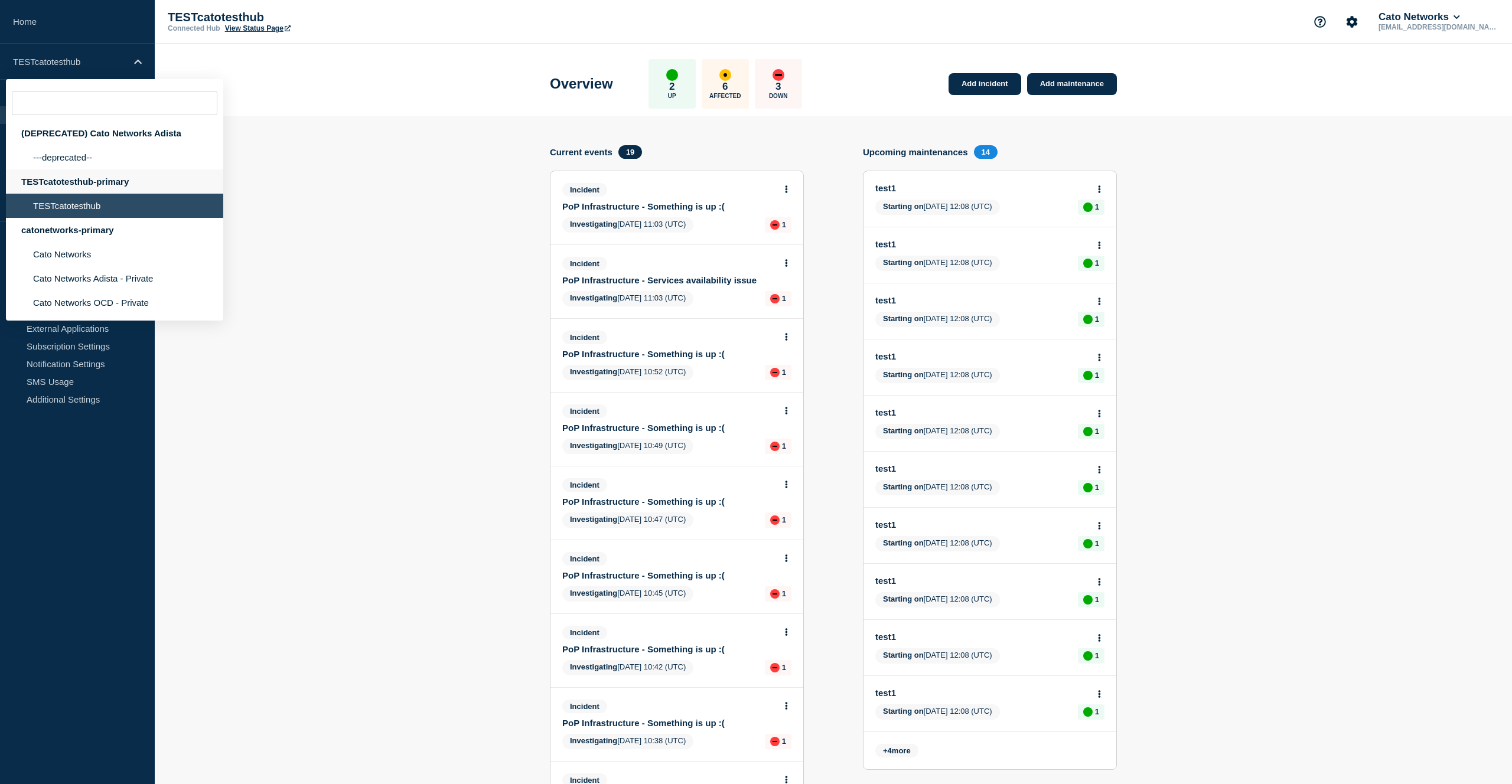
click at [88, 178] on div "TESTcatotesthub-primary" at bounding box center [115, 182] width 217 height 24
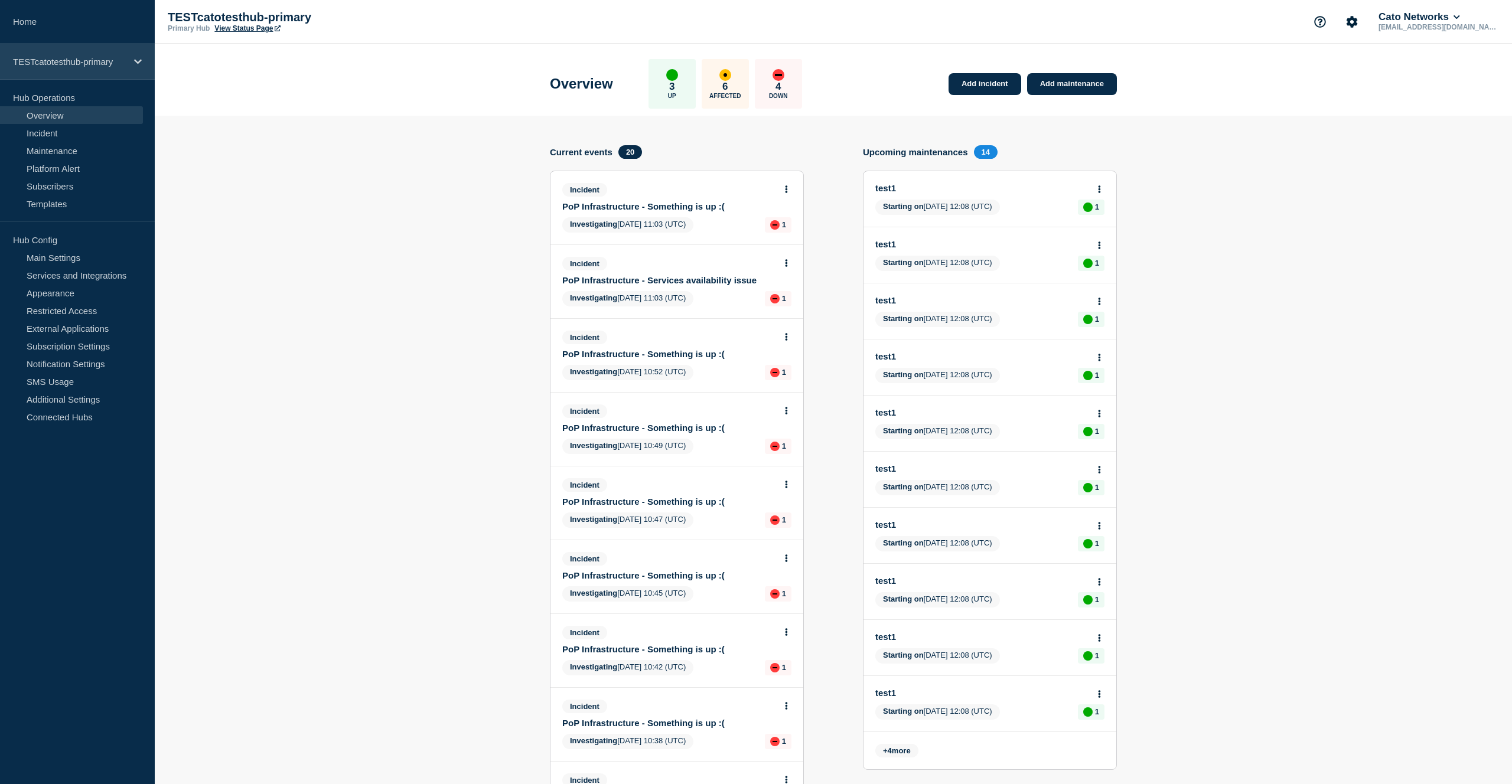
click at [88, 65] on p "TESTcatotesthub-primary" at bounding box center [70, 61] width 114 height 10
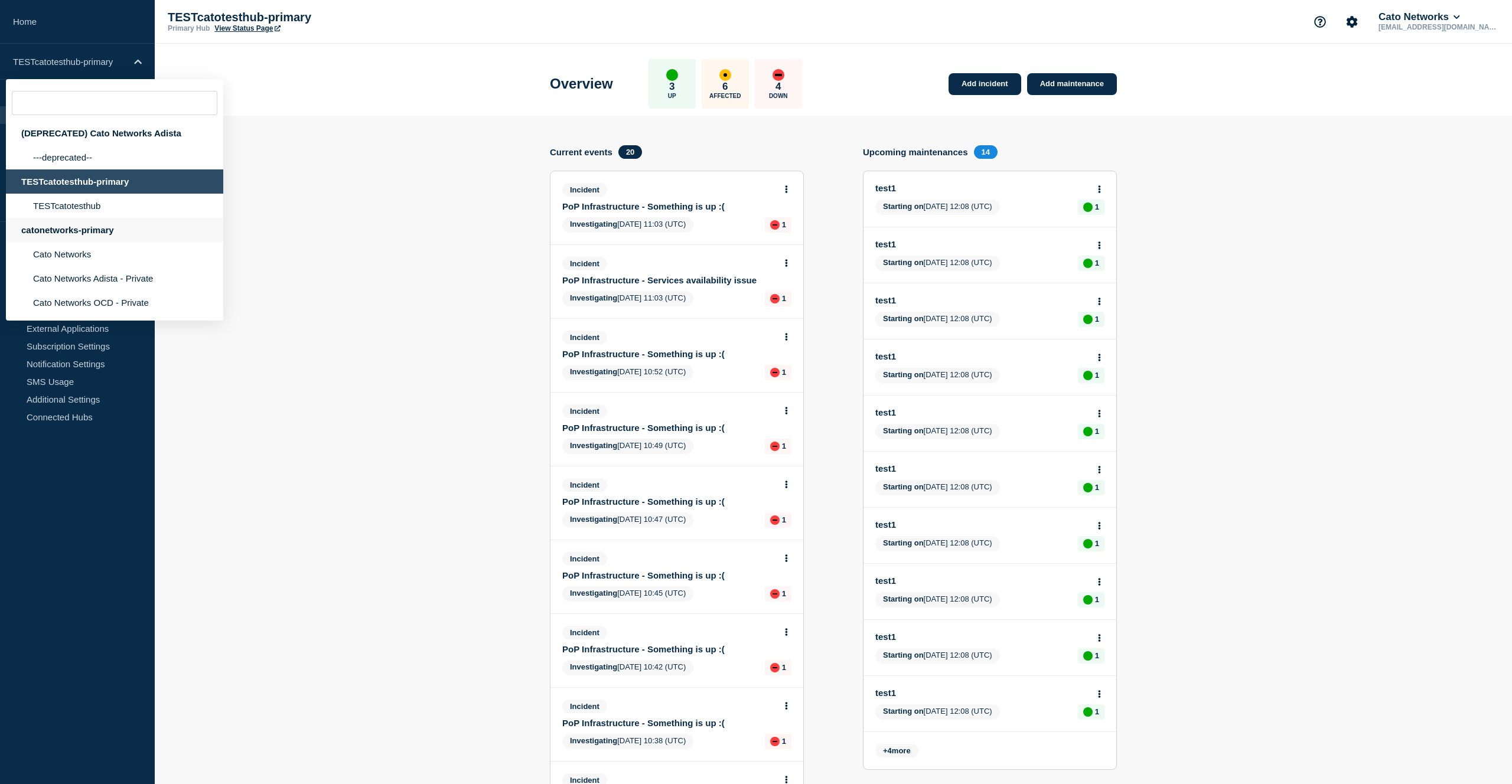
click at [137, 242] on div "catonetworks-primary" at bounding box center [115, 230] width 217 height 24
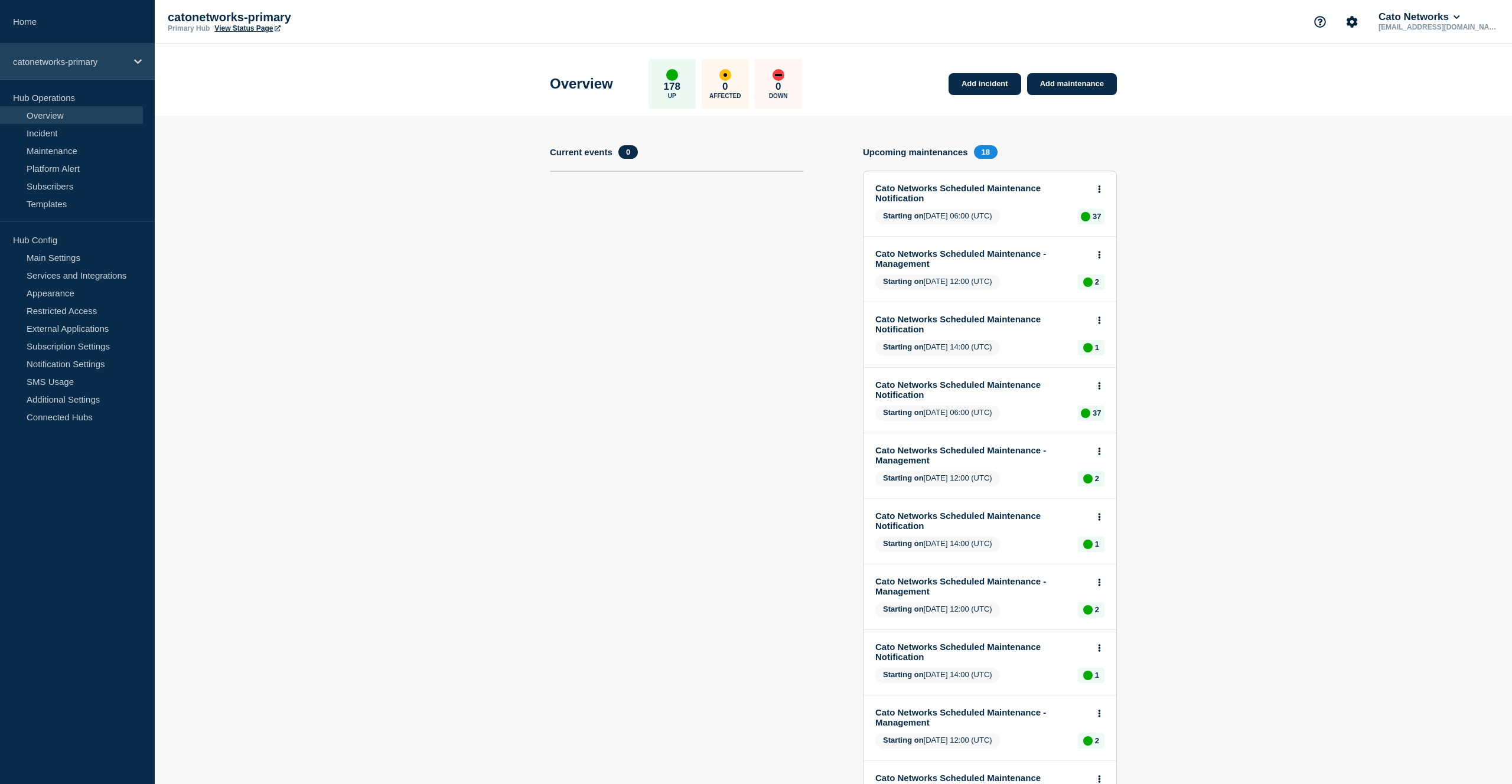
click at [96, 66] on p "catonetworks-primary" at bounding box center [70, 61] width 114 height 10
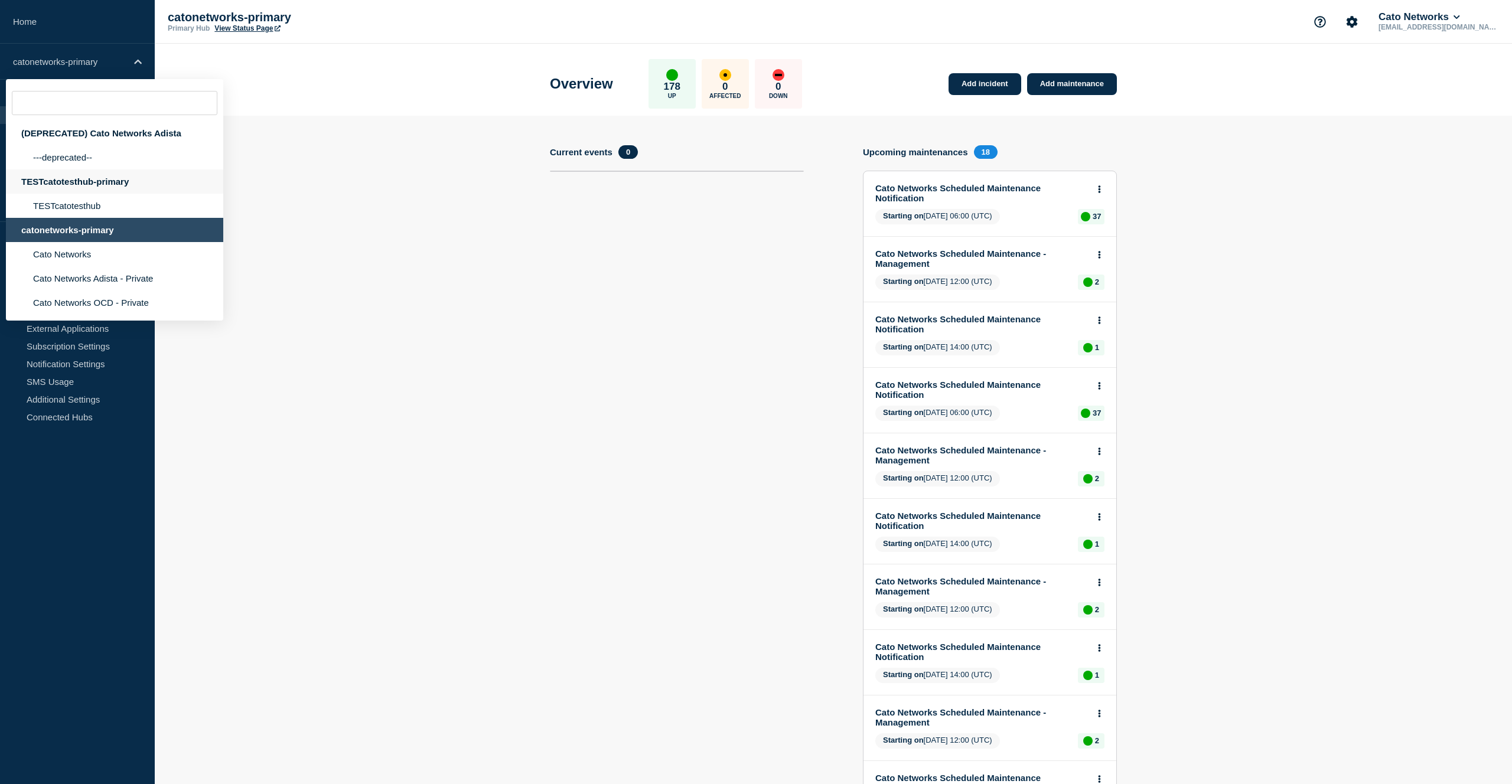
click at [124, 178] on div "TESTcatotesthub-primary" at bounding box center [115, 182] width 217 height 24
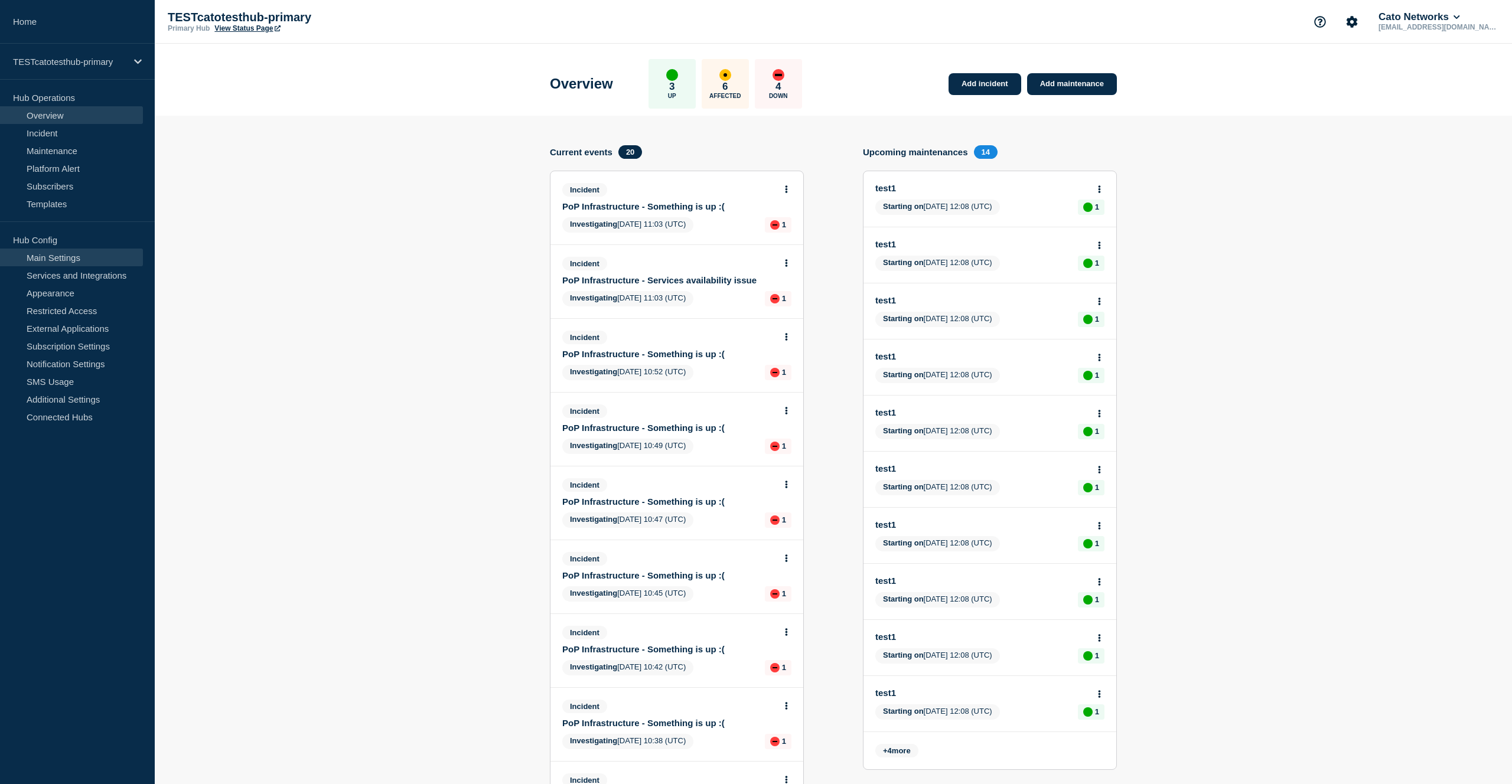
click at [65, 254] on link "Main Settings" at bounding box center [71, 257] width 143 height 18
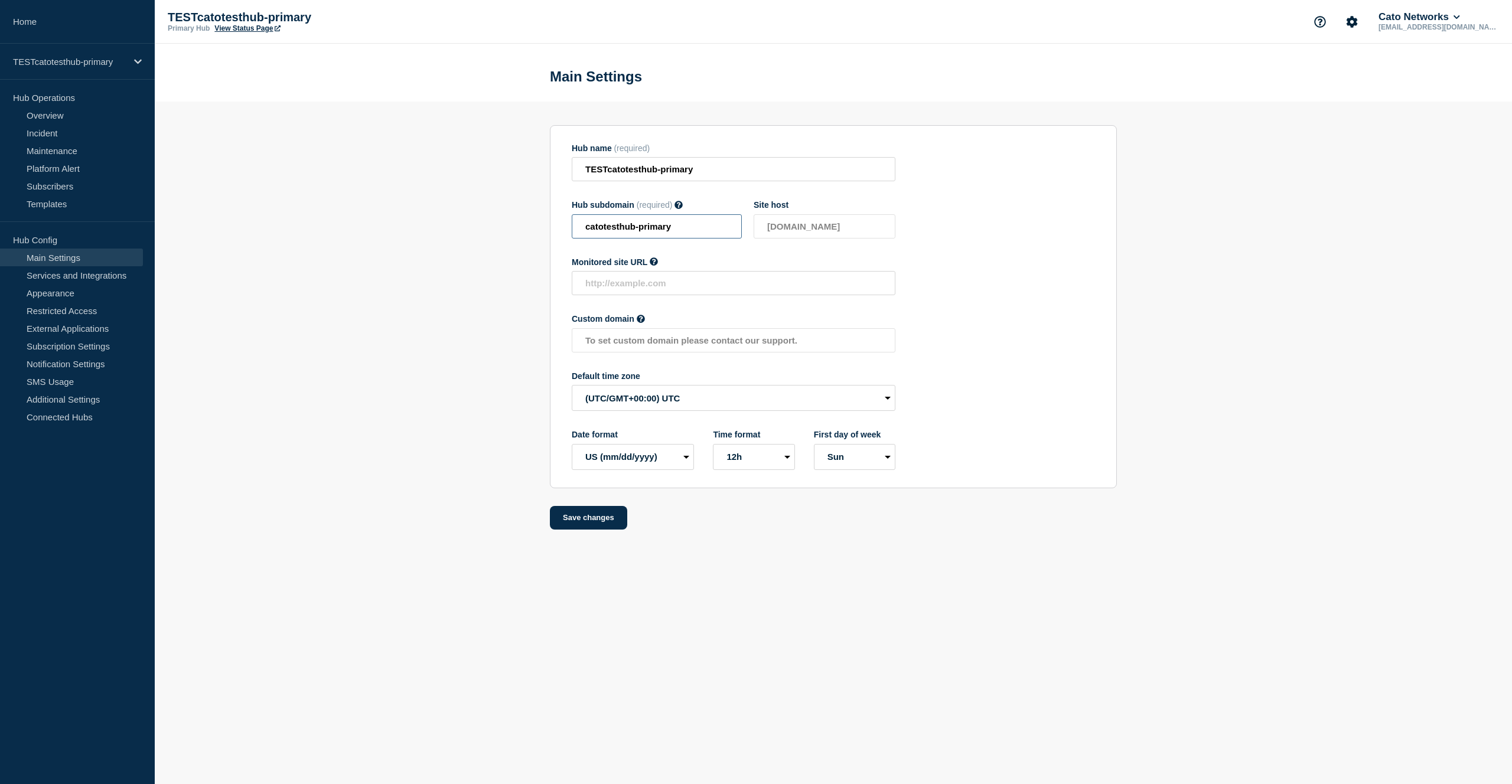
drag, startPoint x: 702, startPoint y: 235, endPoint x: 447, endPoint y: 235, distance: 255.0
click at [447, 235] on section "Hub name (required) TESTcatotesthub-primary Hub subdomain (required) Must conta…" at bounding box center [833, 315] width 1357 height 428
click at [1446, 18] on button "Cato Networks" at bounding box center [1419, 17] width 86 height 11
click at [1463, 119] on link "User settings" at bounding box center [1450, 114] width 52 height 10
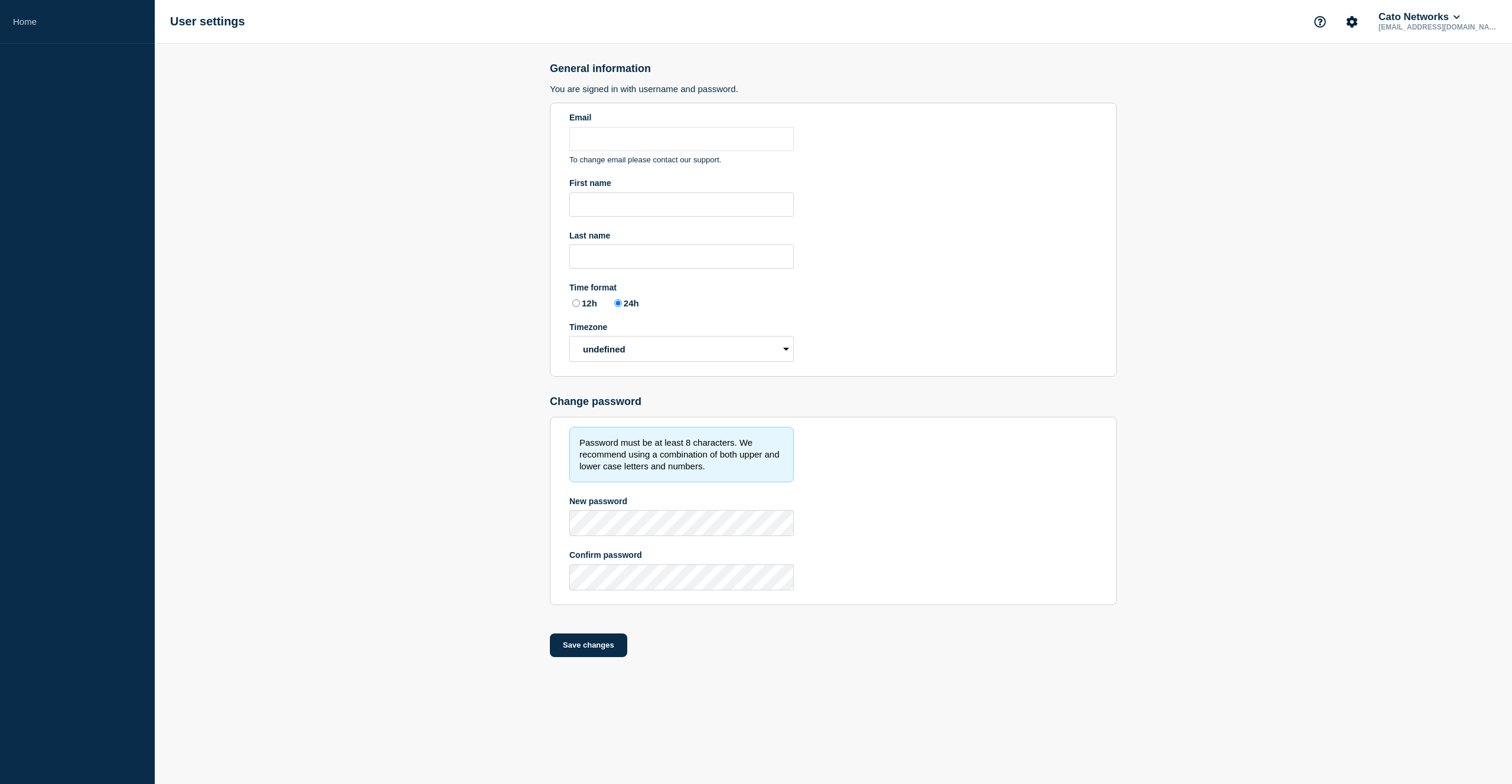
type input "[EMAIL_ADDRESS][DOMAIN_NAME]"
radio input "true"
select select "hub"
click at [1447, 21] on button "Cato Networks" at bounding box center [1419, 17] width 86 height 11
click at [1442, 134] on link "Security" at bounding box center [1440, 129] width 32 height 10
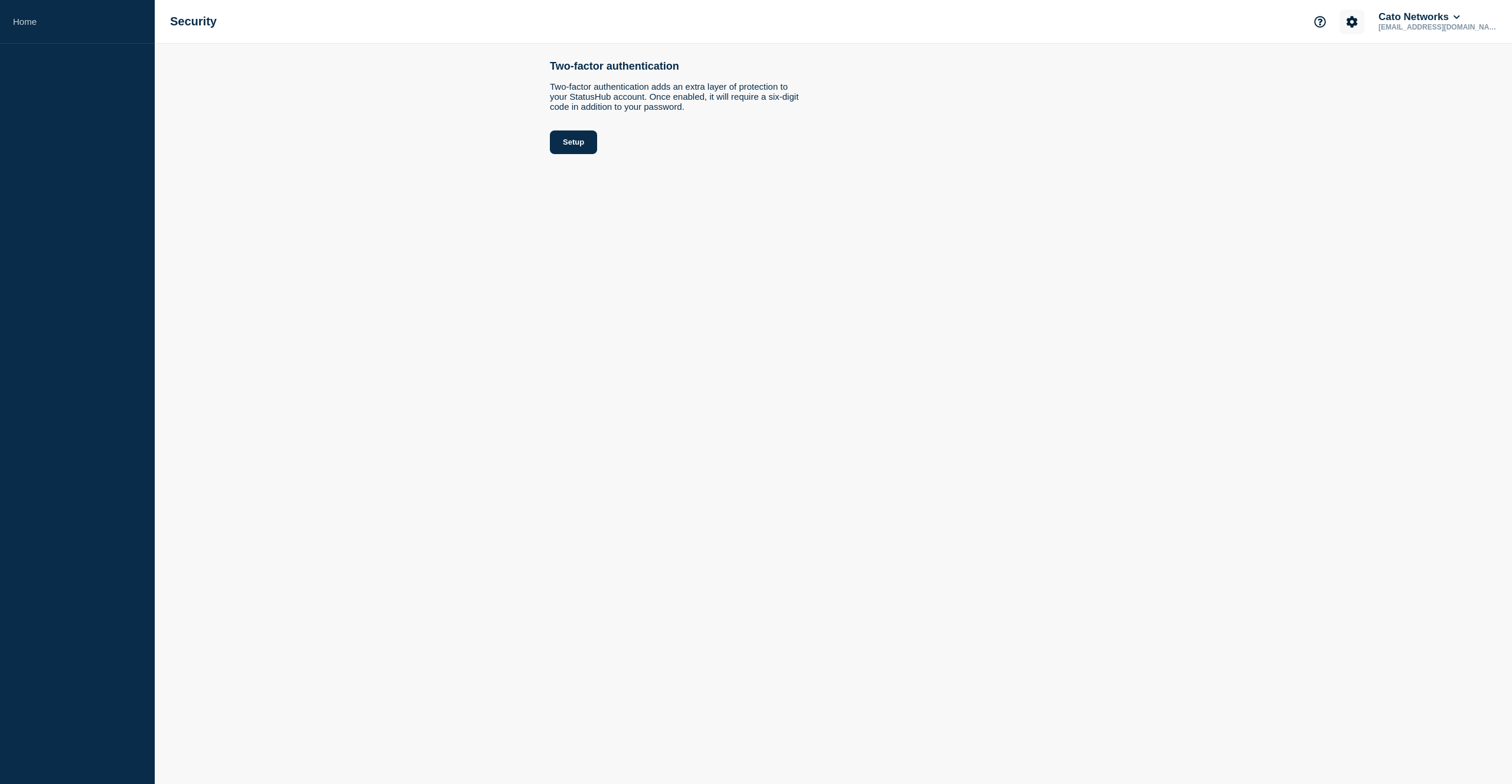
click at [1358, 18] on icon "Account settings" at bounding box center [1352, 21] width 11 height 11
click at [1389, 74] on link "Team Members" at bounding box center [1386, 69] width 60 height 10
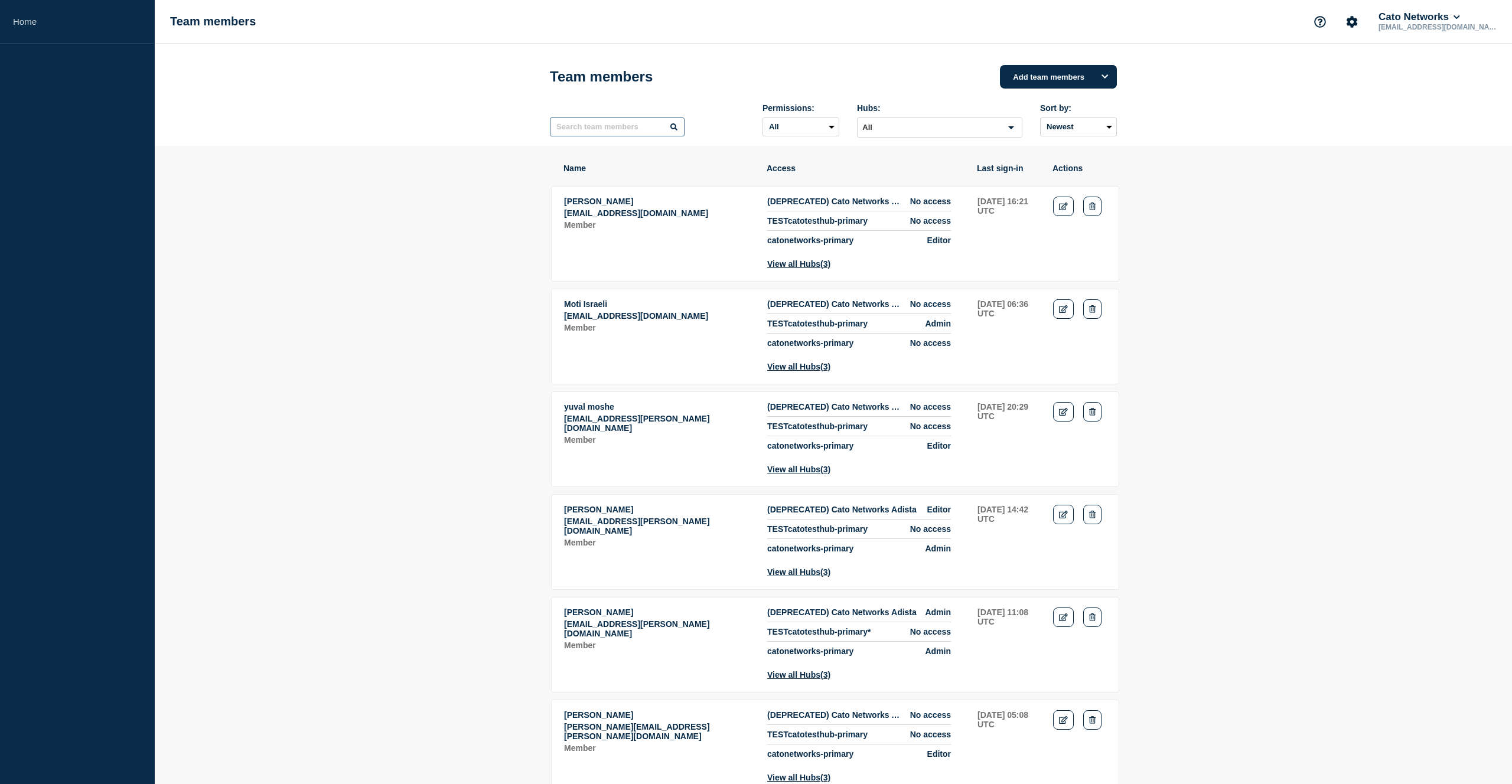
click at [613, 132] on input "text" at bounding box center [617, 127] width 135 height 19
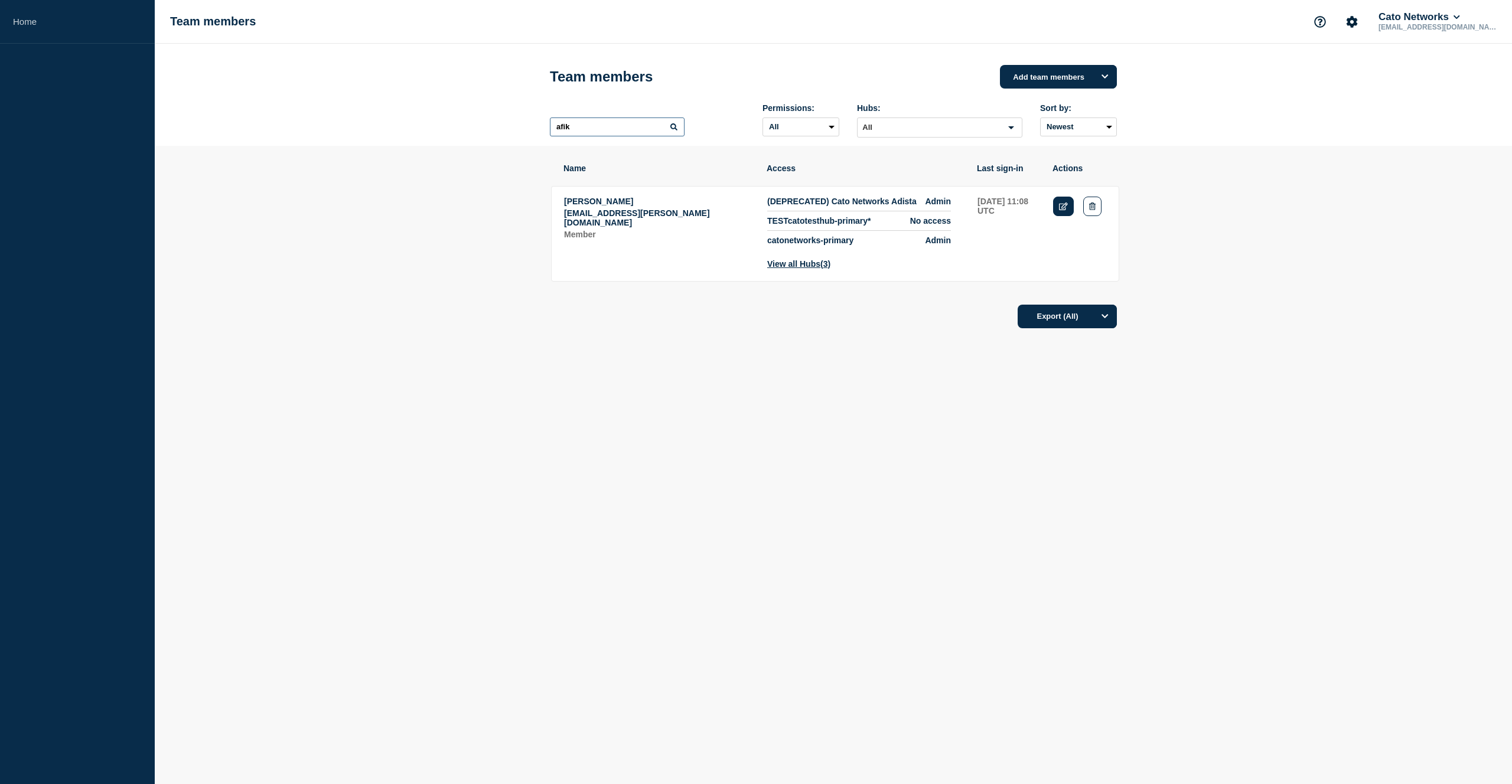
type input "afik"
click at [1061, 210] on icon "Edit" at bounding box center [1064, 206] width 9 height 8
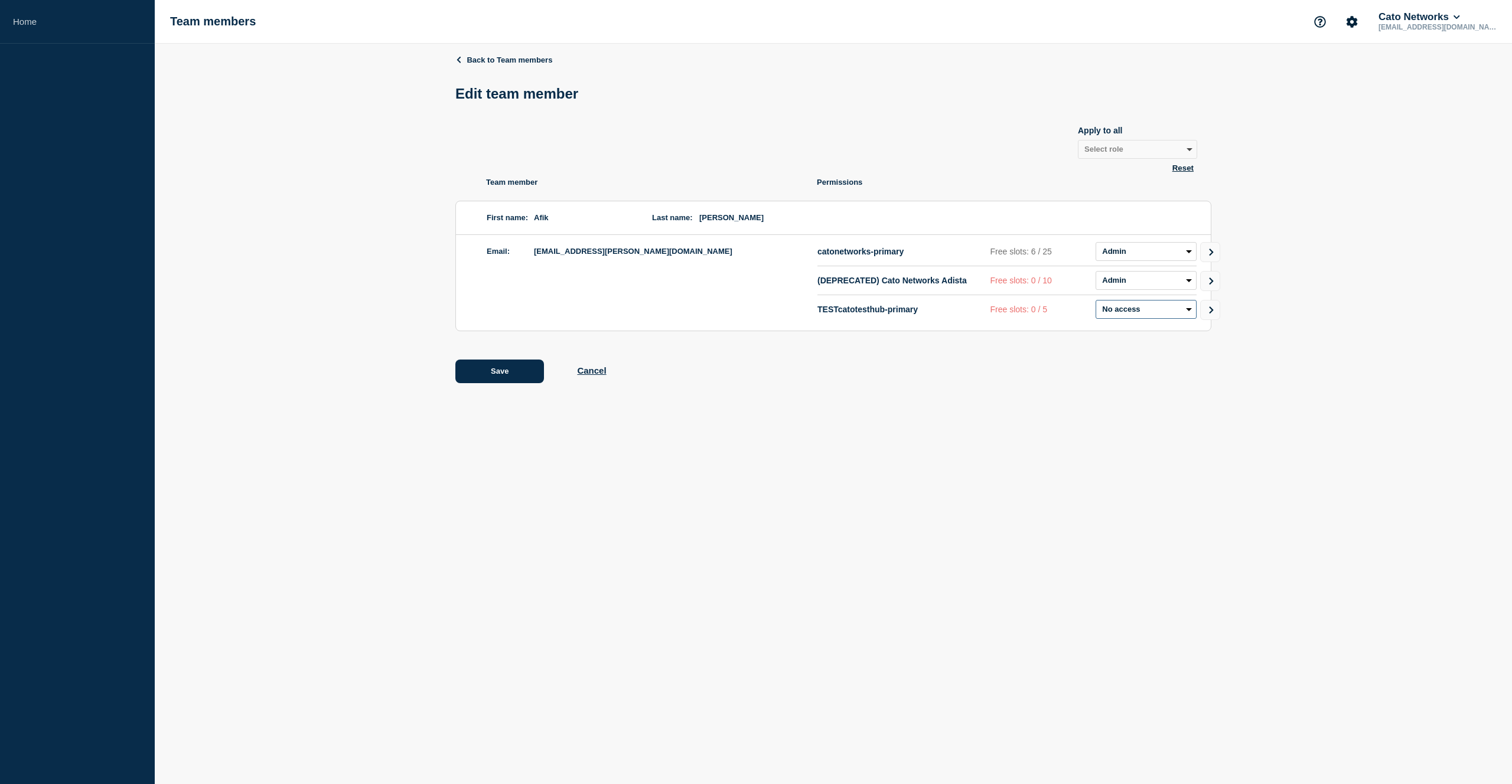
click at [1164, 318] on select "Admin Manager Editor No access" at bounding box center [1145, 310] width 101 height 19
select select "1"
click at [1095, 307] on select "Admin Manager Editor No access" at bounding box center [1145, 310] width 101 height 19
click at [506, 378] on button "Save" at bounding box center [499, 371] width 88 height 24
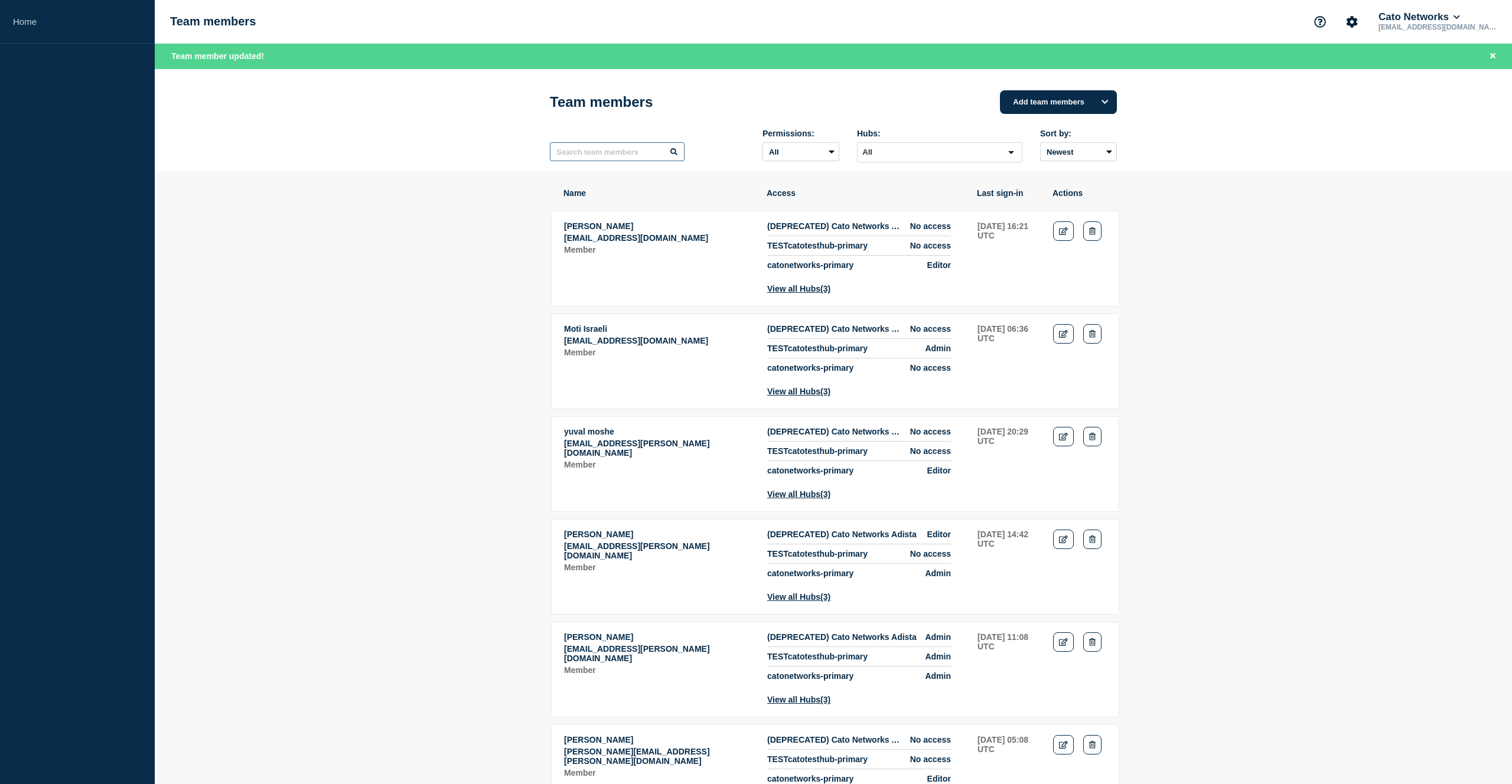
click at [635, 158] on input "text" at bounding box center [617, 152] width 135 height 19
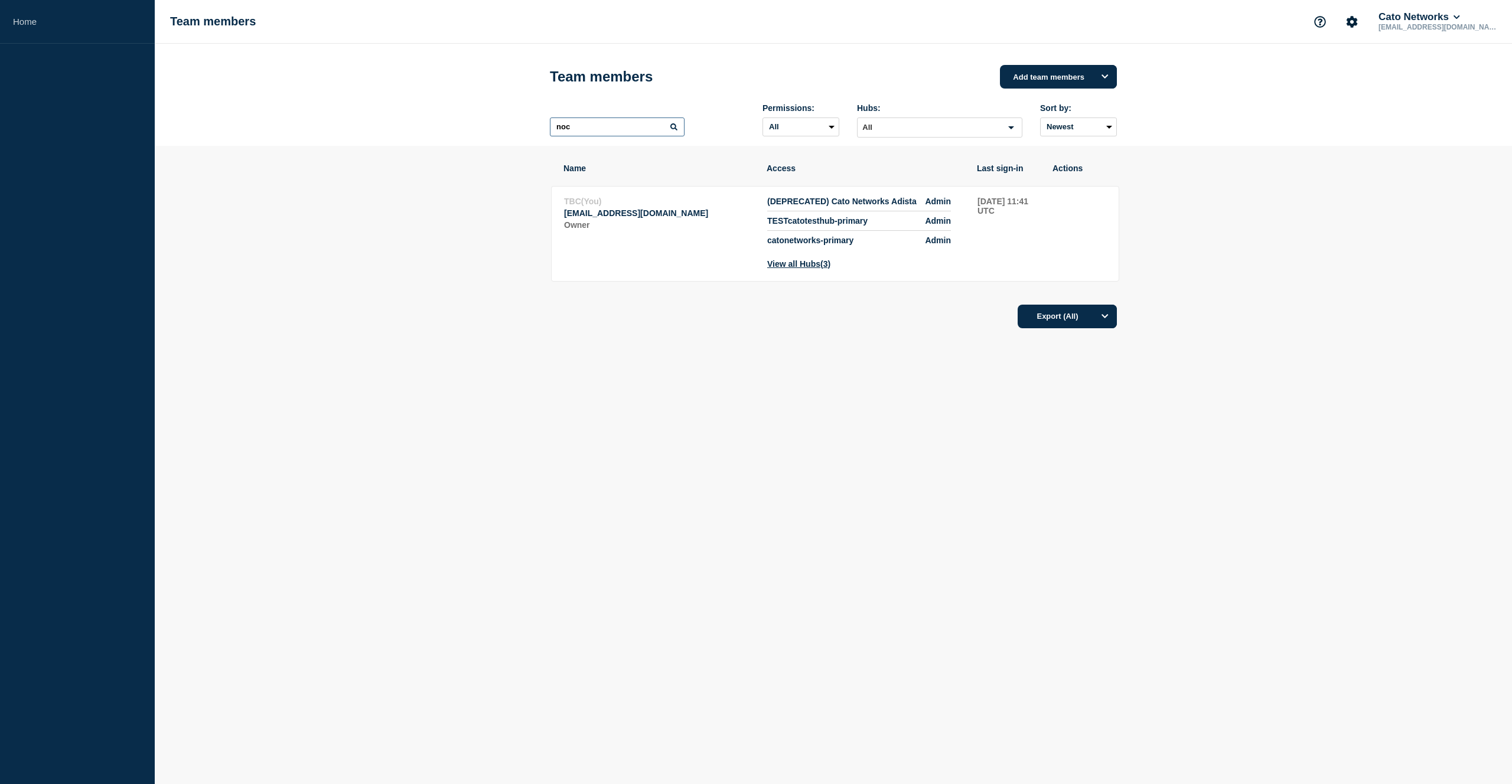
type input "noc"
